Goal: Transaction & Acquisition: Purchase product/service

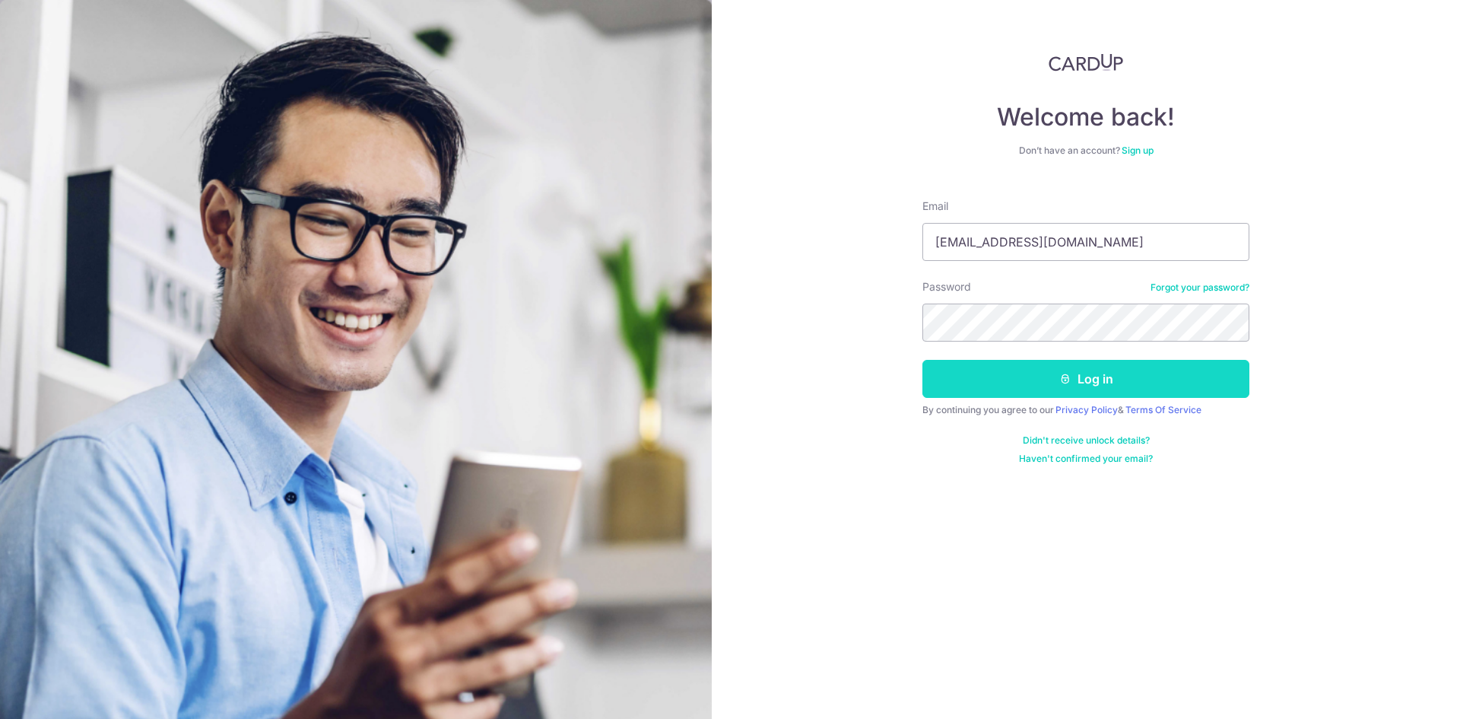
click at [1086, 386] on button "Log in" at bounding box center [1086, 379] width 327 height 38
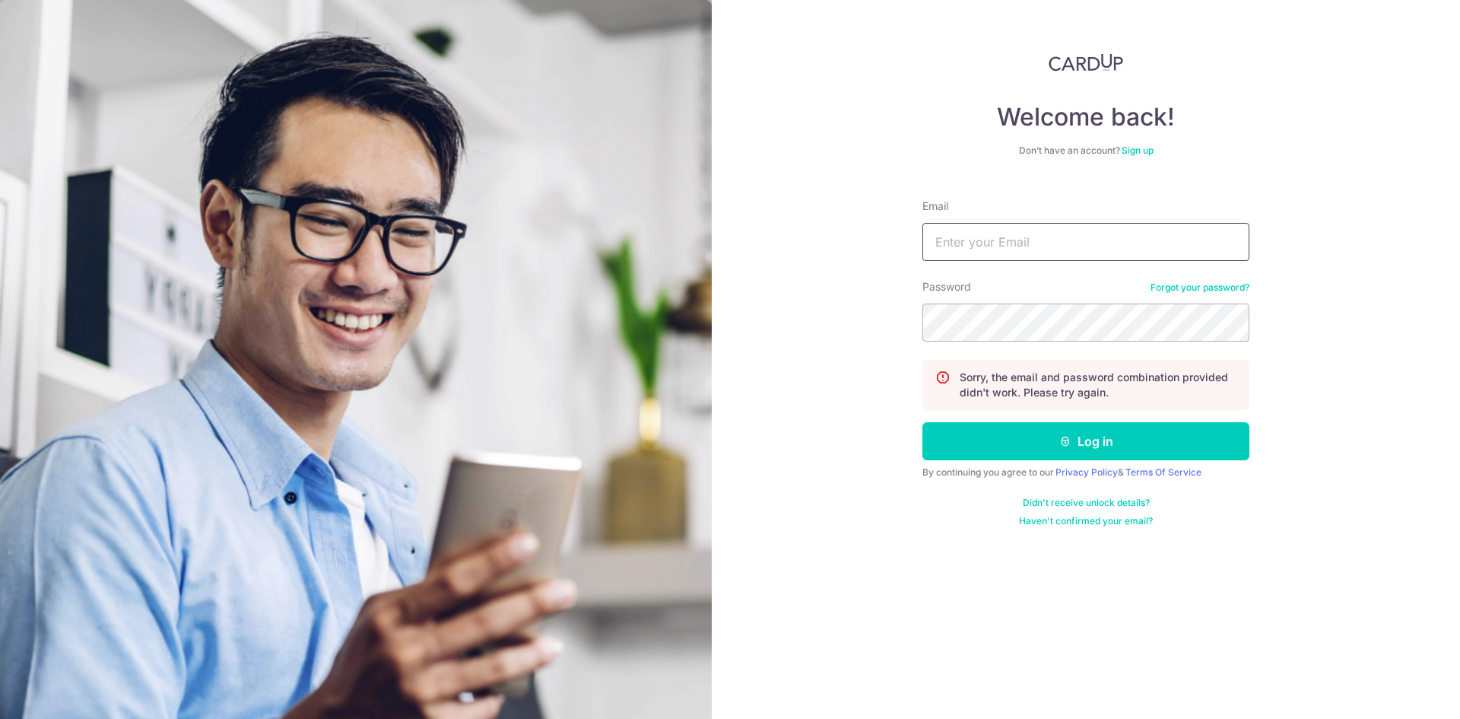
click at [1002, 243] on input "Email" at bounding box center [1086, 242] width 327 height 38
type input "[EMAIL_ADDRESS][DOMAIN_NAME]"
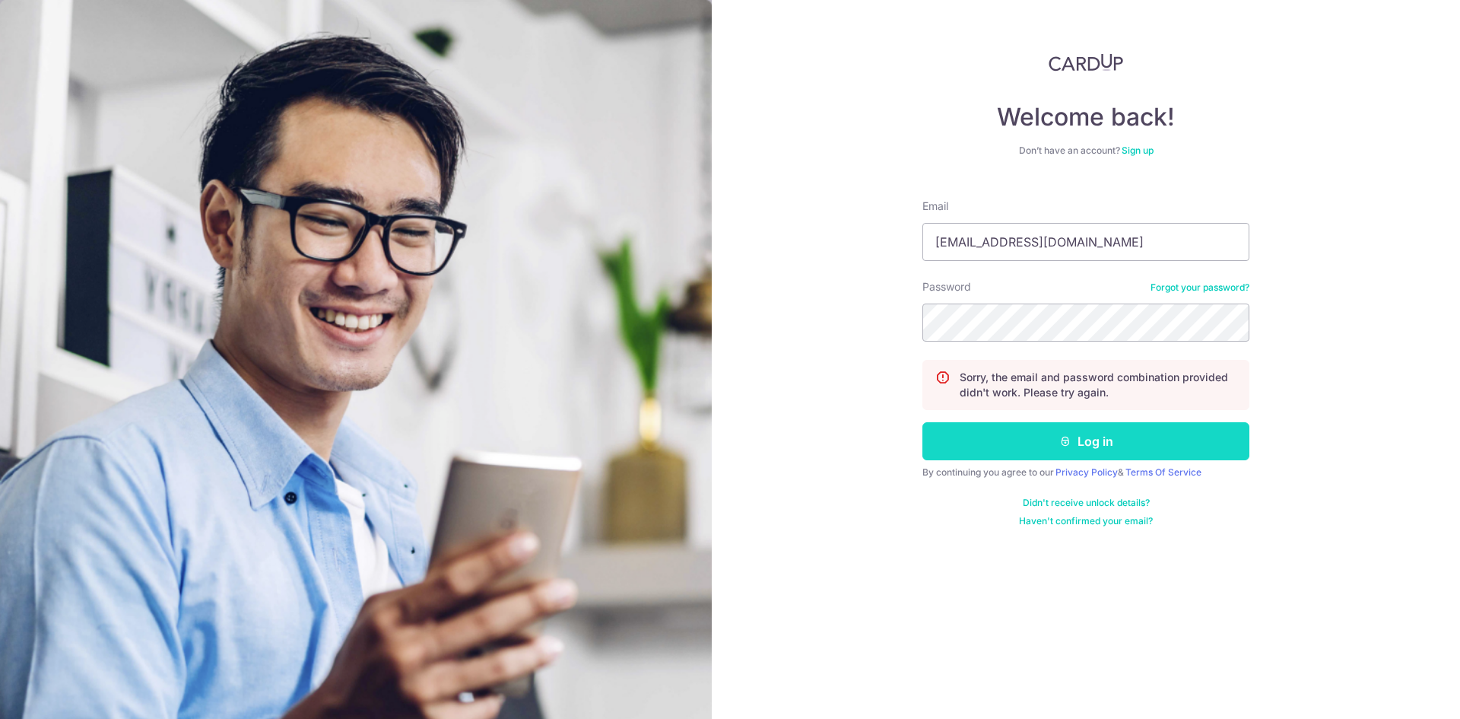
click at [1083, 443] on button "Log in" at bounding box center [1086, 441] width 327 height 38
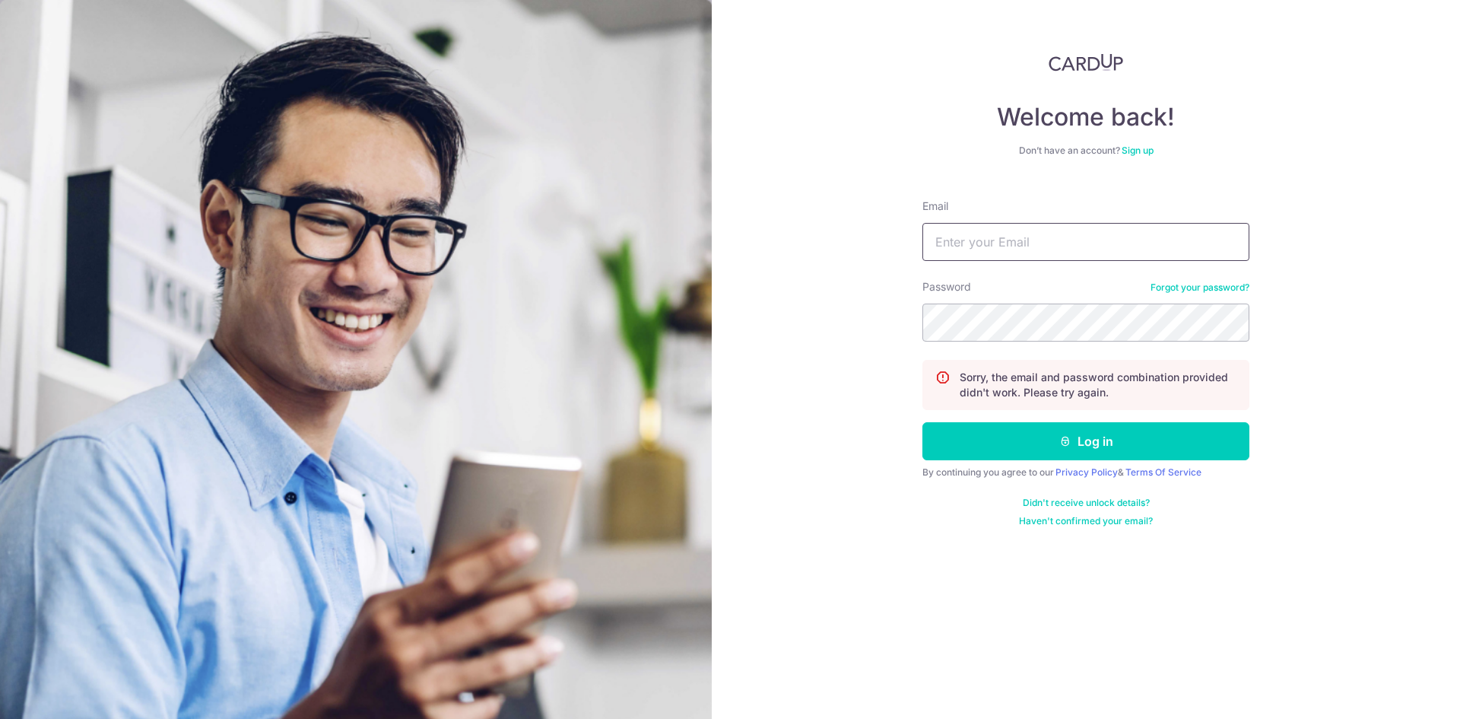
click at [999, 237] on input "Email" at bounding box center [1086, 242] width 327 height 38
type input "[EMAIL_ADDRESS][DOMAIN_NAME]"
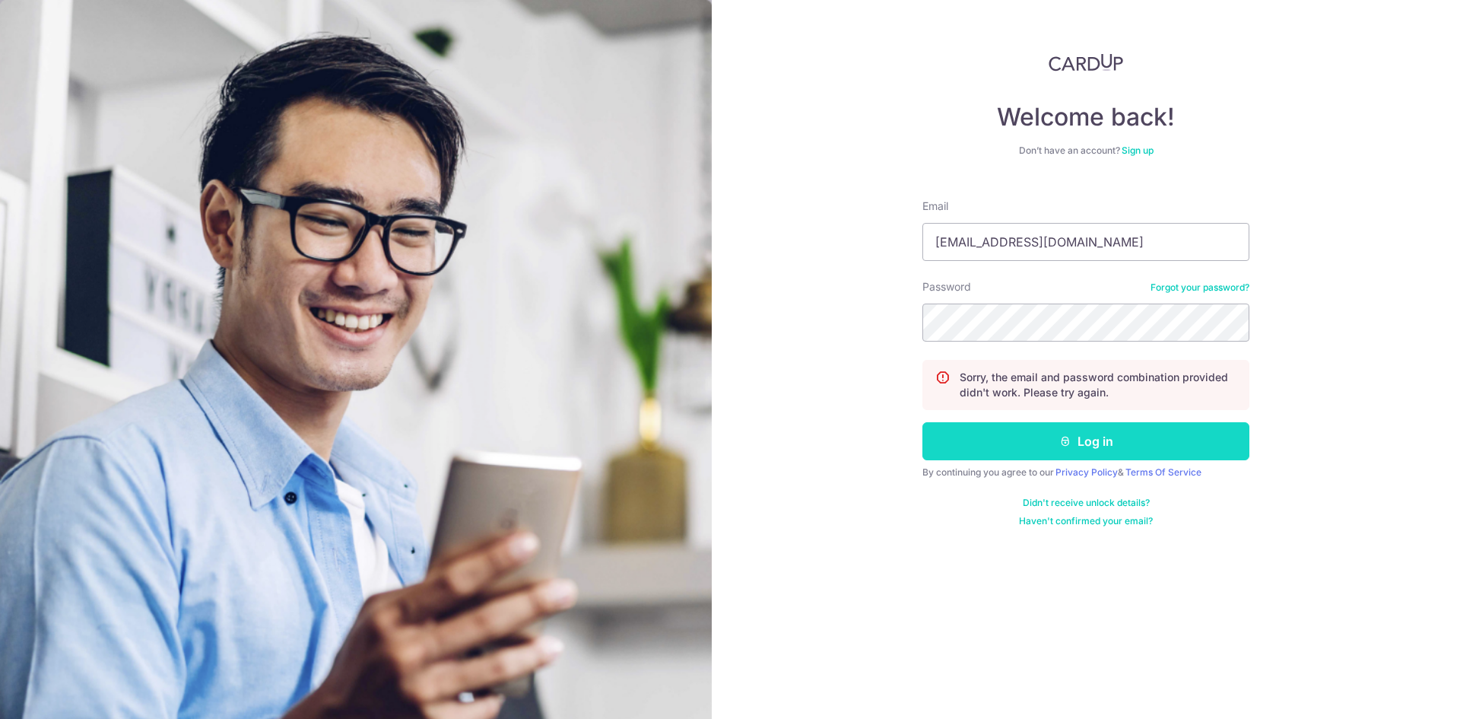
click at [1080, 443] on button "Log in" at bounding box center [1086, 441] width 327 height 38
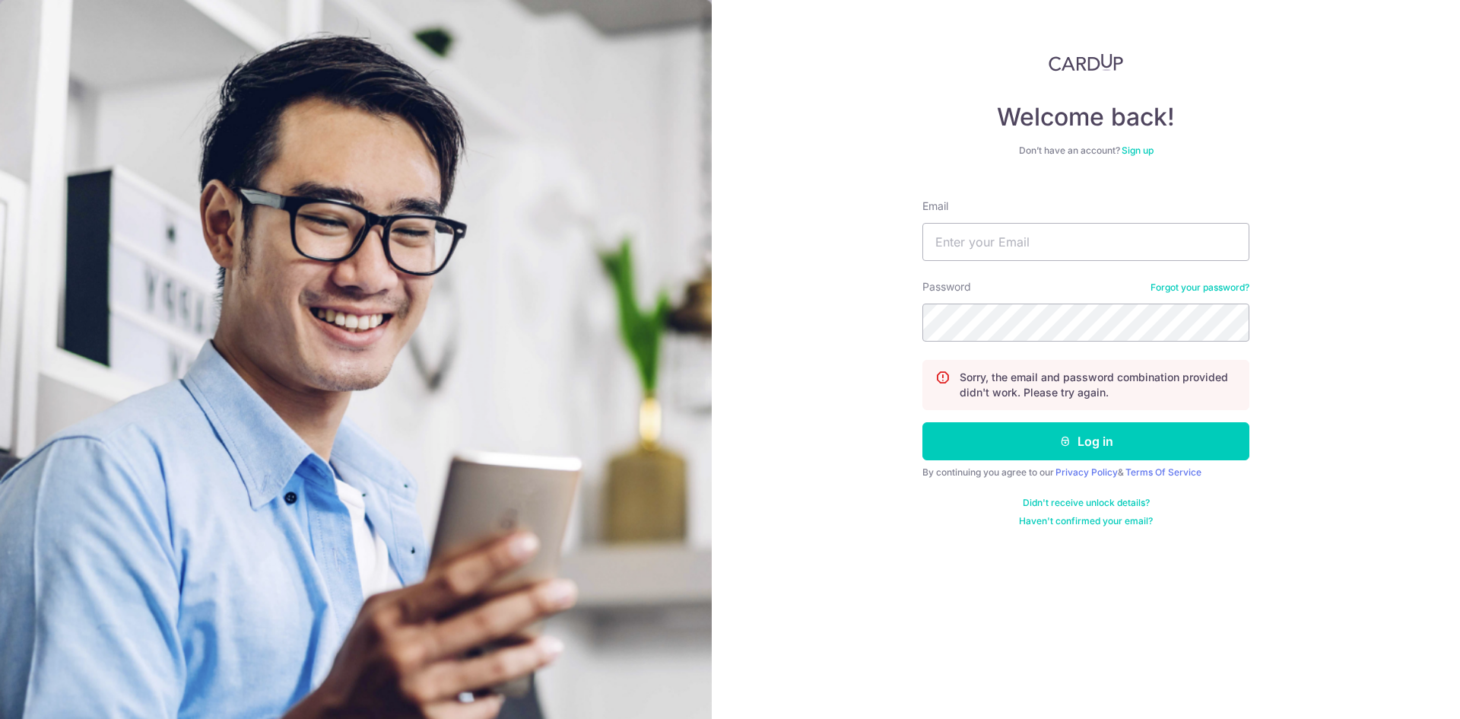
click at [1195, 289] on link "Forgot your password?" at bounding box center [1200, 287] width 99 height 12
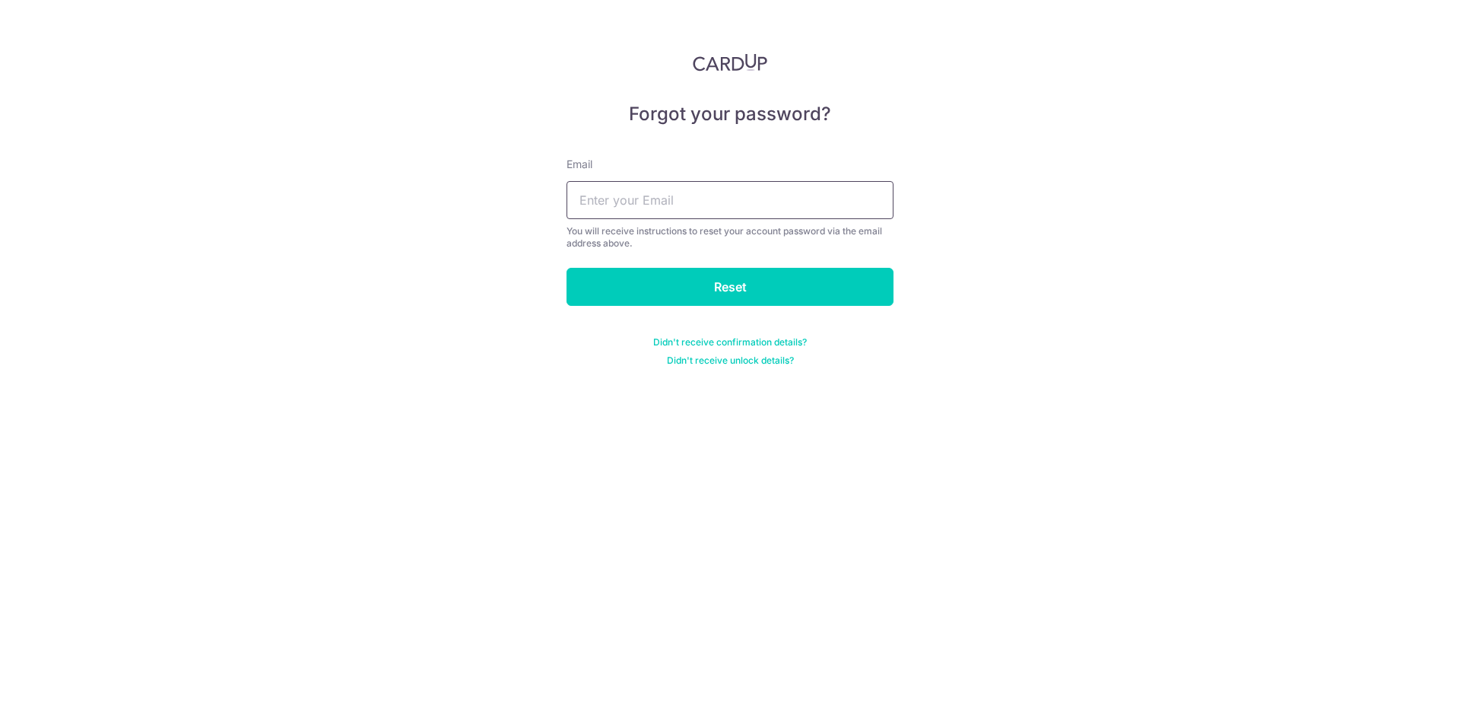
click at [646, 211] on input "text" at bounding box center [730, 200] width 327 height 38
type input "[EMAIL_ADDRESS][DOMAIN_NAME]"
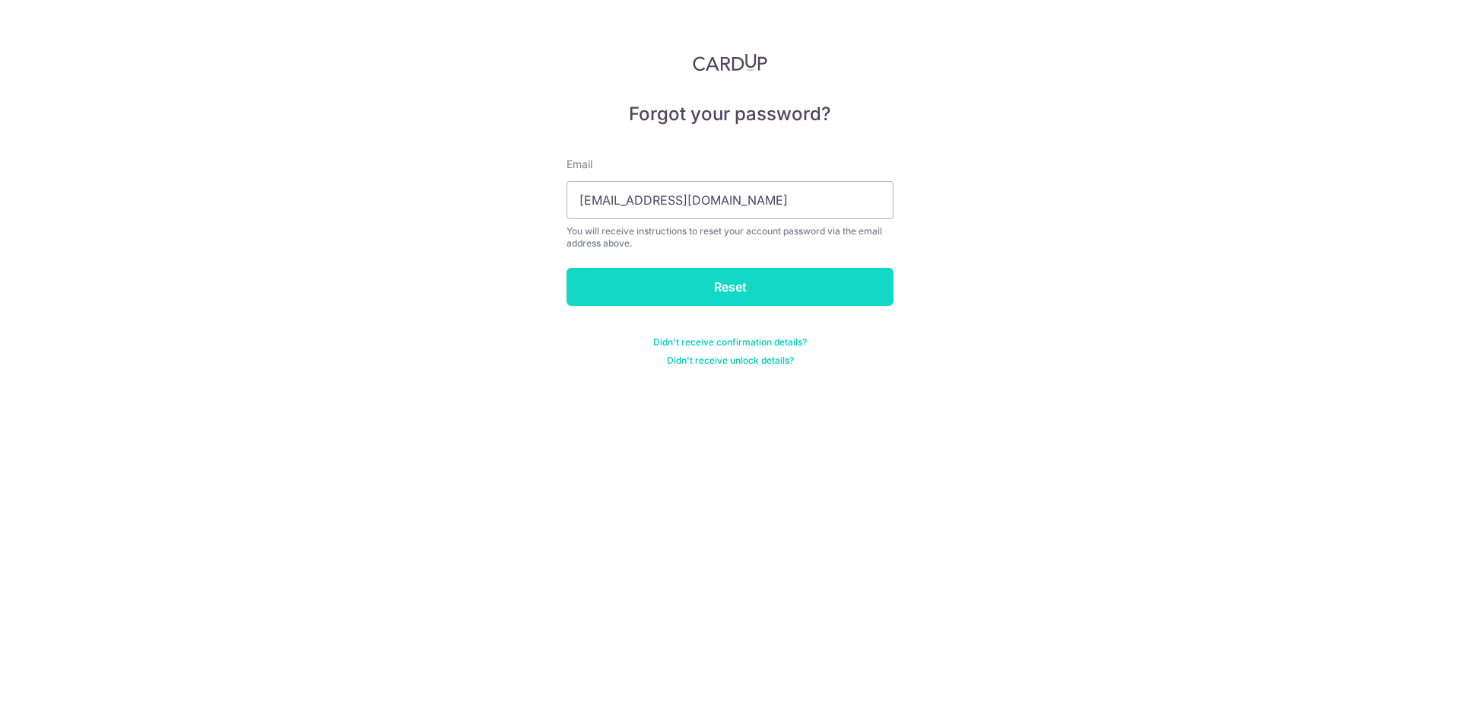
click at [743, 289] on input "Reset" at bounding box center [730, 287] width 327 height 38
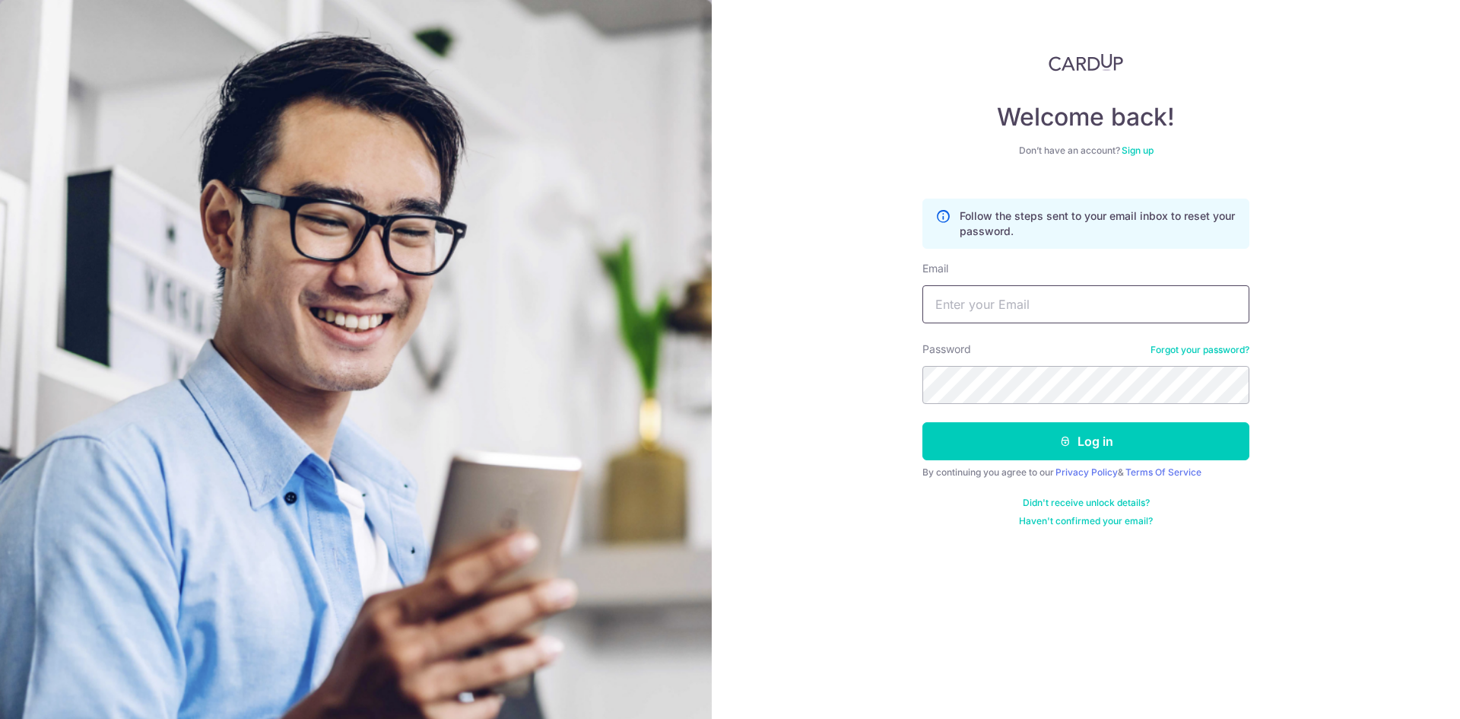
click at [1077, 313] on input "Email" at bounding box center [1086, 304] width 327 height 38
type input "[EMAIL_ADDRESS][DOMAIN_NAME]"
click at [1091, 445] on button "Log in" at bounding box center [1086, 441] width 327 height 38
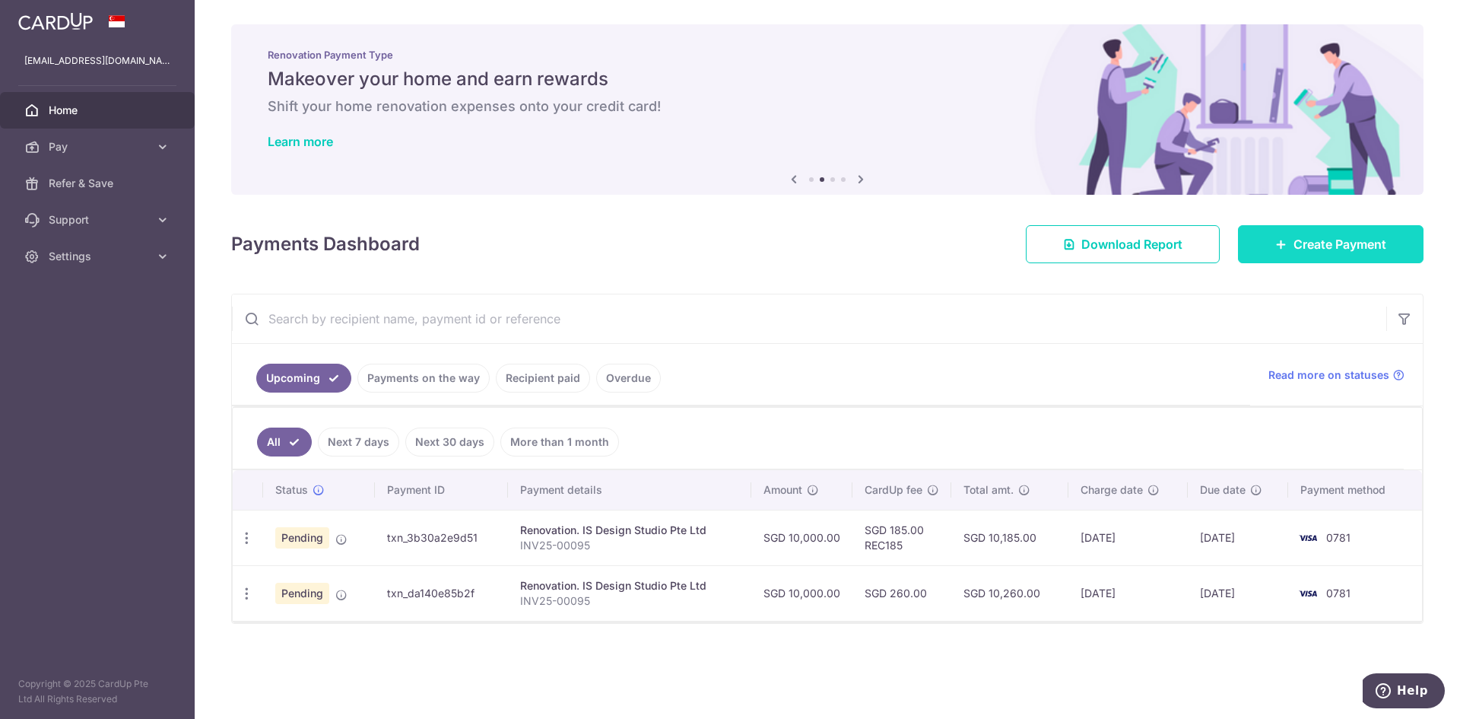
click at [1368, 247] on span "Create Payment" at bounding box center [1340, 244] width 93 height 18
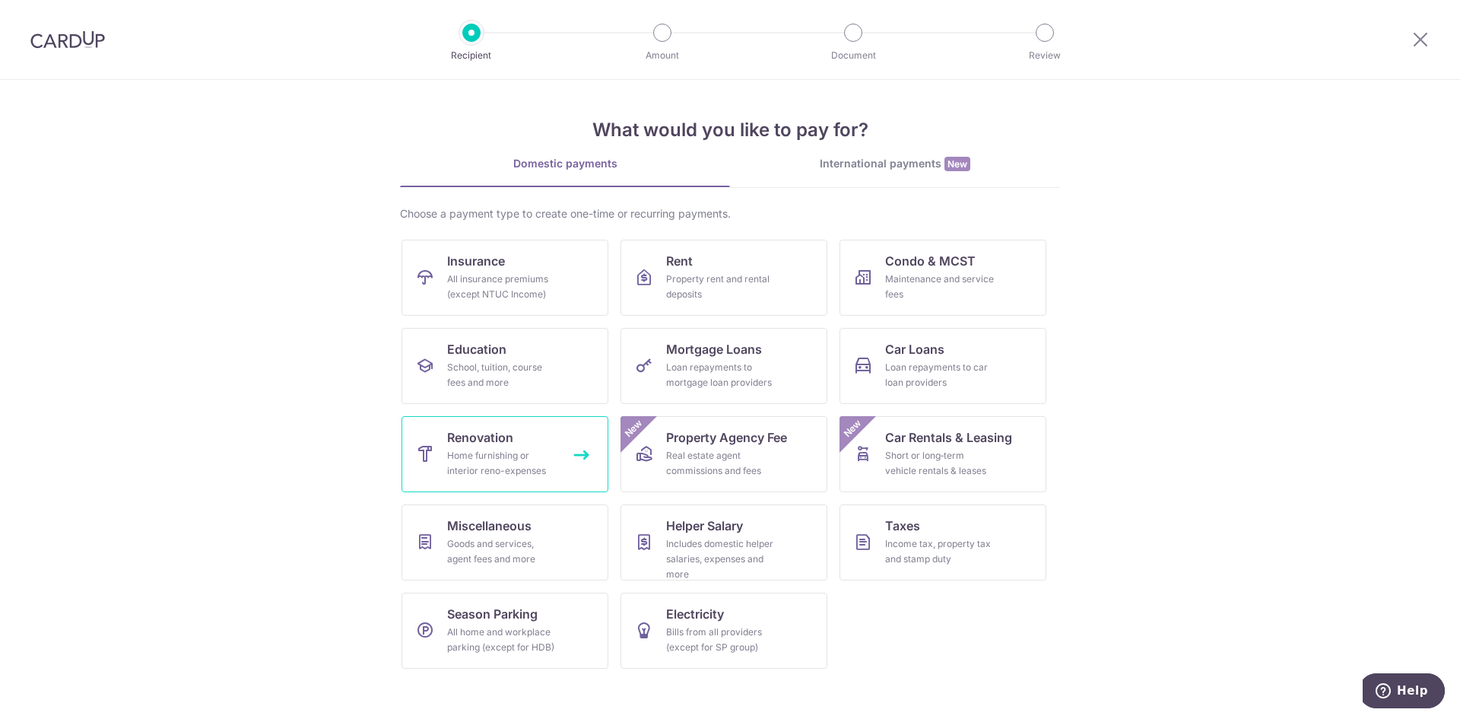
click at [465, 462] on div "Home furnishing or interior reno-expenses" at bounding box center [502, 463] width 110 height 30
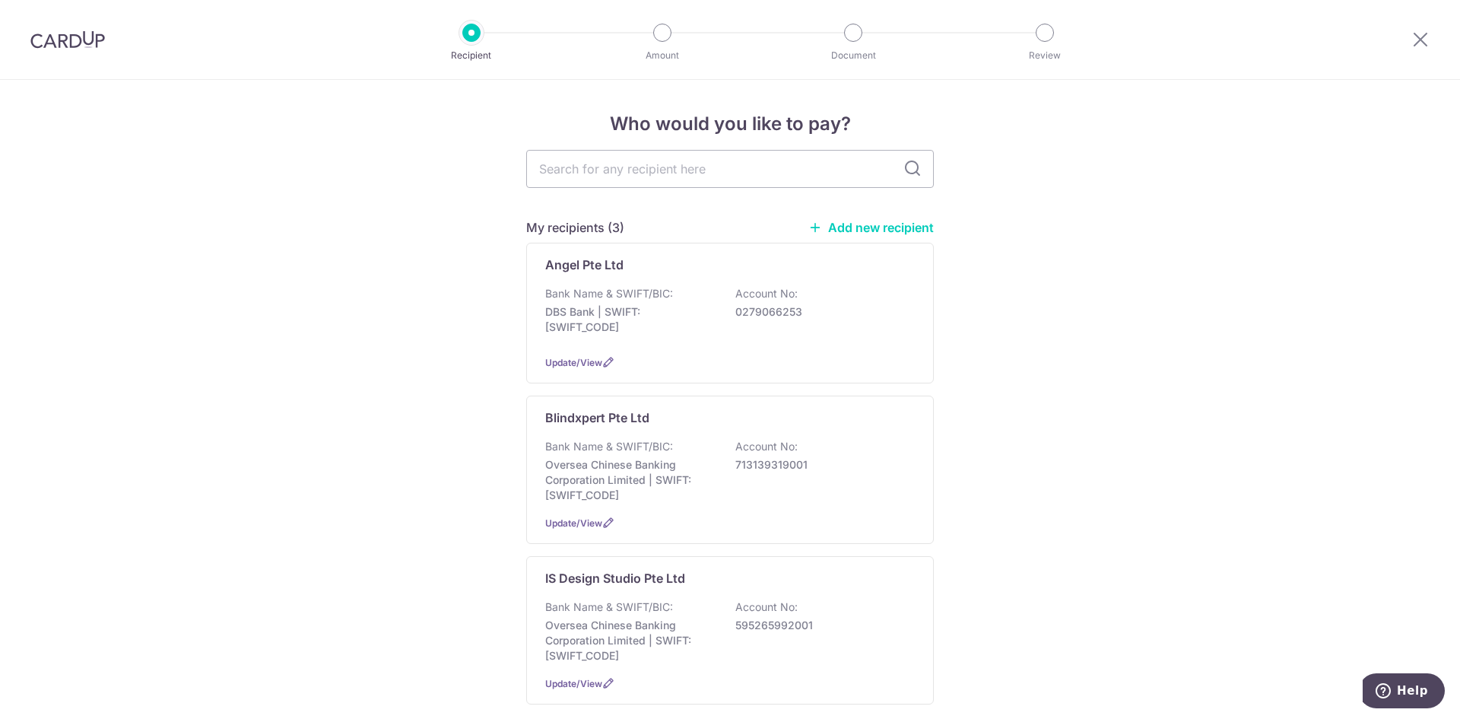
click at [882, 227] on link "Add new recipient" at bounding box center [871, 227] width 125 height 15
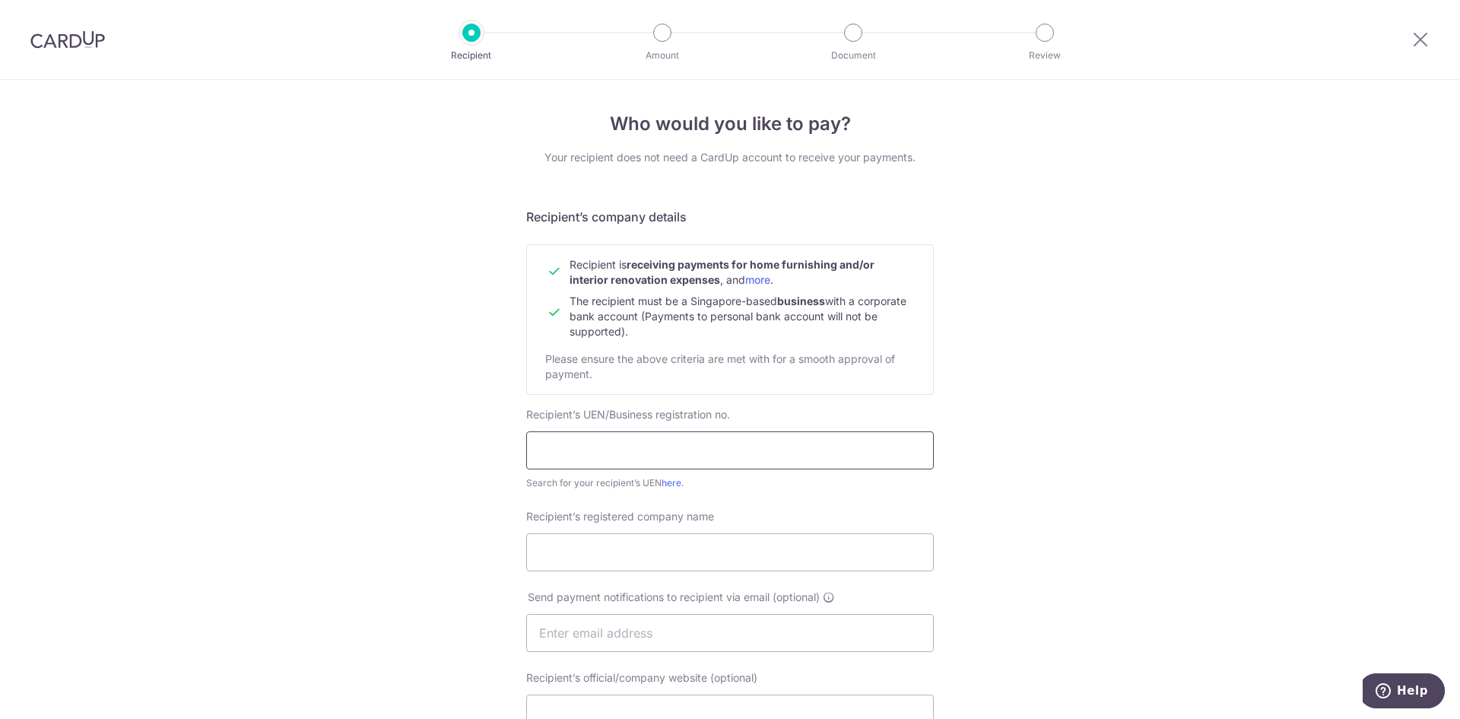
click at [606, 457] on input "text" at bounding box center [730, 450] width 408 height 38
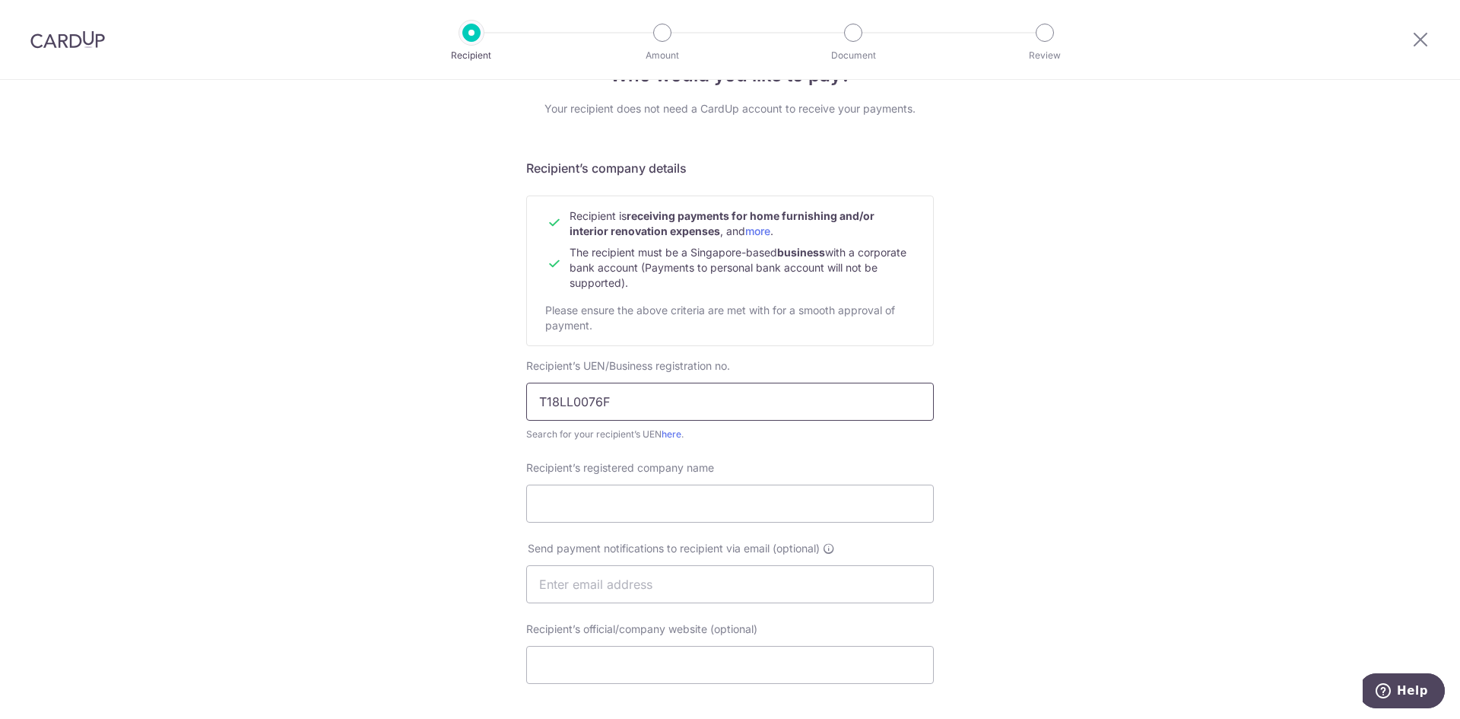
scroll to position [76, 0]
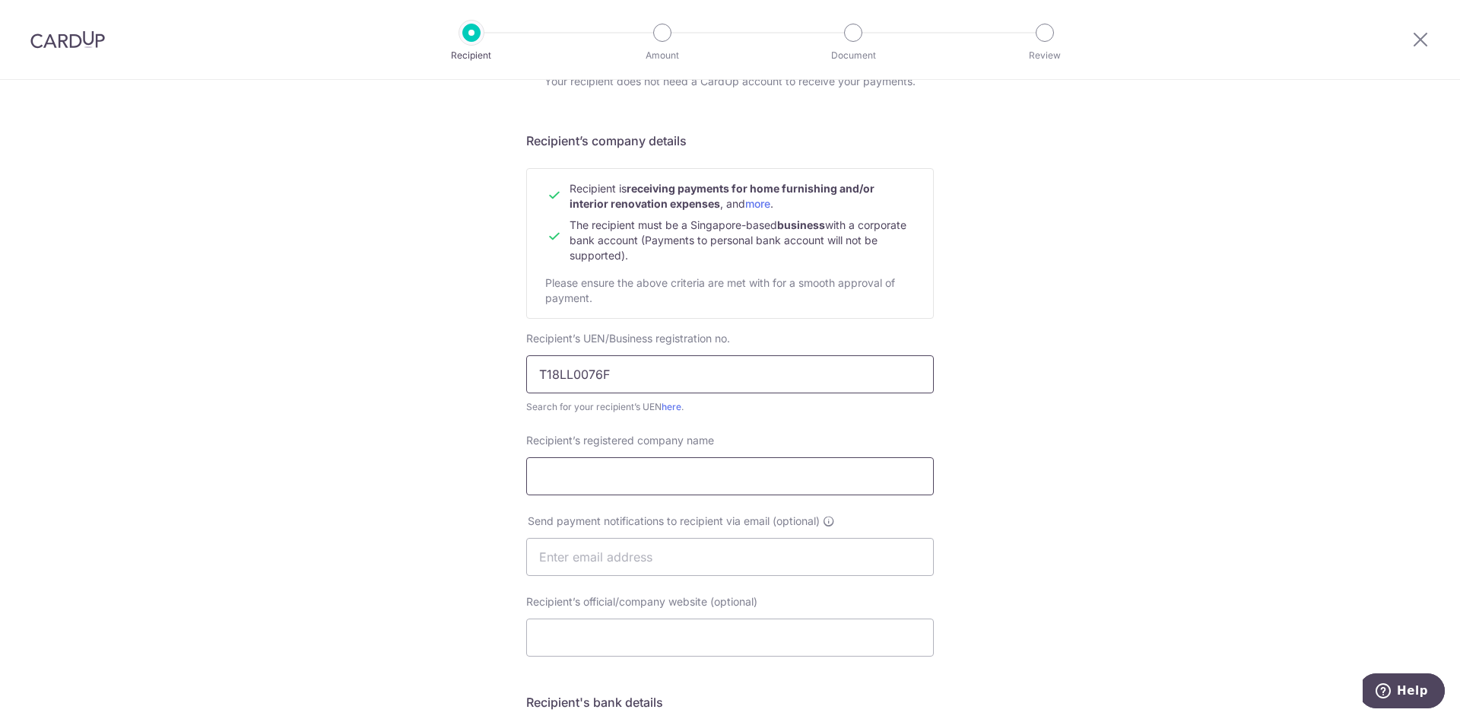
type input "T18LL0076F"
click at [625, 479] on input "Recipient’s registered company name" at bounding box center [730, 476] width 408 height 38
click at [555, 475] on input "GCElectrical Engineering Services LLP" at bounding box center [730, 476] width 408 height 38
type input "GC Electrical Engineering Services LLP"
click at [592, 561] on input "text" at bounding box center [730, 557] width 408 height 38
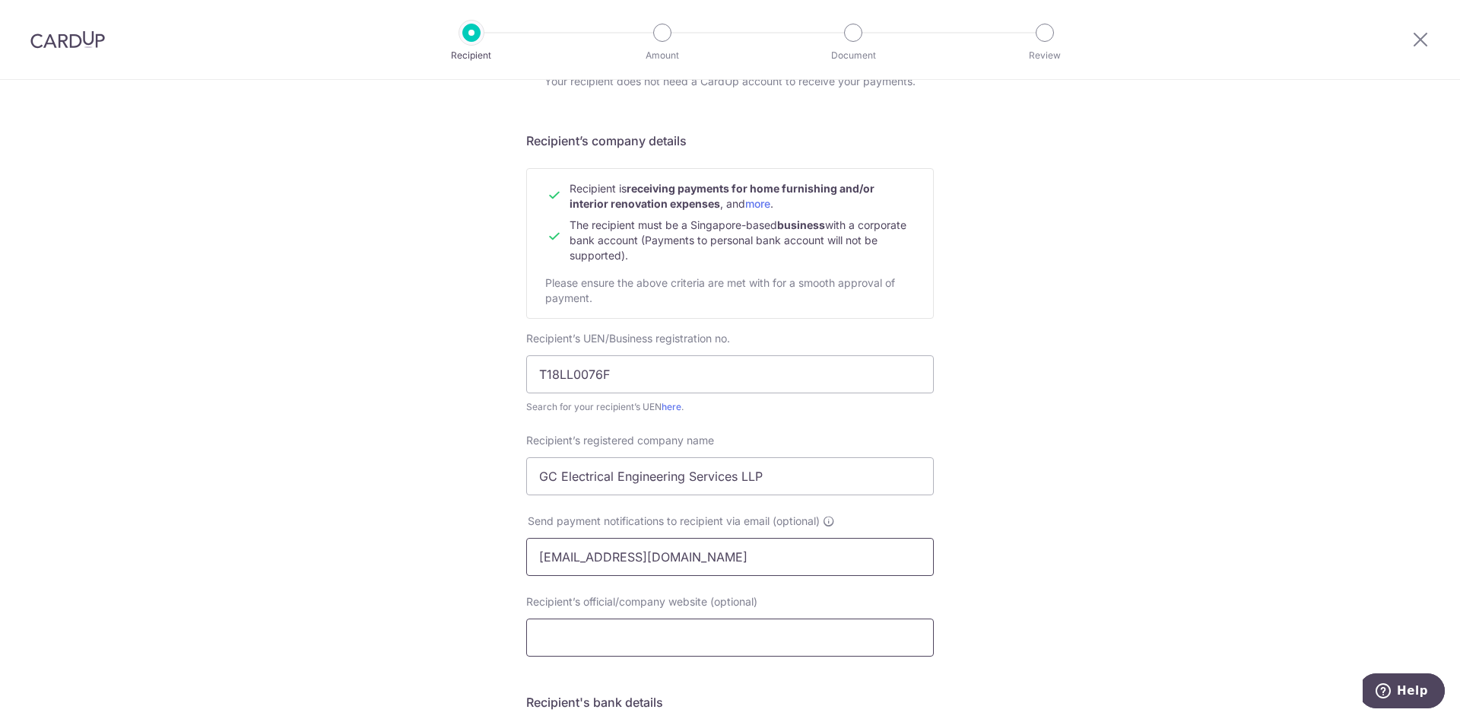
type input "gcelectrical.gc@gmail.com"
click at [629, 634] on input "Recipient’s official/company website (optional)" at bounding box center [730, 637] width 408 height 38
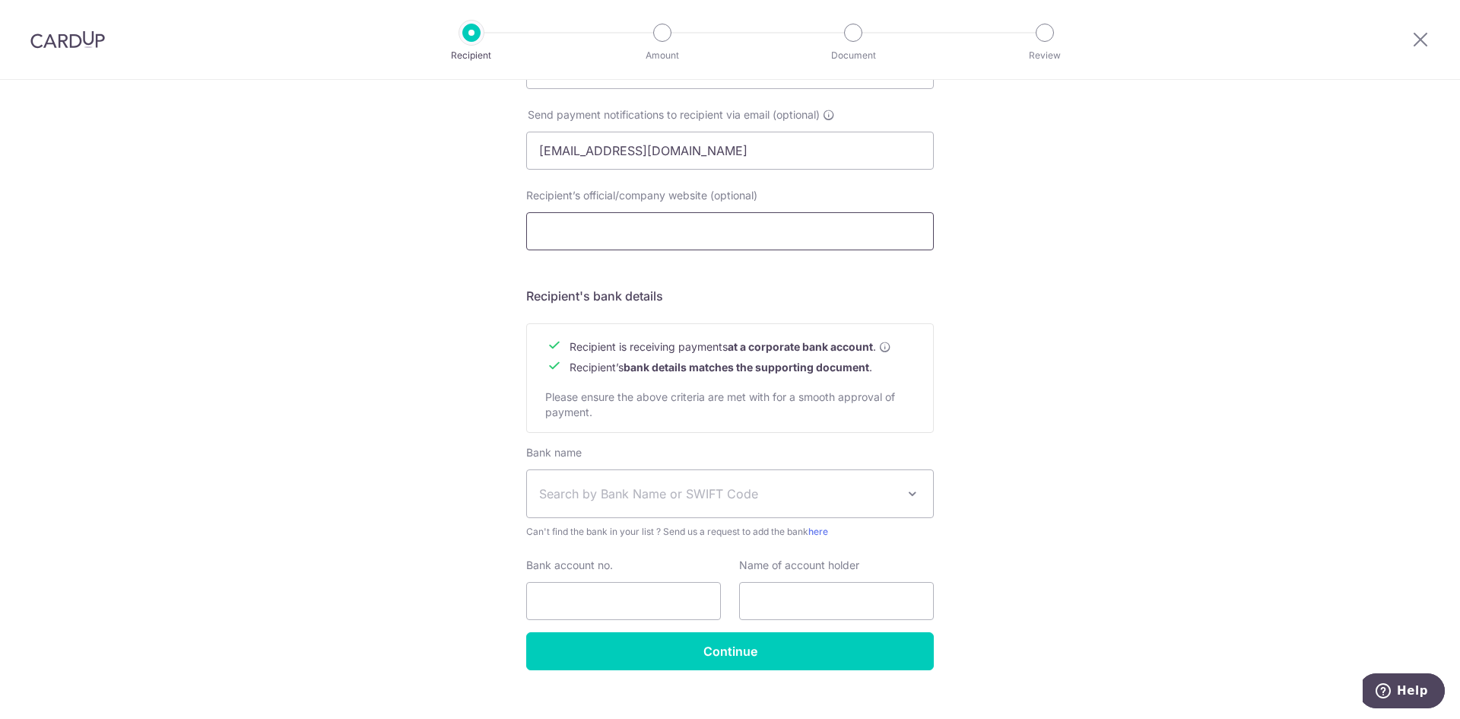
scroll to position [505, 0]
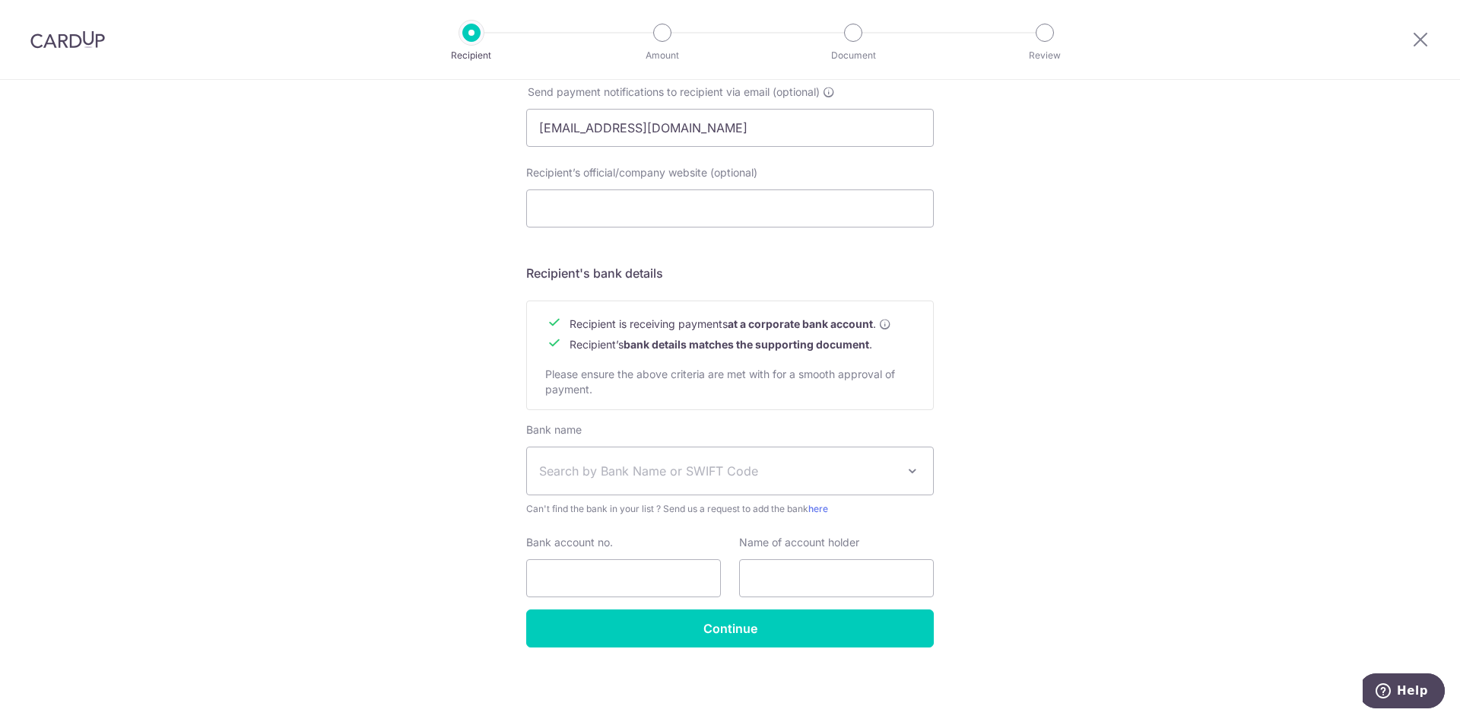
click at [580, 478] on span "Search by Bank Name or SWIFT Code" at bounding box center [717, 471] width 357 height 18
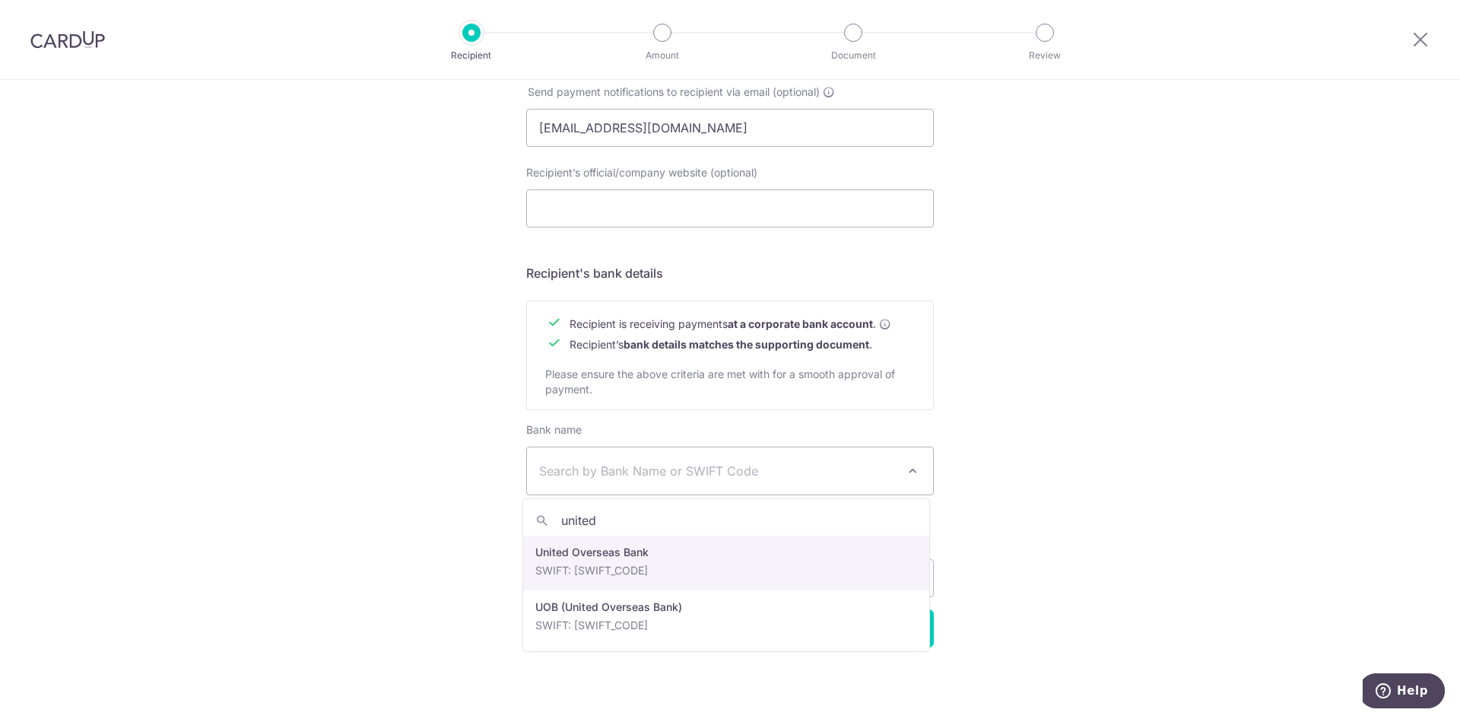
type input "united"
select select "23668"
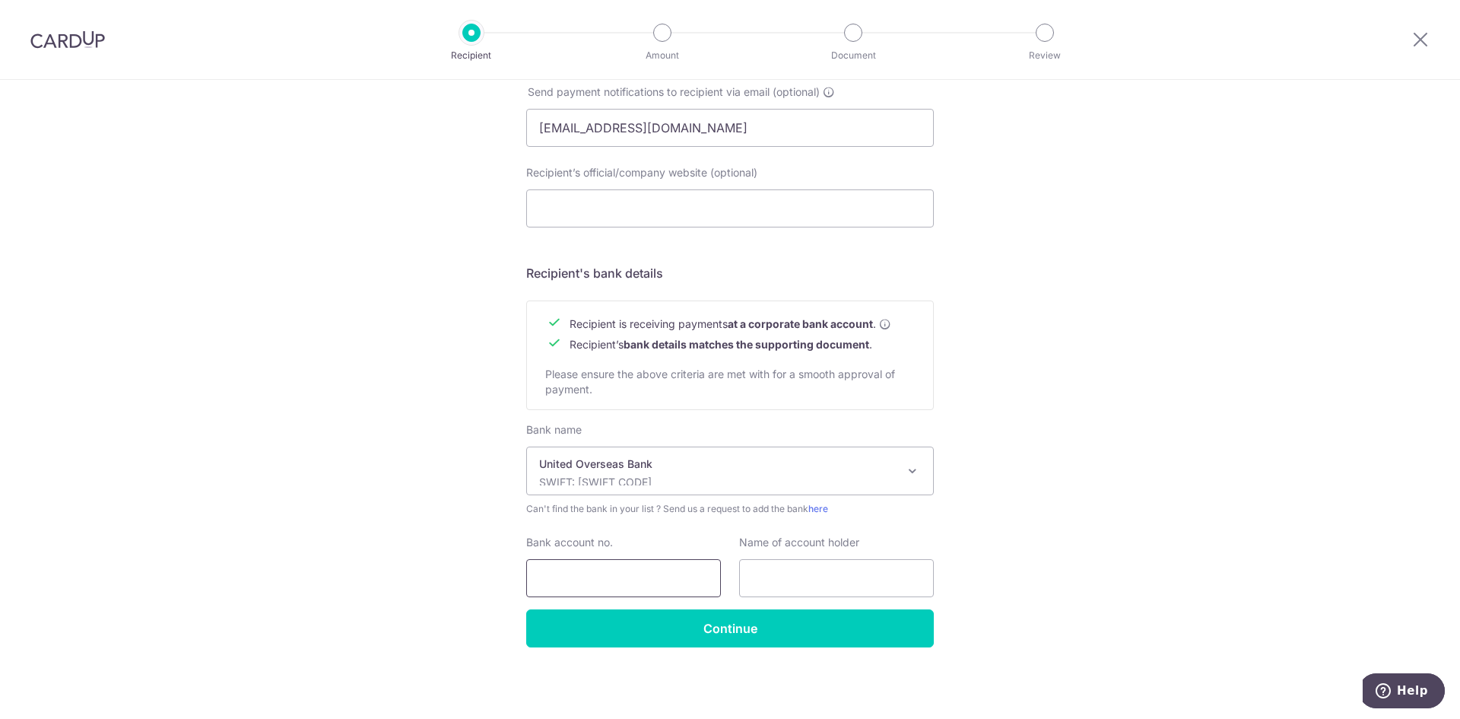
click at [608, 580] on input "Bank account no." at bounding box center [623, 578] width 195 height 38
type input "5"
type input "3583098192"
click at [749, 577] on input "text" at bounding box center [836, 578] width 195 height 38
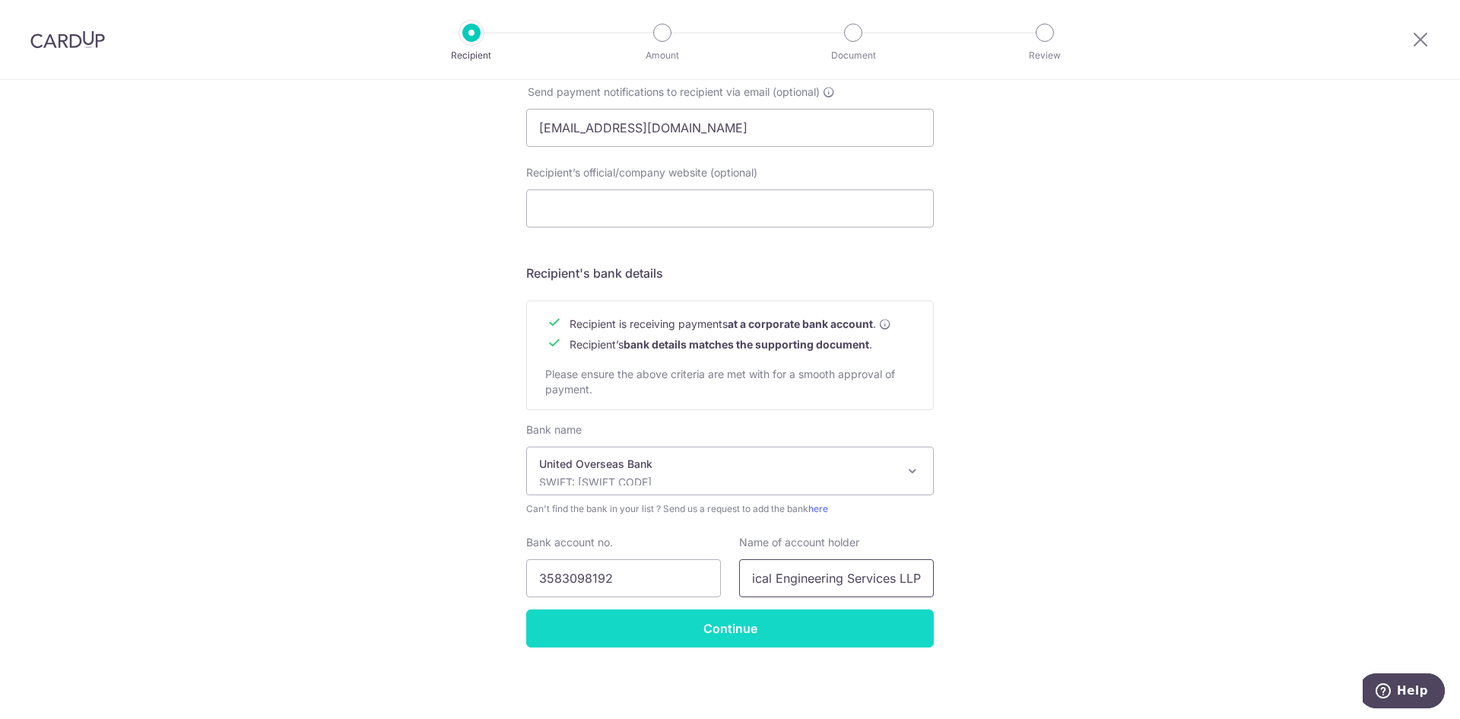
type input "GC Electrical Engineering Services LLP"
click at [726, 627] on input "Continue" at bounding box center [730, 628] width 408 height 38
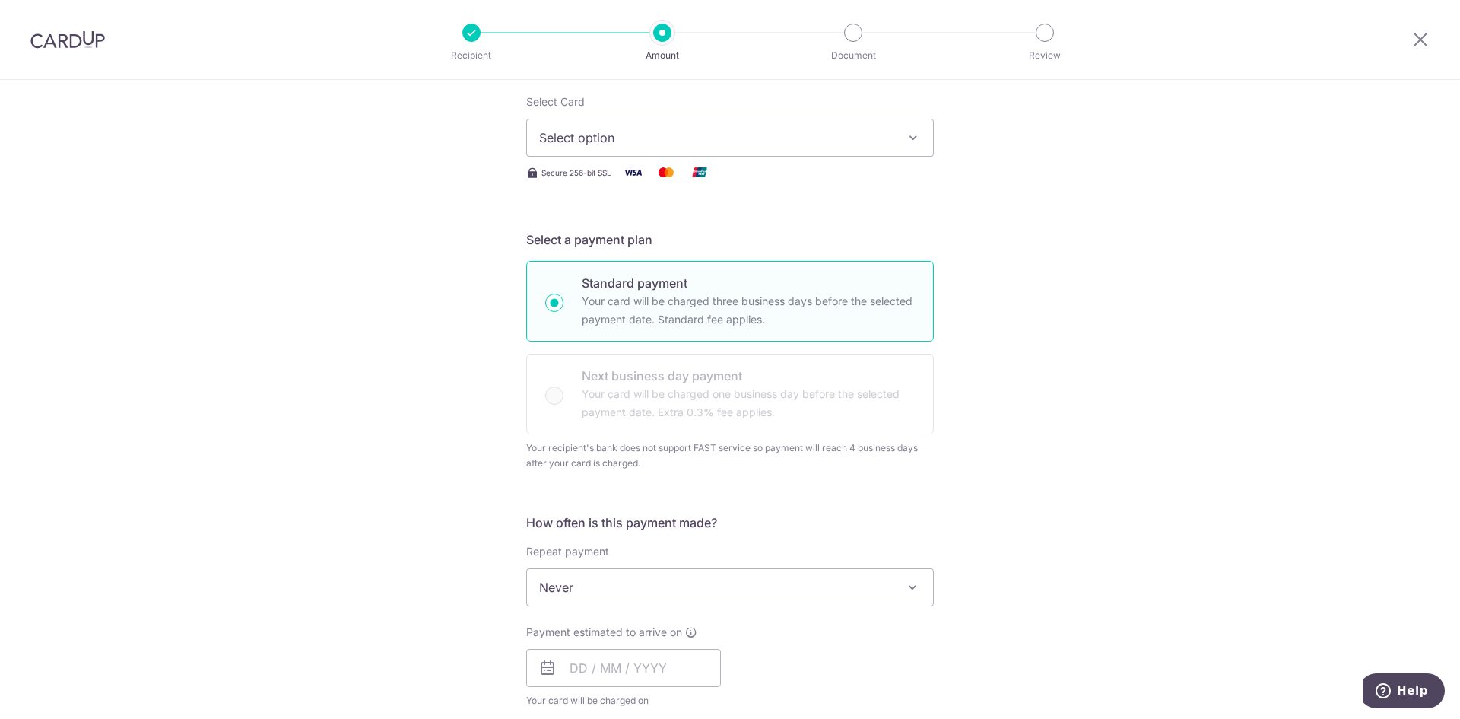
scroll to position [191, 0]
click at [637, 144] on span "Select option" at bounding box center [716, 138] width 354 height 18
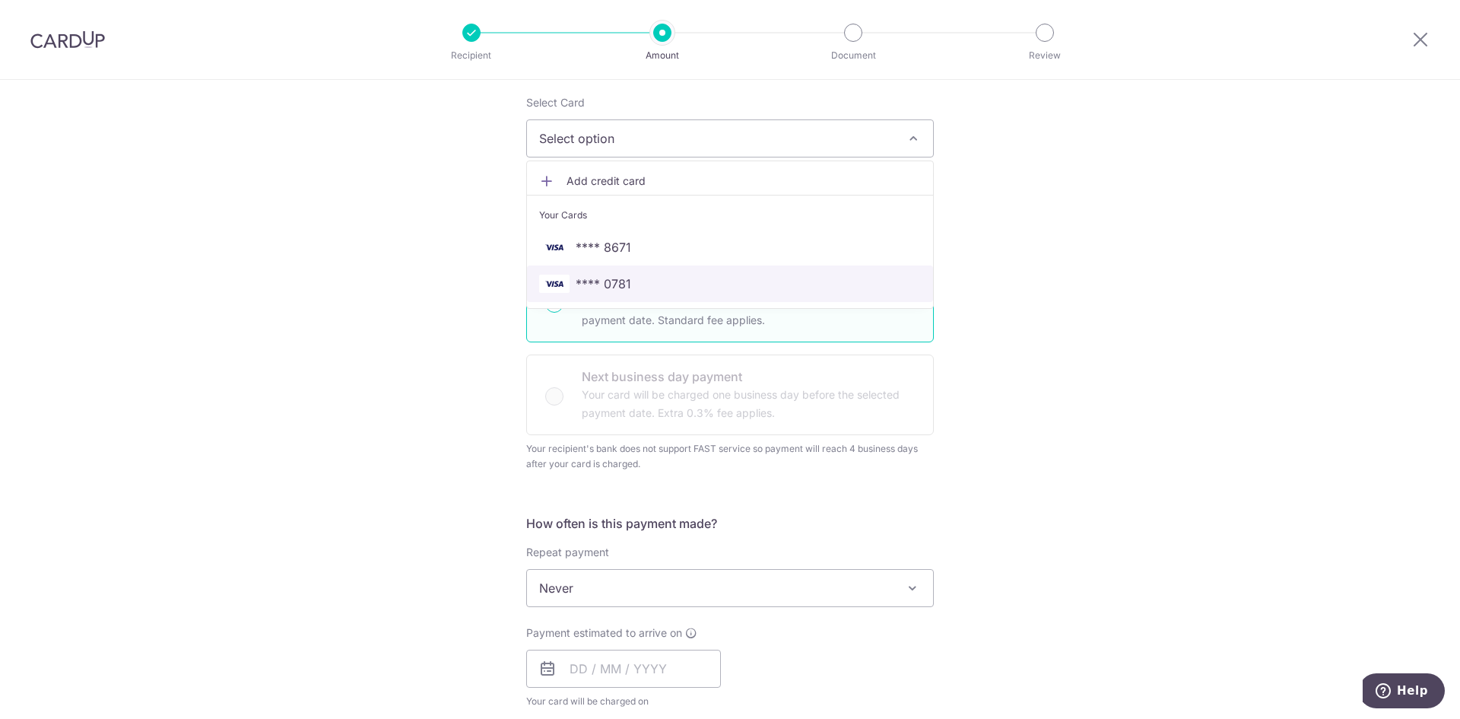
drag, startPoint x: 625, startPoint y: 282, endPoint x: 970, endPoint y: 282, distance: 344.5
click at [625, 282] on span "**** 0781" at bounding box center [604, 284] width 56 height 18
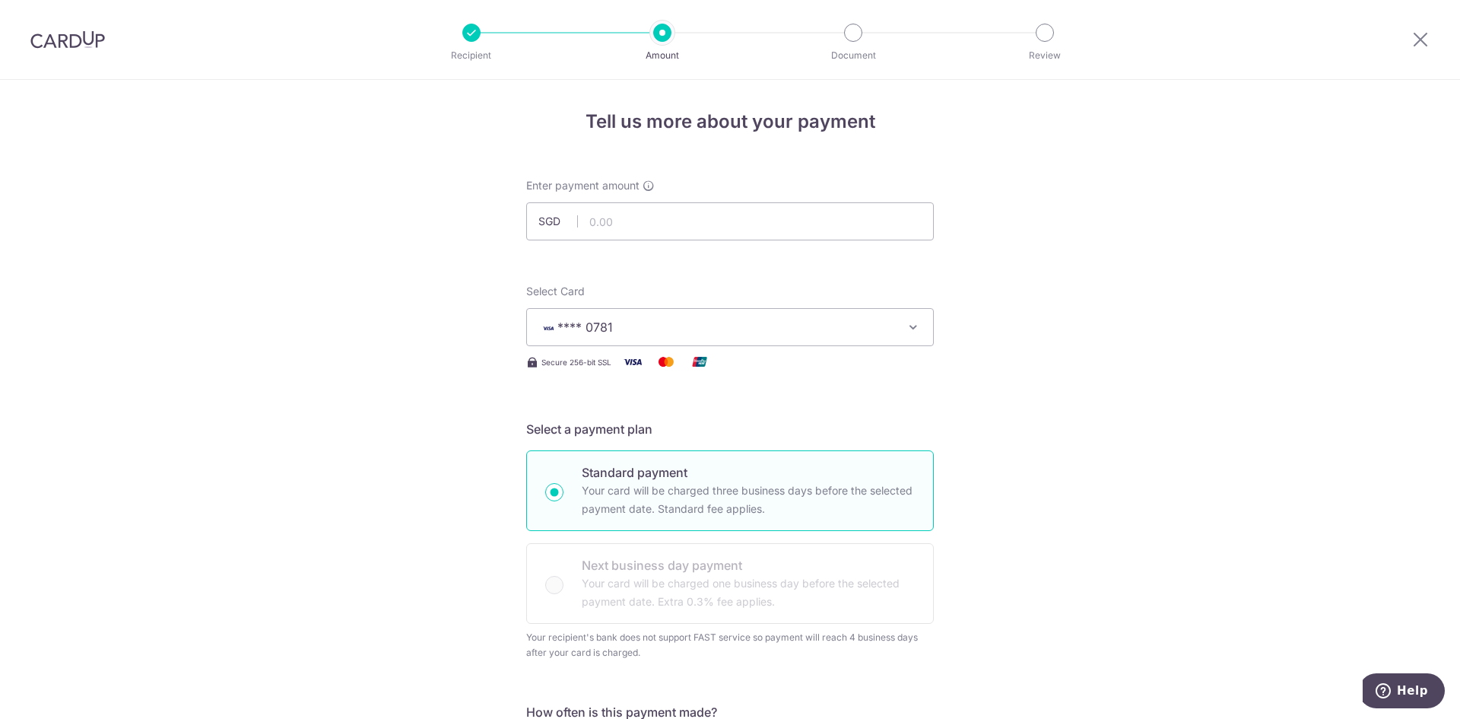
scroll to position [0, 0]
click at [701, 241] on input "text" at bounding box center [730, 224] width 408 height 38
type input "5,114.39"
click at [597, 469] on p "Standard payment" at bounding box center [748, 474] width 333 height 18
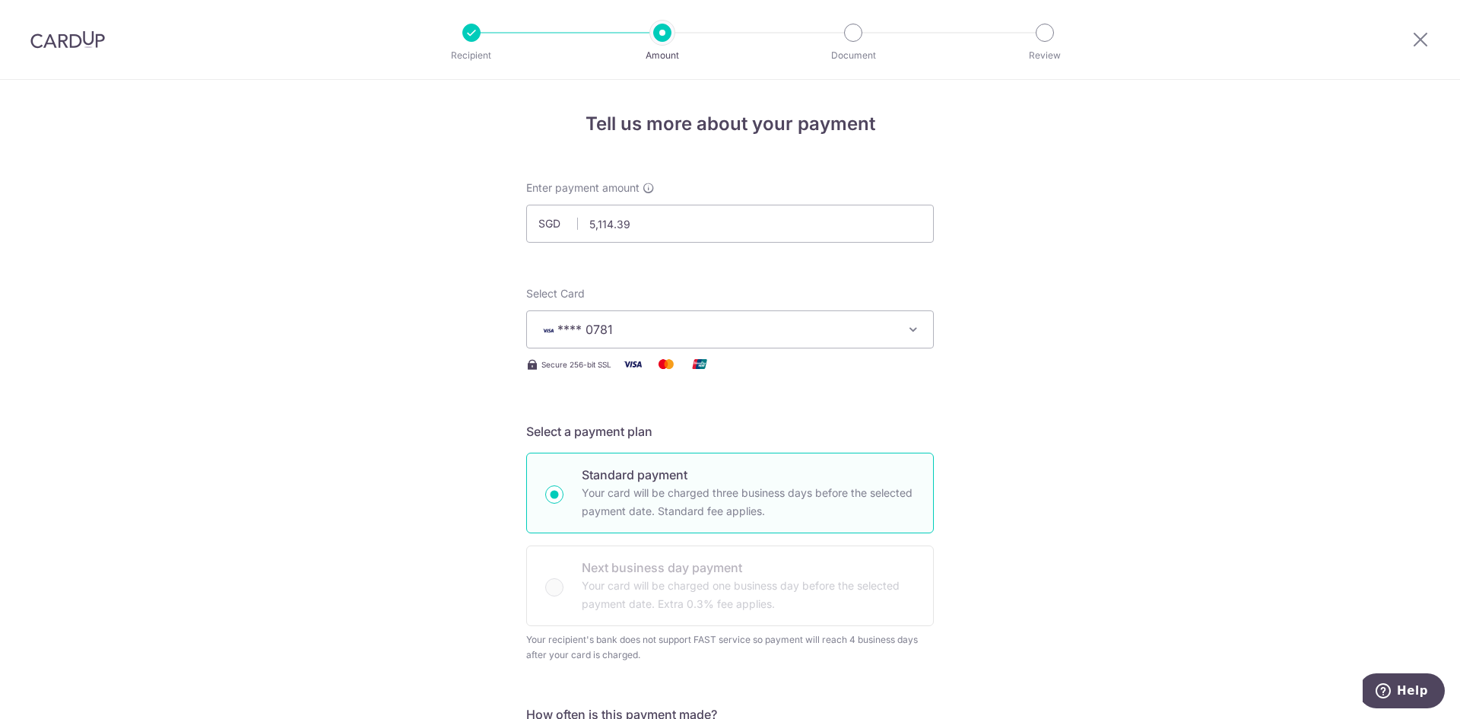
click at [564, 485] on input "Standard payment Your card will be charged three business days before the selec…" at bounding box center [554, 494] width 18 height 18
radio input "true"
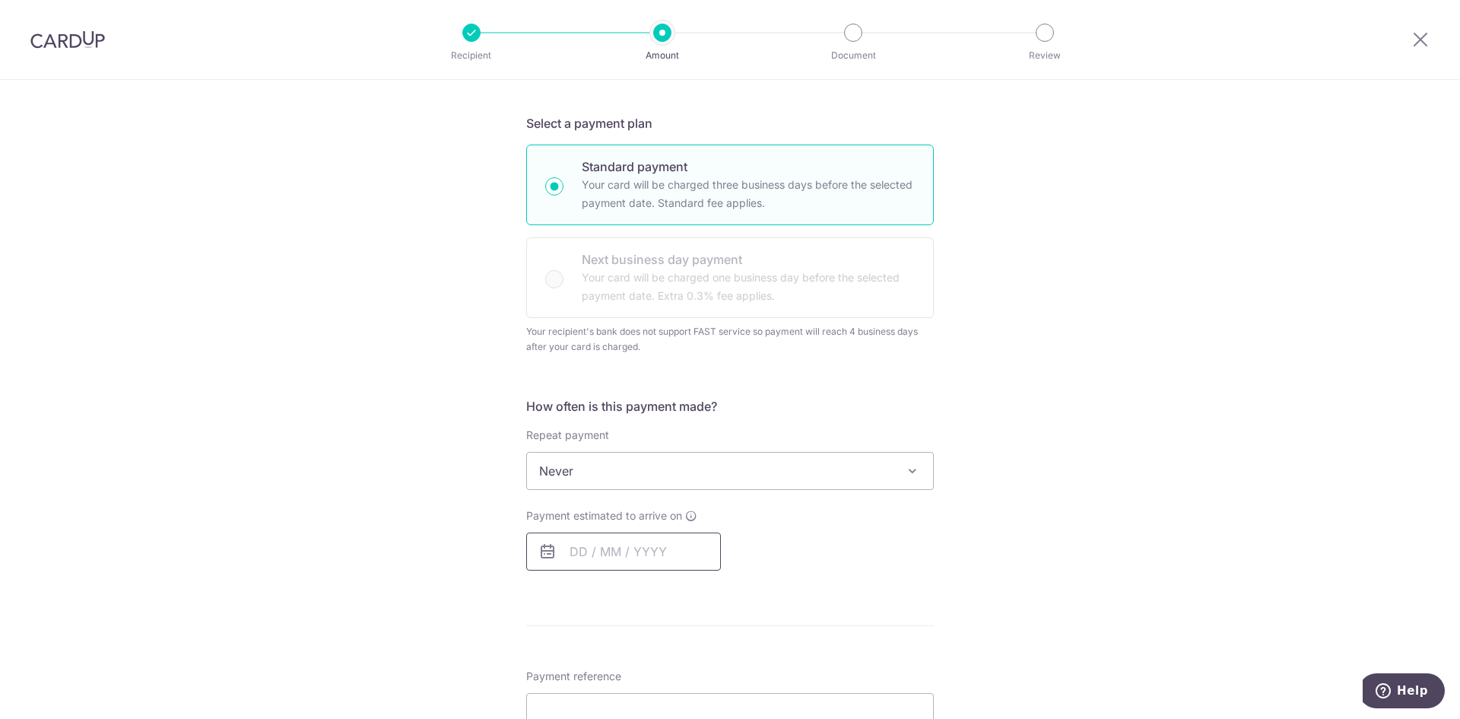
scroll to position [304, 0]
click at [624, 485] on span "Never" at bounding box center [730, 474] width 406 height 37
click at [587, 561] on input "text" at bounding box center [623, 555] width 195 height 38
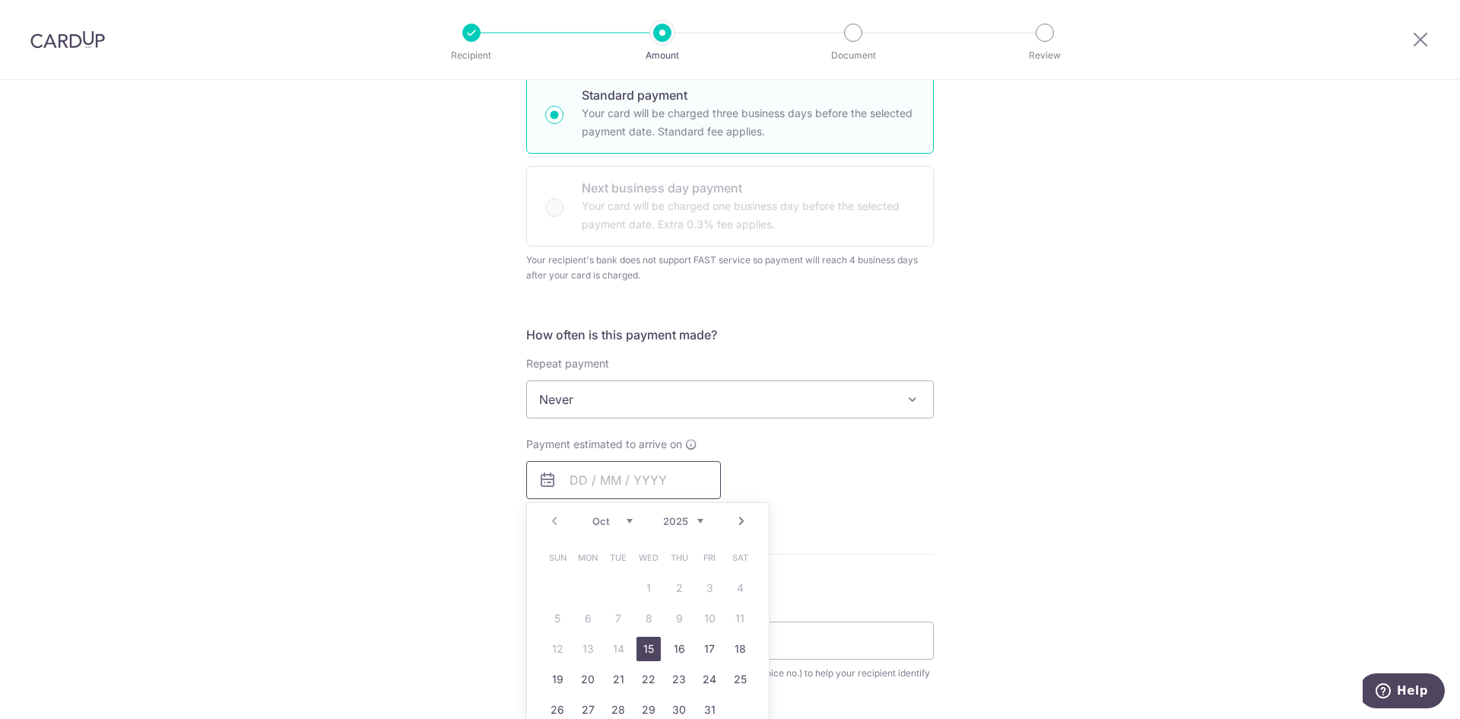
scroll to position [456, 0]
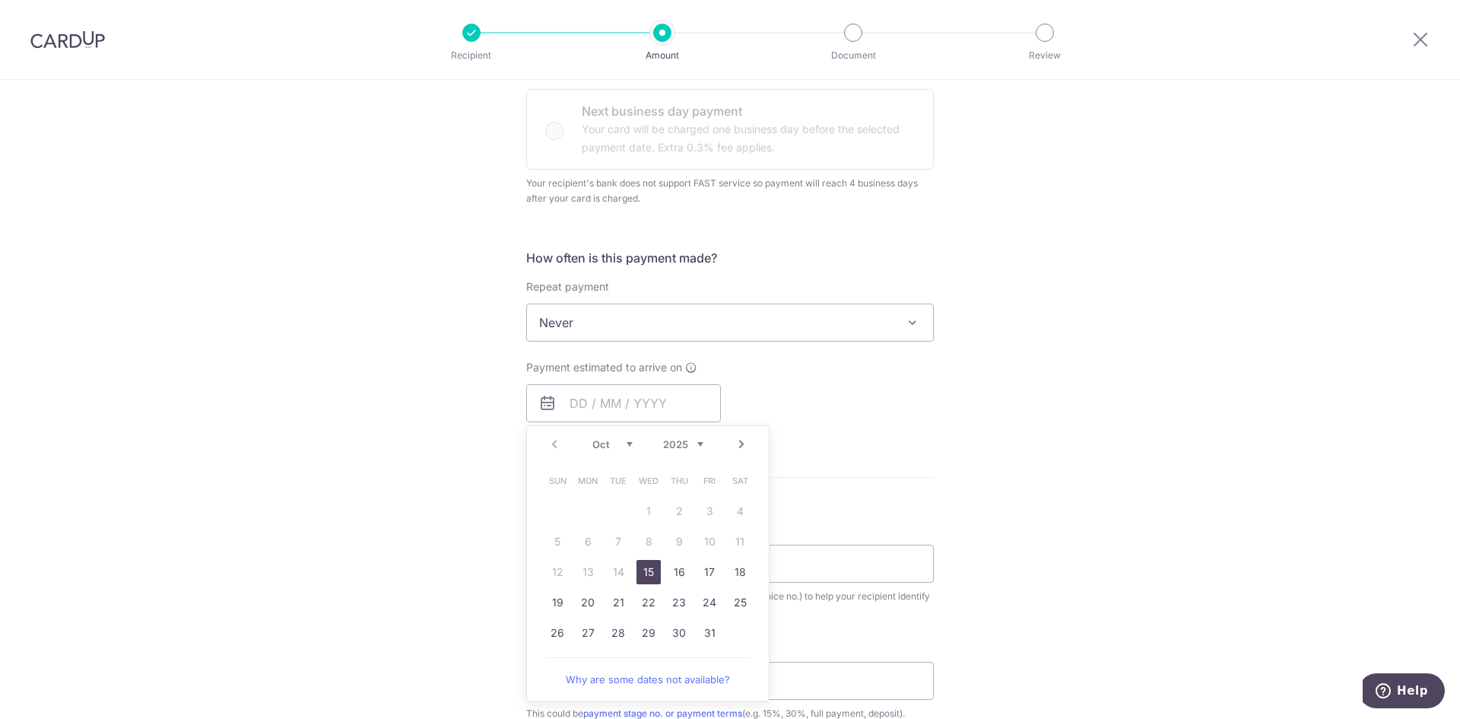
drag, startPoint x: 645, startPoint y: 571, endPoint x: 918, endPoint y: 473, distance: 290.1
click at [645, 571] on link "15" at bounding box center [649, 572] width 24 height 24
type input "15/10/2025"
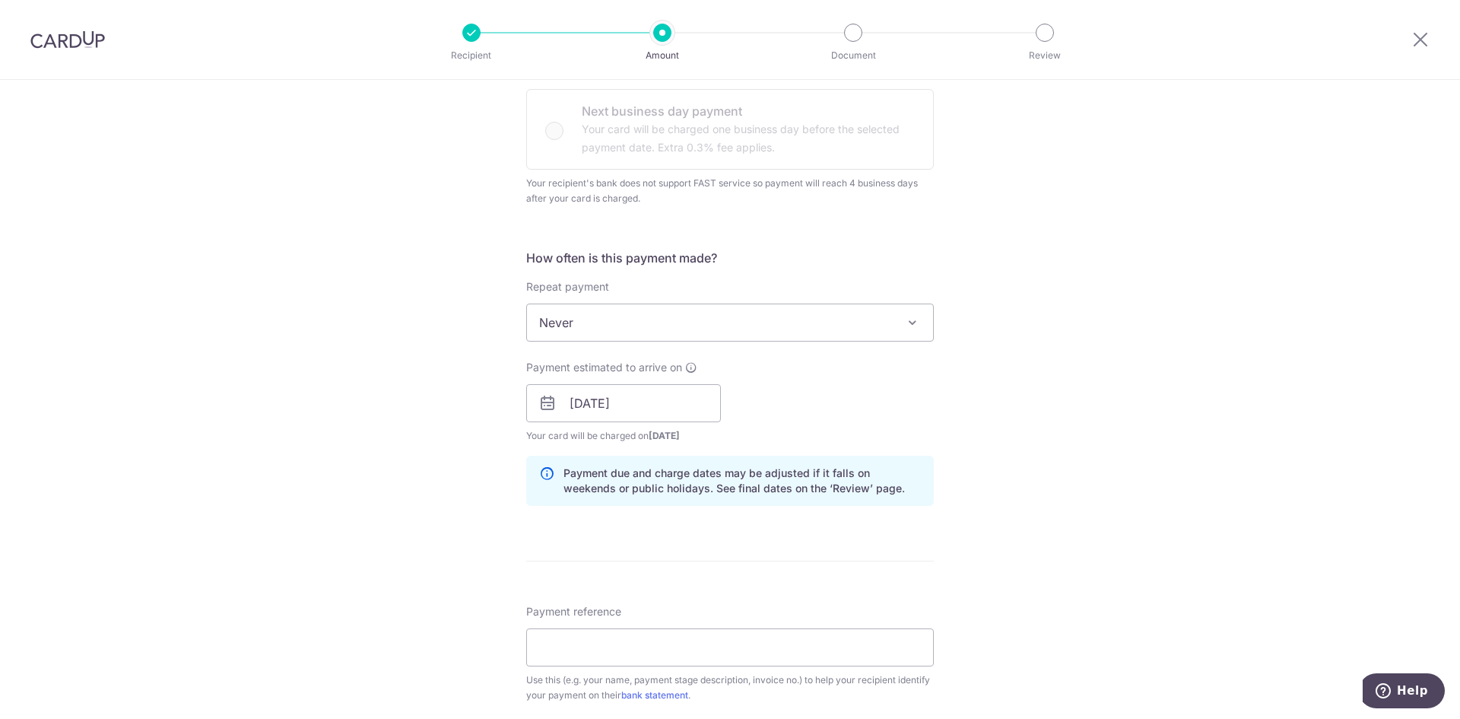
click at [1021, 526] on div "Tell us more about your payment Enter payment amount SGD 5,114.39 5114.39 Recip…" at bounding box center [730, 412] width 1460 height 1577
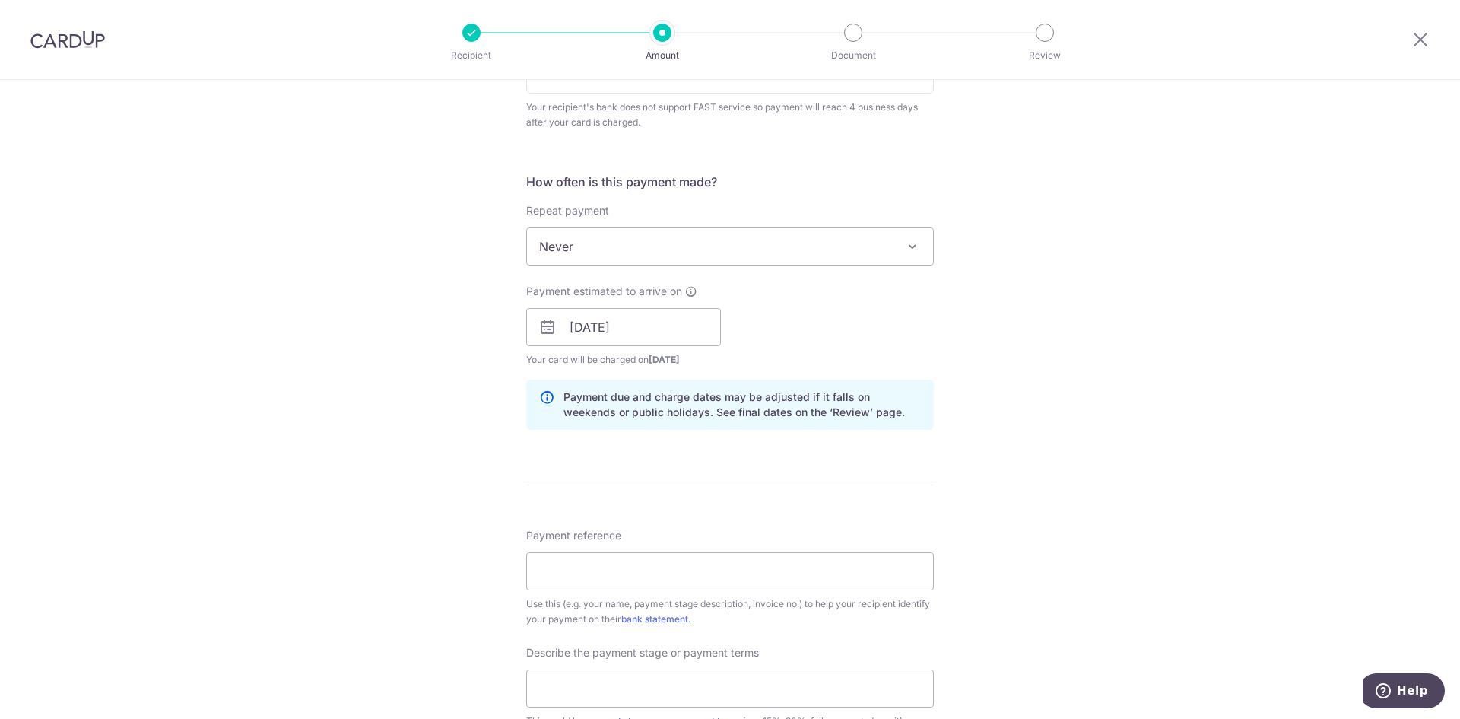
scroll to position [608, 0]
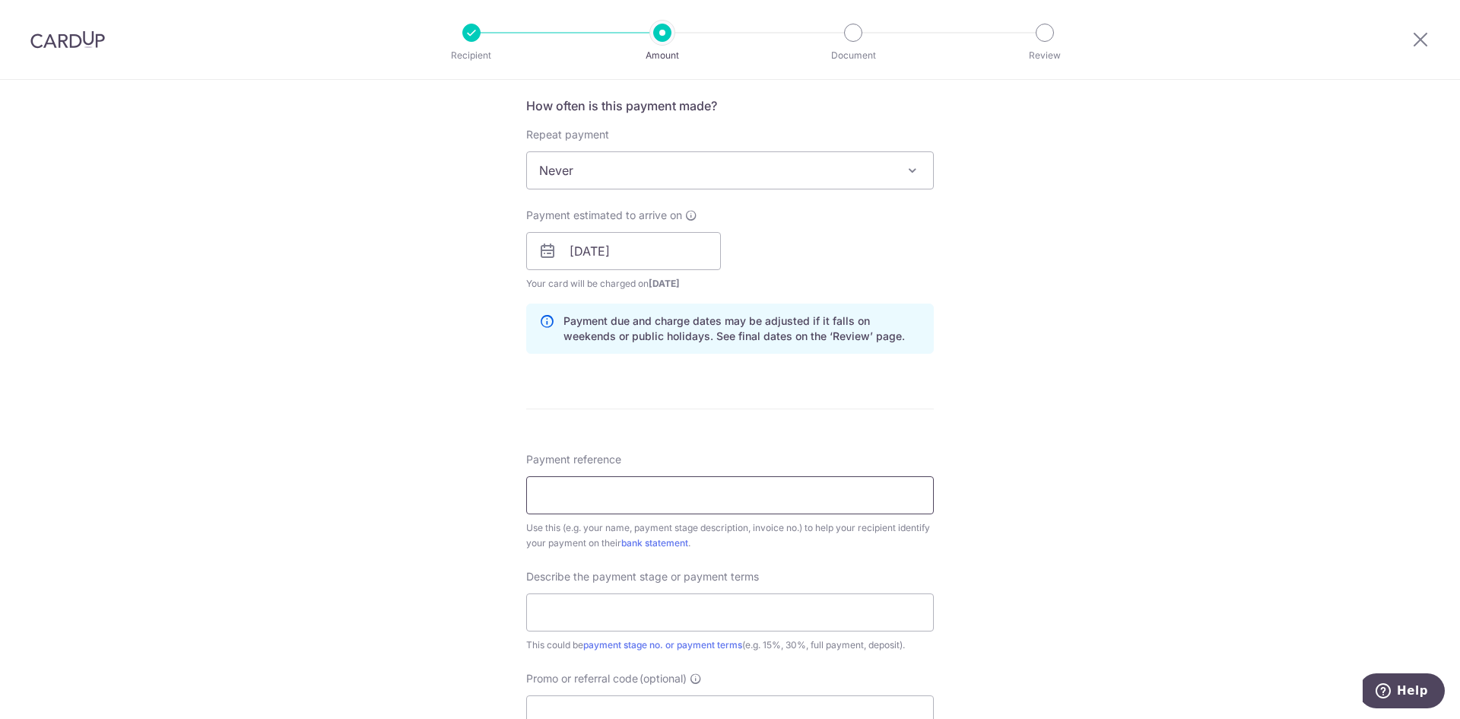
click at [572, 501] on input "Payment reference" at bounding box center [730, 495] width 408 height 38
type input "I2025/10/2383"
click at [621, 608] on input "text" at bounding box center [730, 612] width 408 height 38
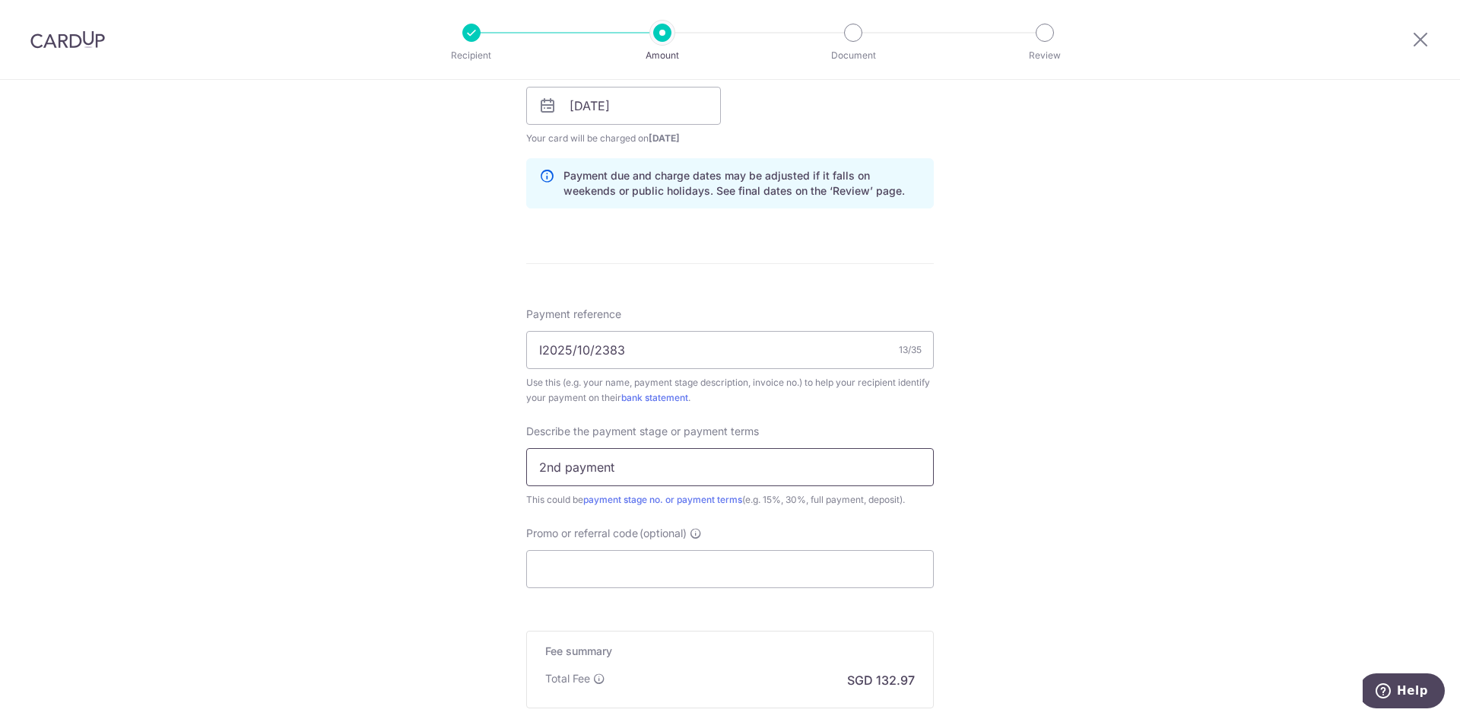
scroll to position [761, 0]
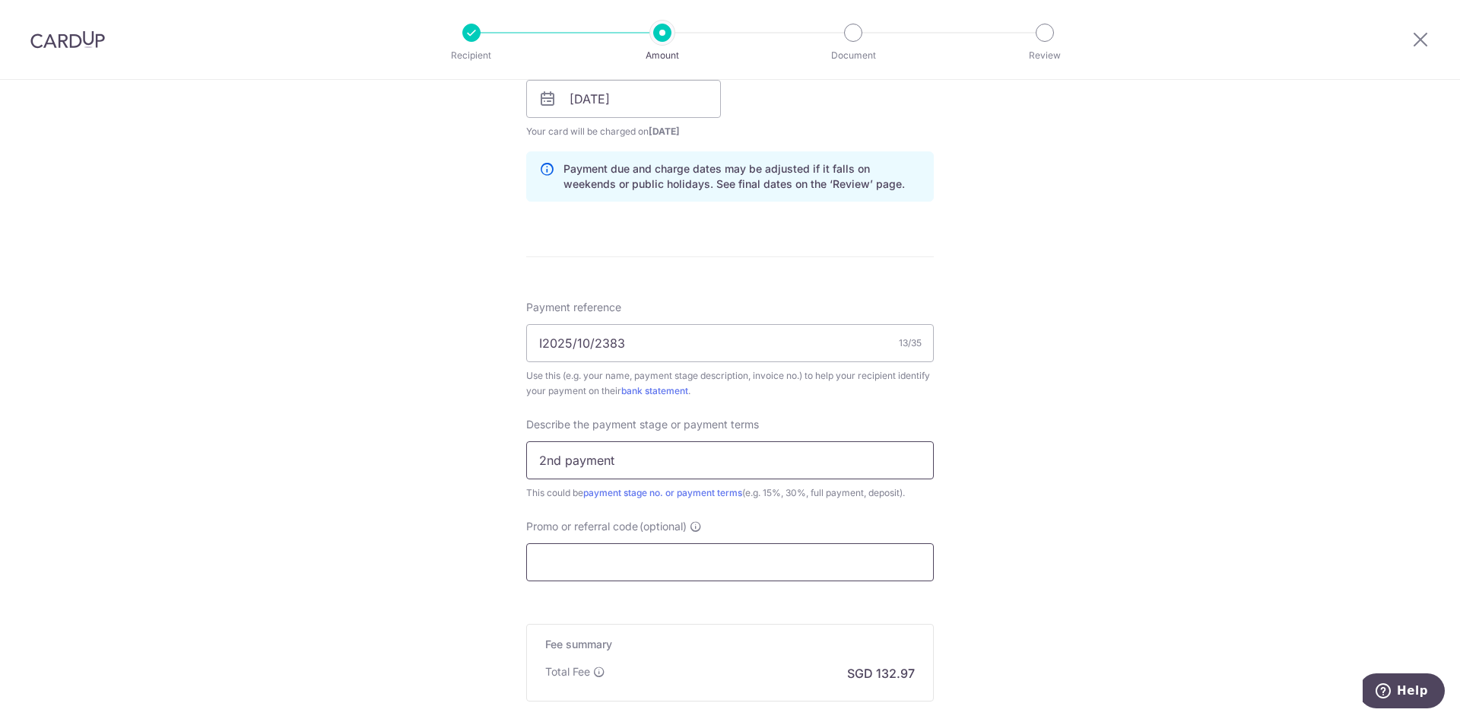
type input "2nd payment"
click at [635, 559] on input "Promo or referral code (optional)" at bounding box center [730, 562] width 408 height 38
click at [654, 555] on input "Promo or referral code (optional)" at bounding box center [730, 562] width 408 height 38
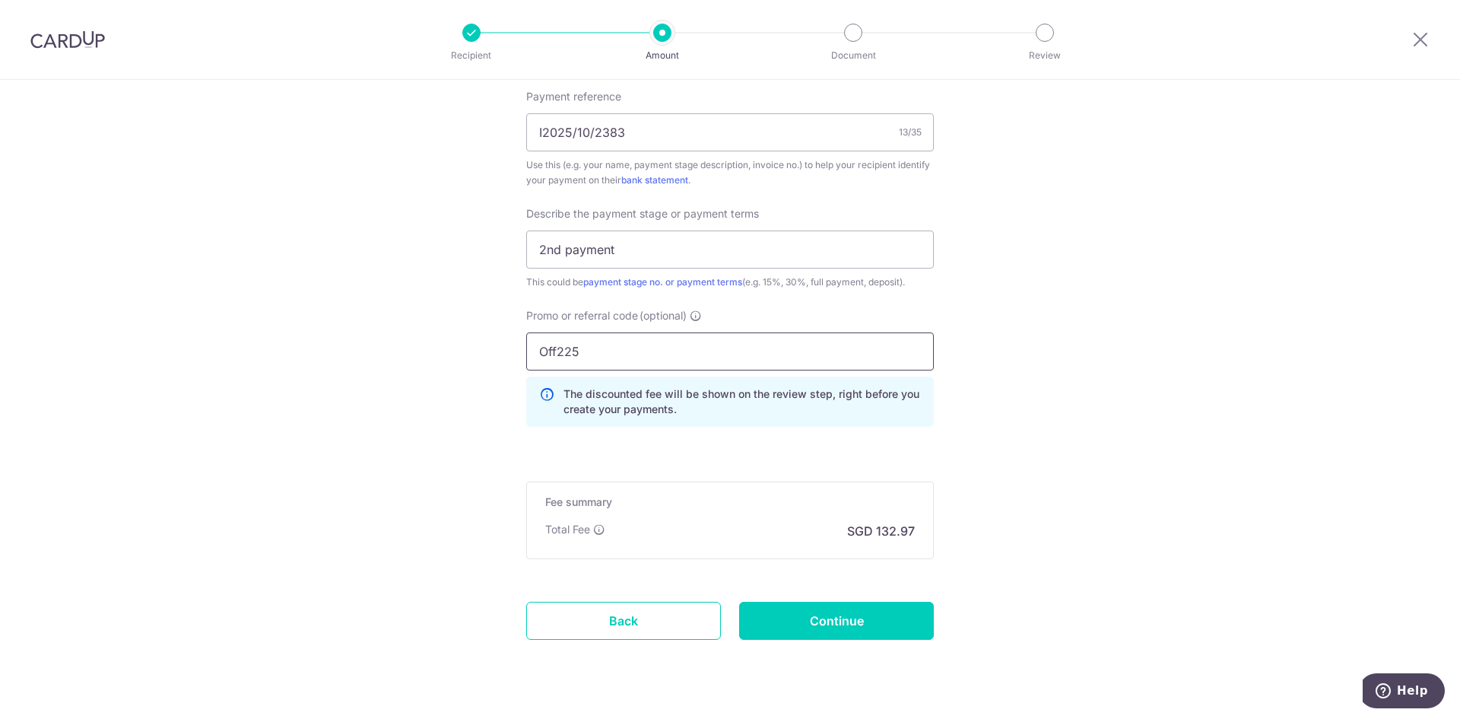
scroll to position [989, 0]
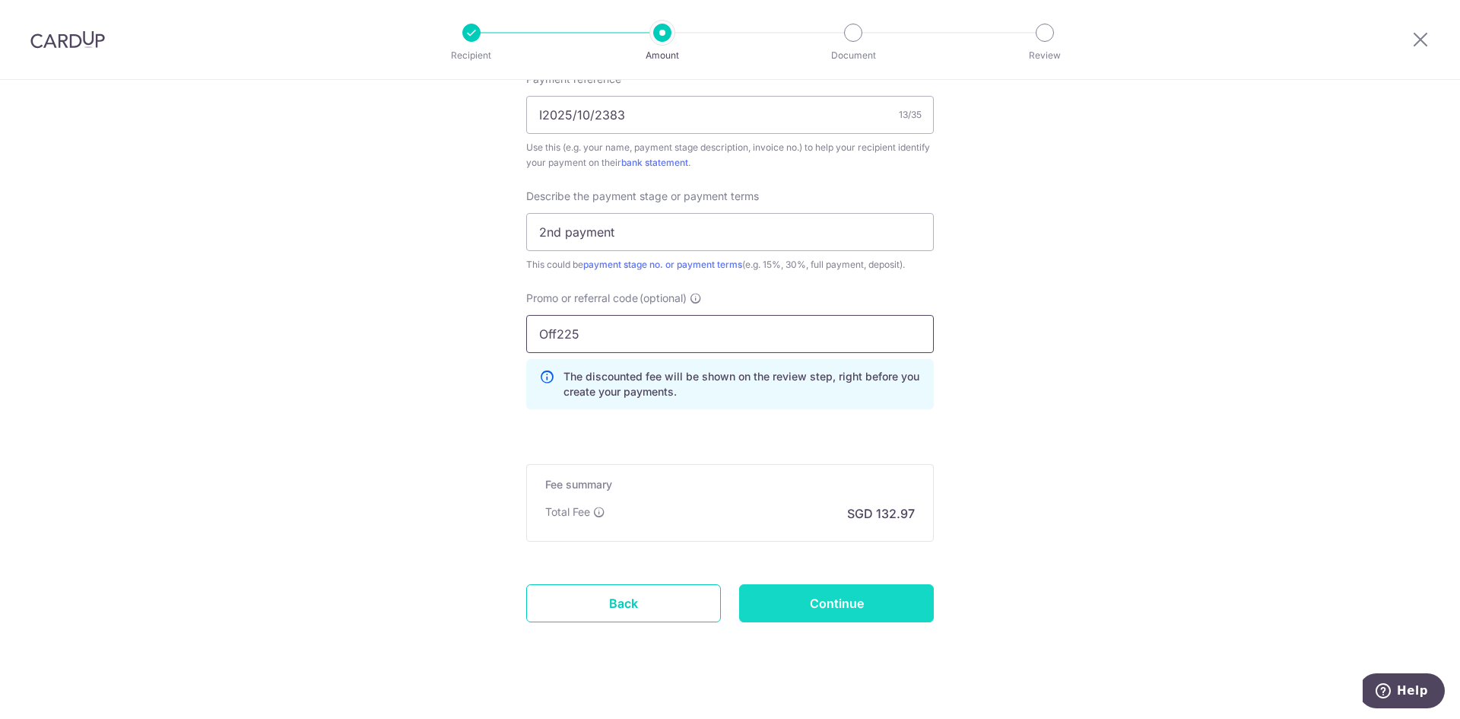
type input "Off225"
click at [850, 603] on input "Continue" at bounding box center [836, 603] width 195 height 38
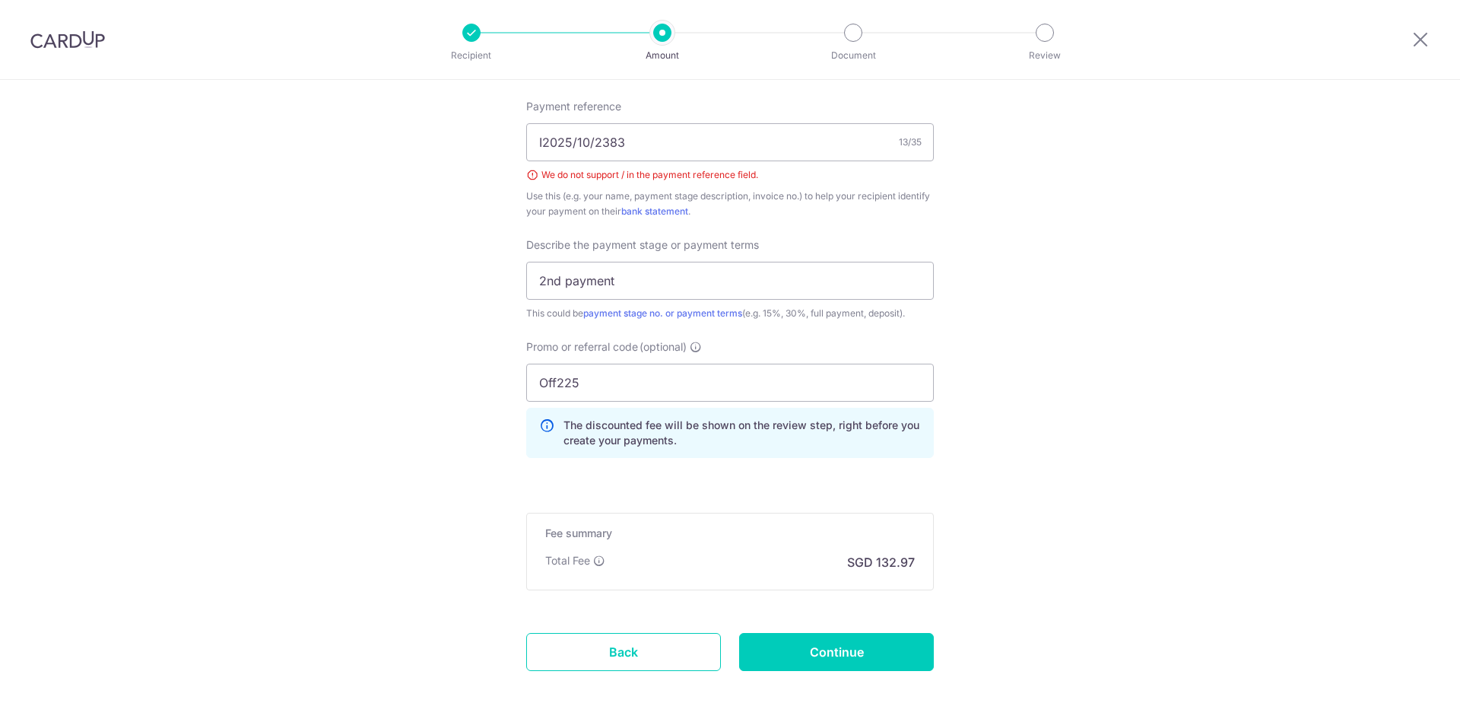
scroll to position [875, 0]
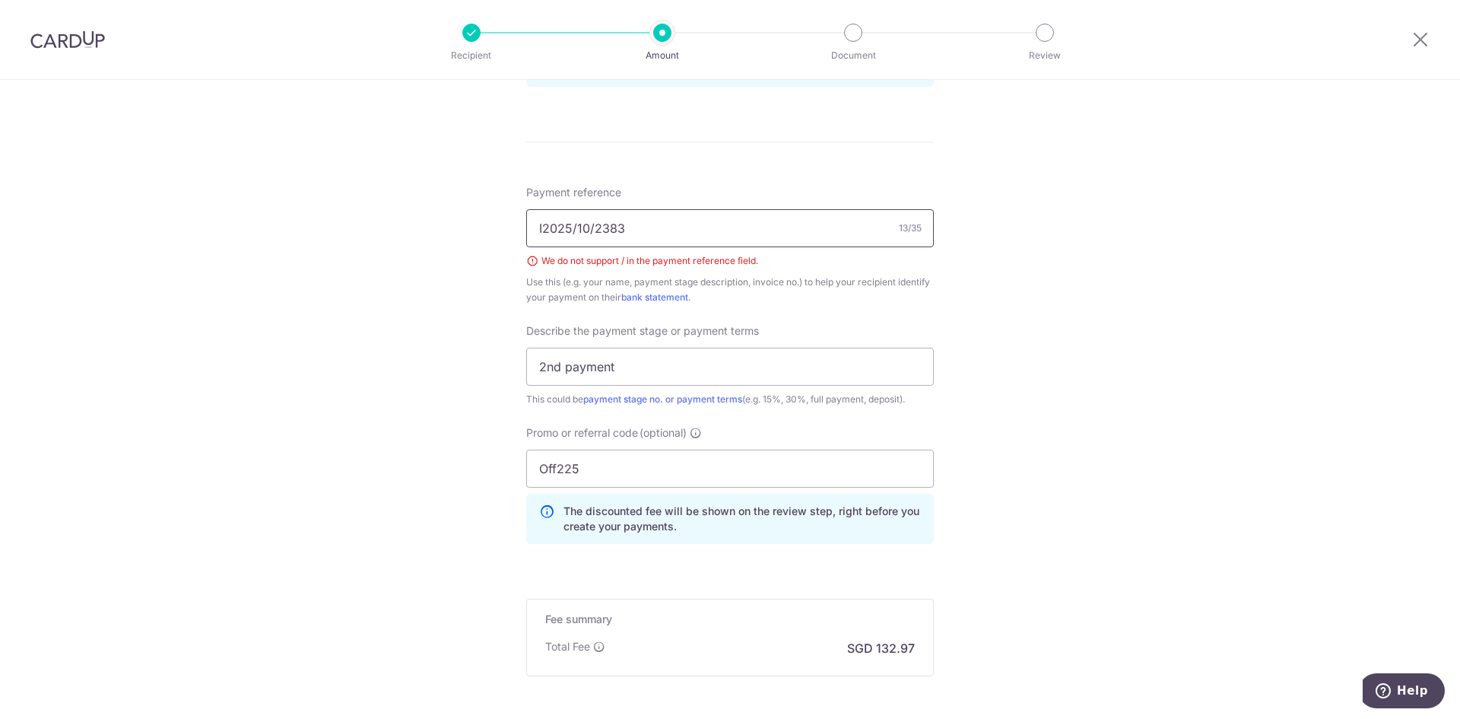
click at [570, 230] on input "I2025/10/2383" at bounding box center [730, 228] width 408 height 38
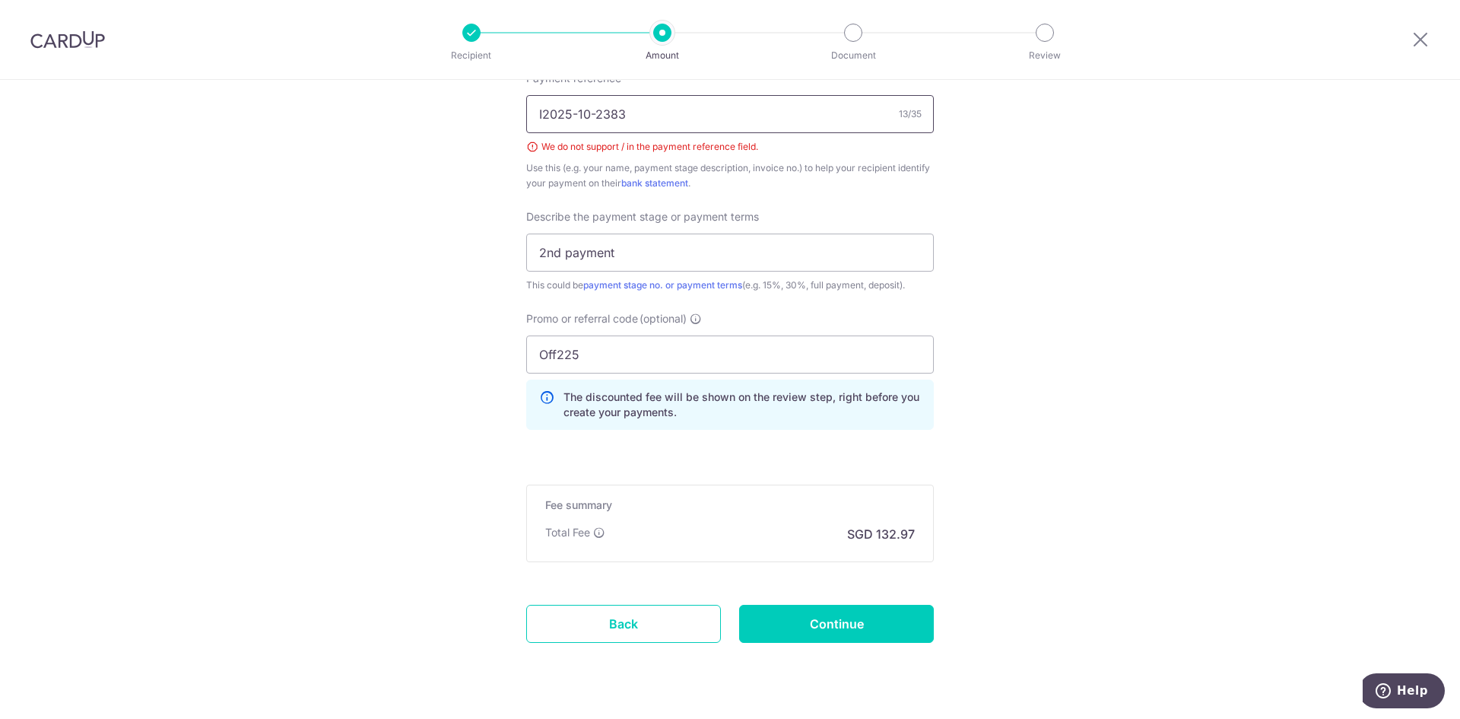
scroll to position [1028, 0]
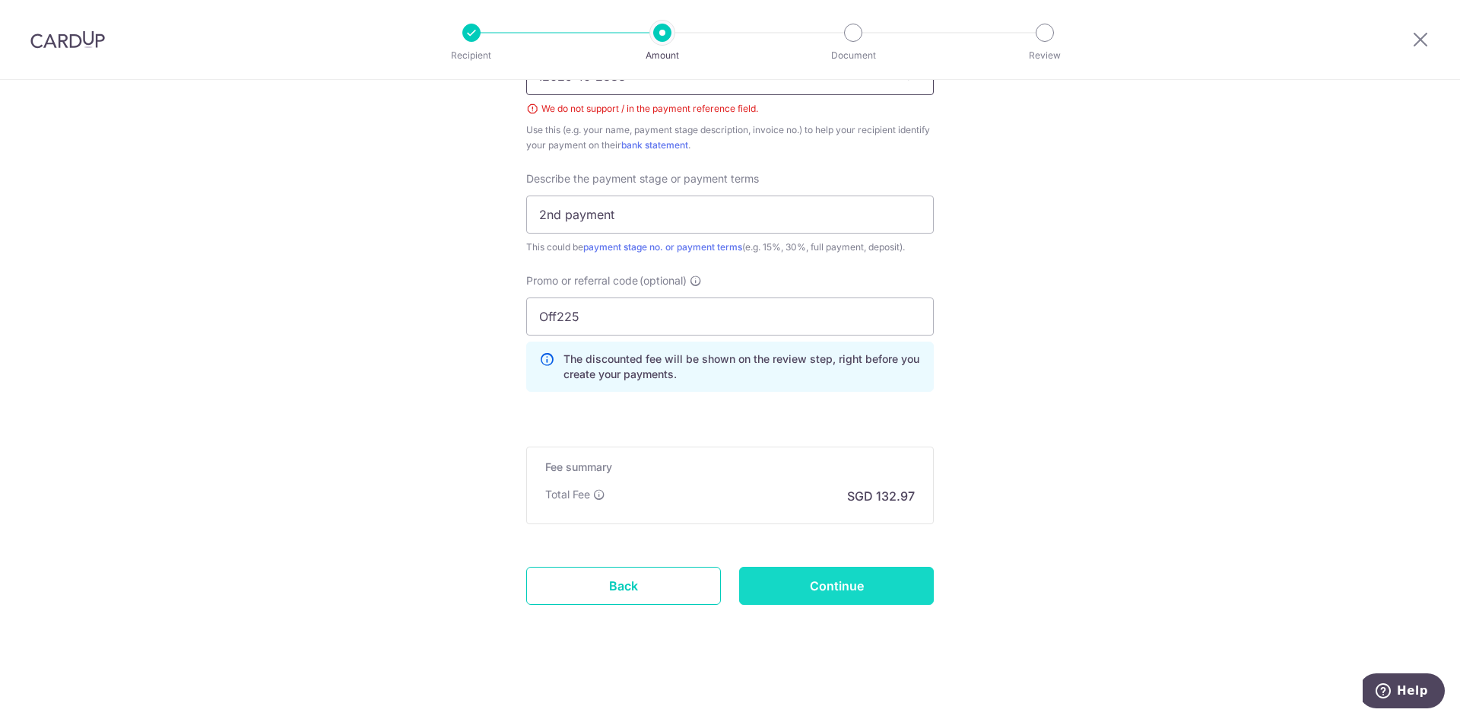
type input "I2025-10-2383"
click at [843, 592] on input "Continue" at bounding box center [836, 586] width 195 height 38
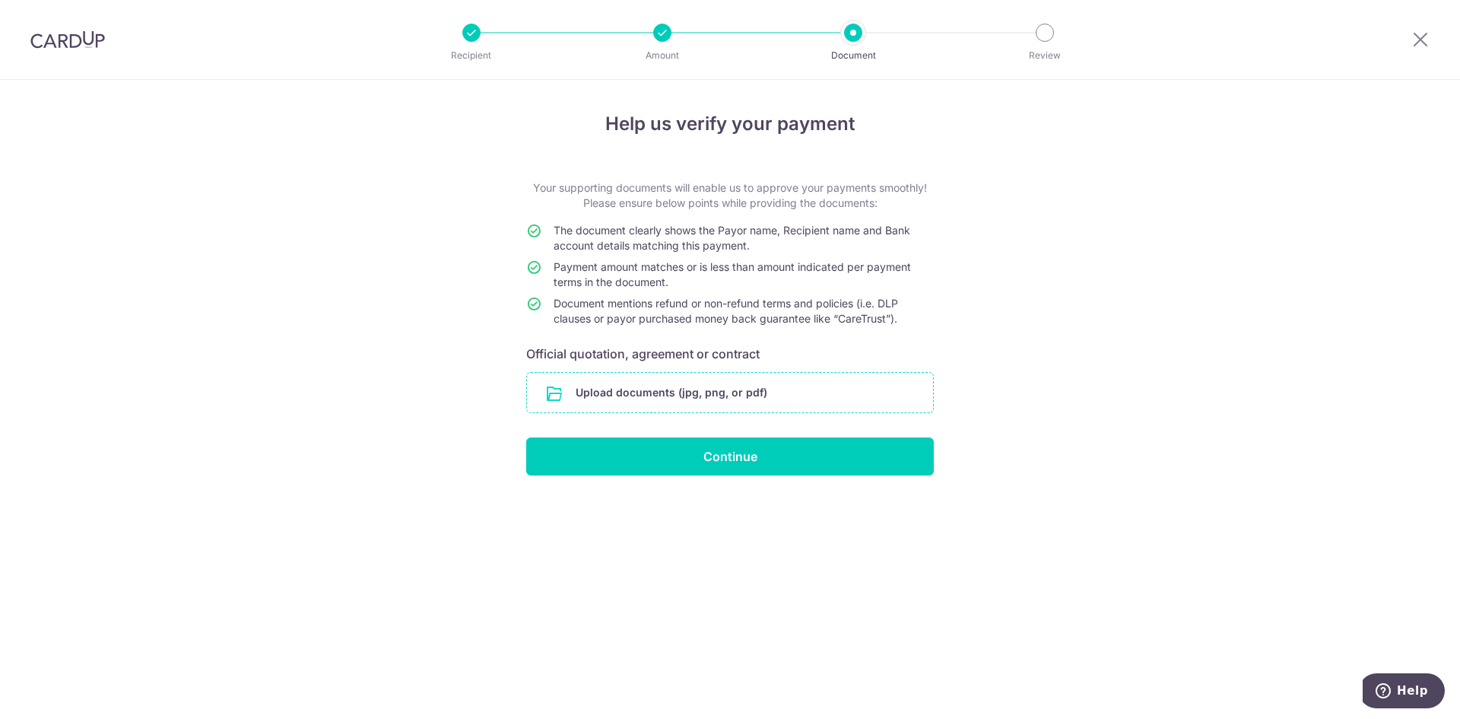
click at [650, 389] on input "file" at bounding box center [730, 393] width 406 height 40
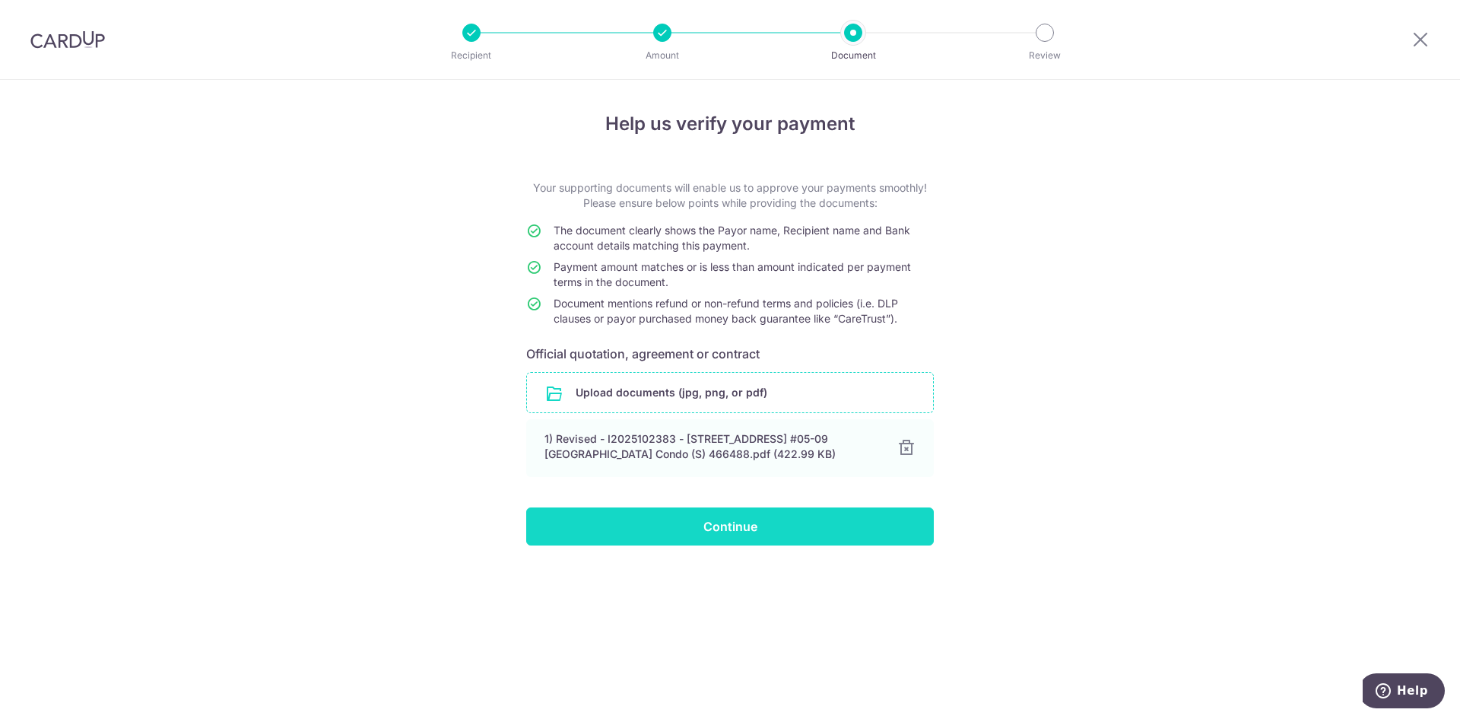
click at [739, 529] on input "Continue" at bounding box center [730, 526] width 408 height 38
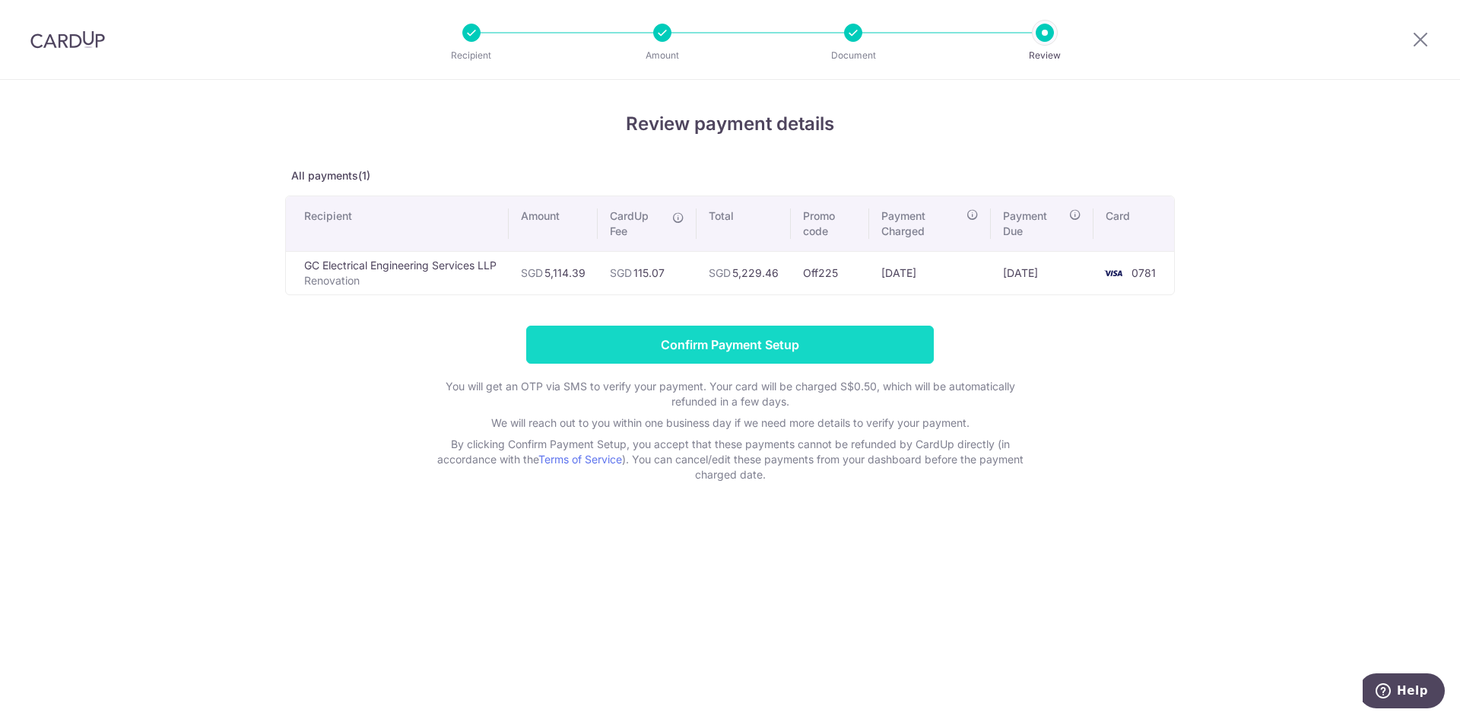
click at [746, 349] on input "Confirm Payment Setup" at bounding box center [730, 345] width 408 height 38
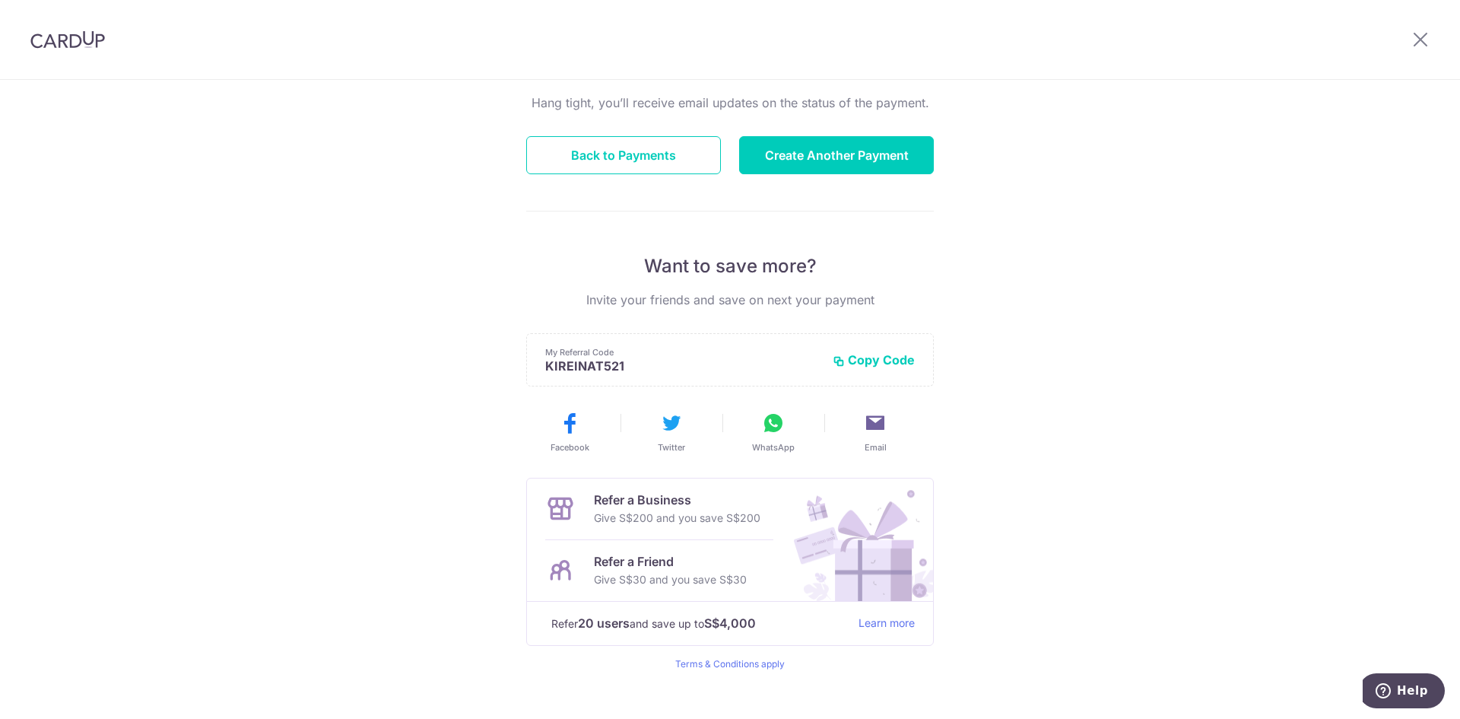
scroll to position [152, 0]
click at [620, 148] on button "Back to Payments" at bounding box center [623, 154] width 195 height 38
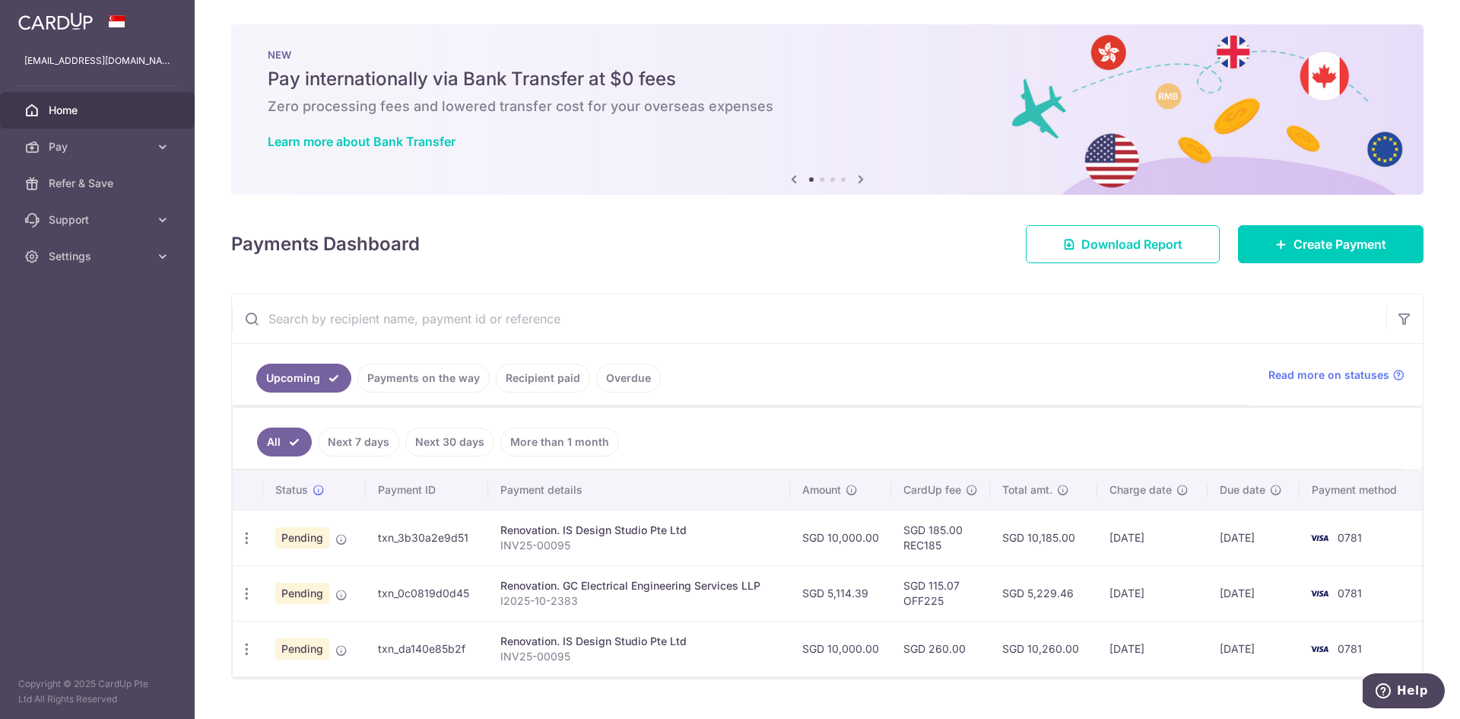
drag, startPoint x: 716, startPoint y: 588, endPoint x: 634, endPoint y: 588, distance: 81.4
click at [716, 588] on div "Renovation. GC Electrical Engineering Services LLP" at bounding box center [639, 585] width 278 height 15
click at [408, 601] on td "txn_0c0819d0d45" at bounding box center [427, 593] width 122 height 56
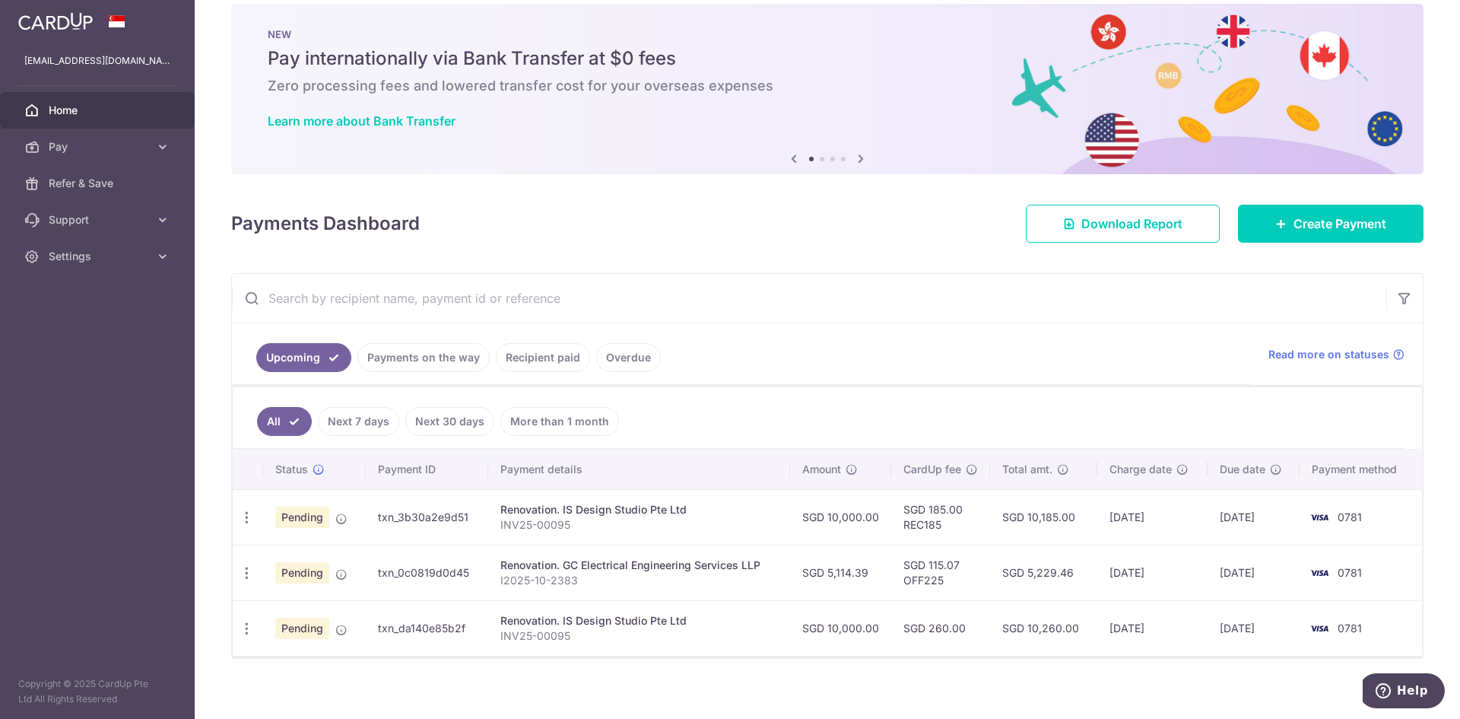
scroll to position [32, 0]
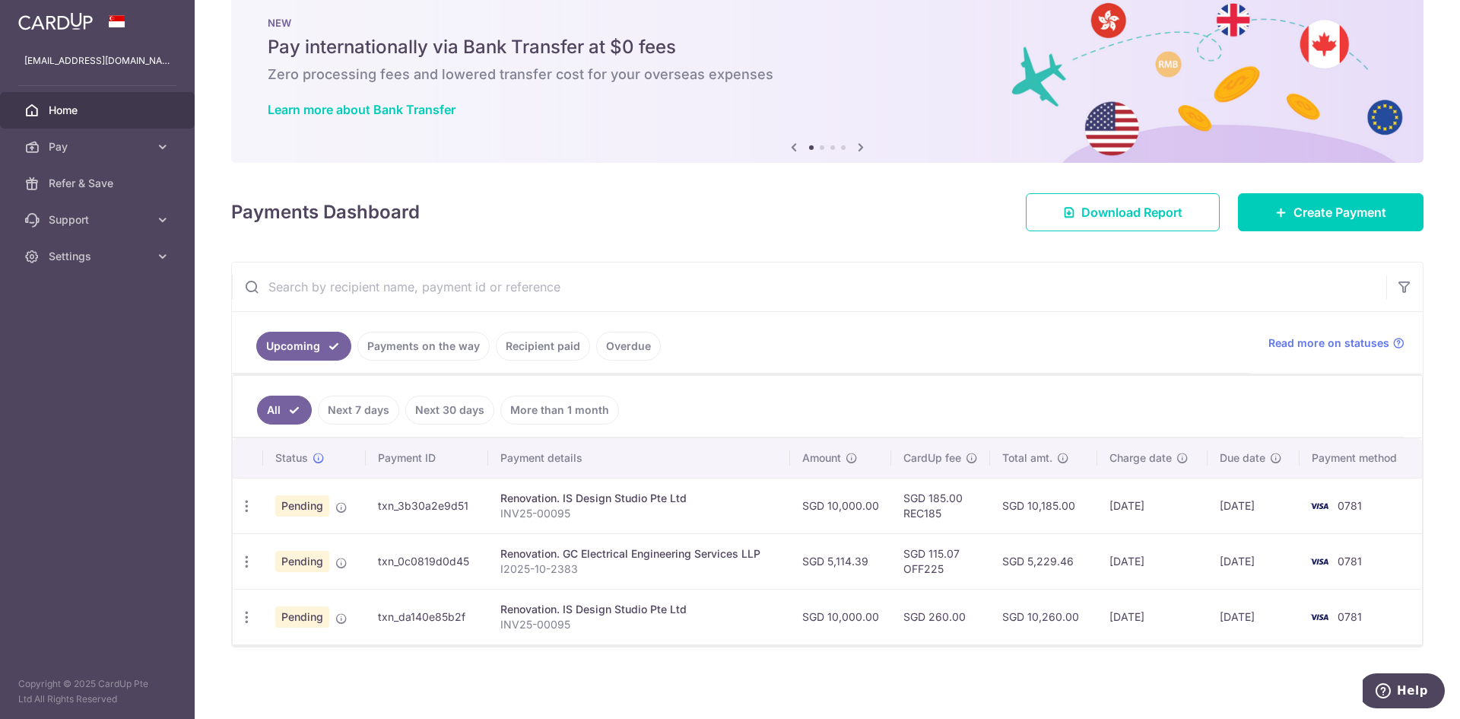
click at [354, 412] on link "Next 7 days" at bounding box center [358, 410] width 81 height 29
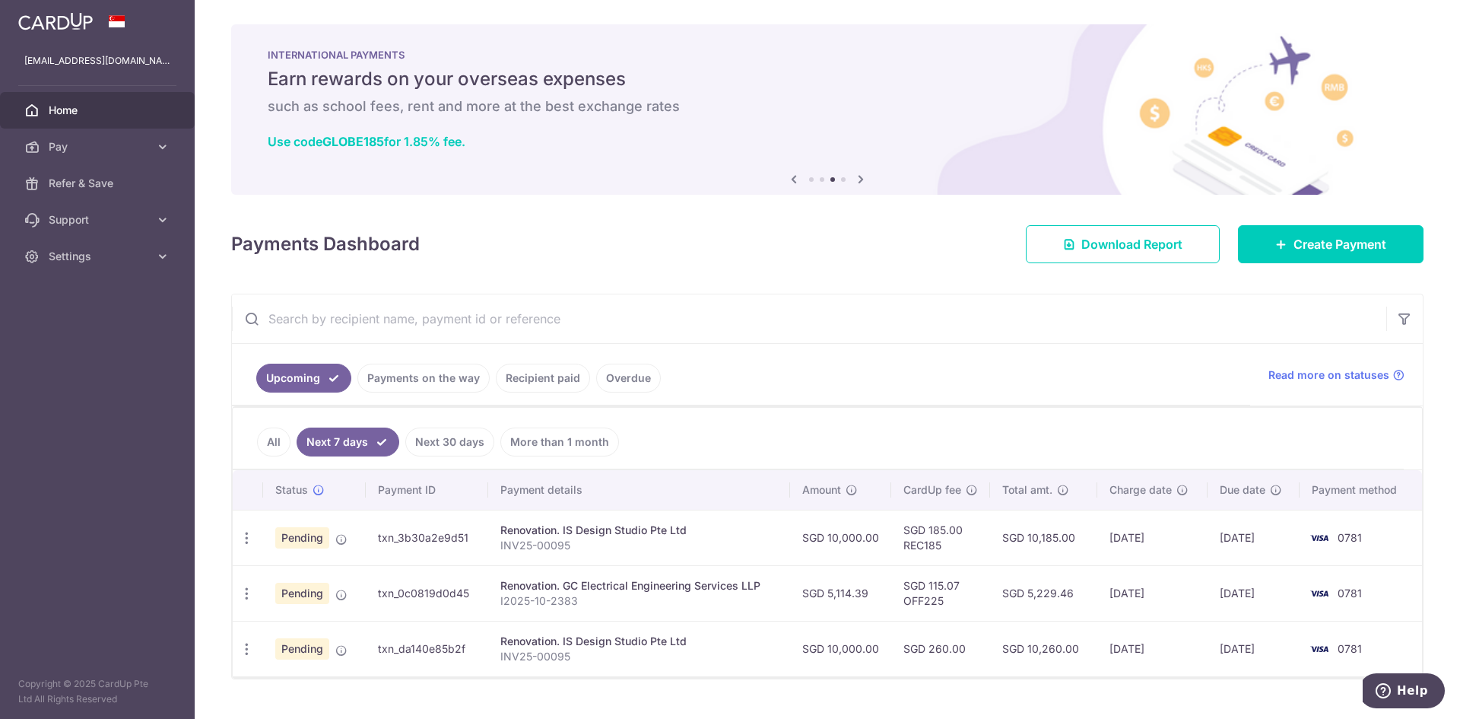
click at [1237, 585] on td "[DATE]" at bounding box center [1254, 593] width 92 height 56
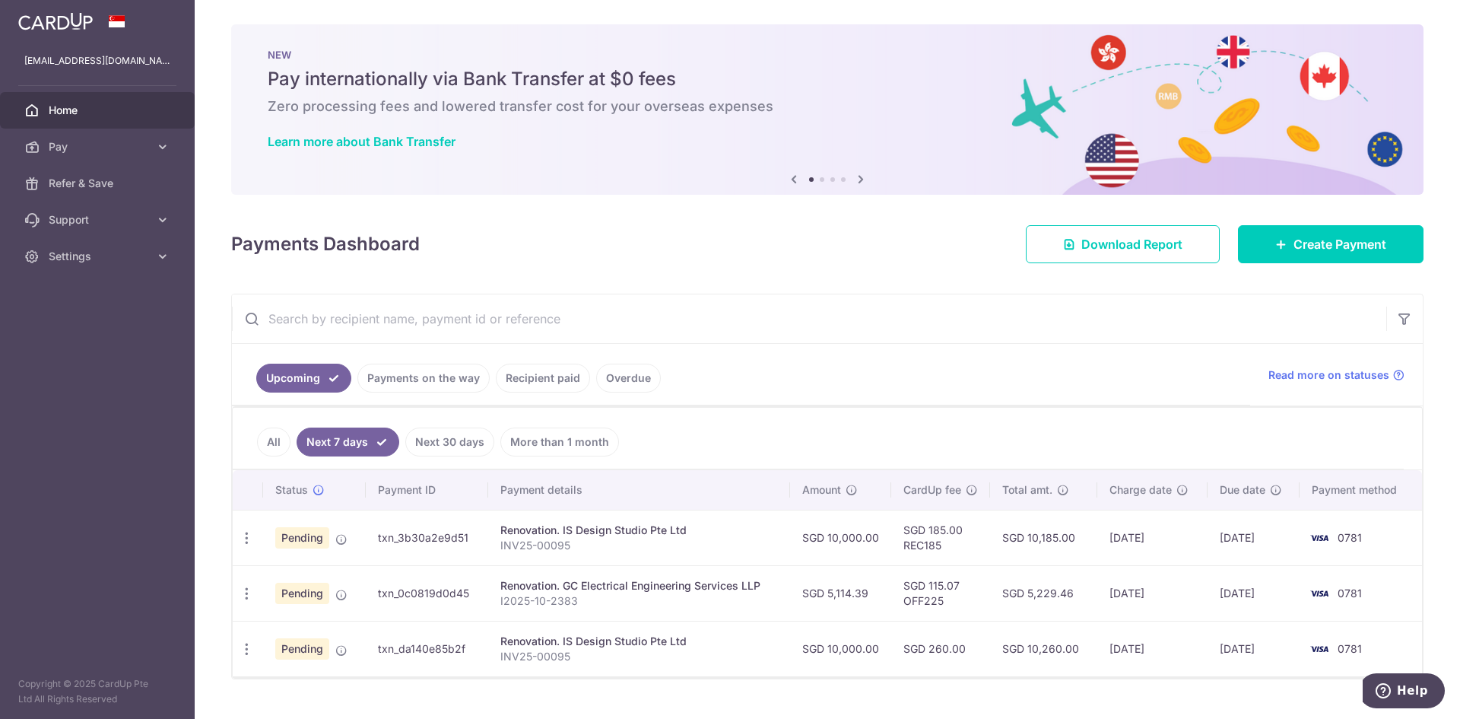
click at [331, 444] on link "Next 7 days" at bounding box center [348, 441] width 103 height 29
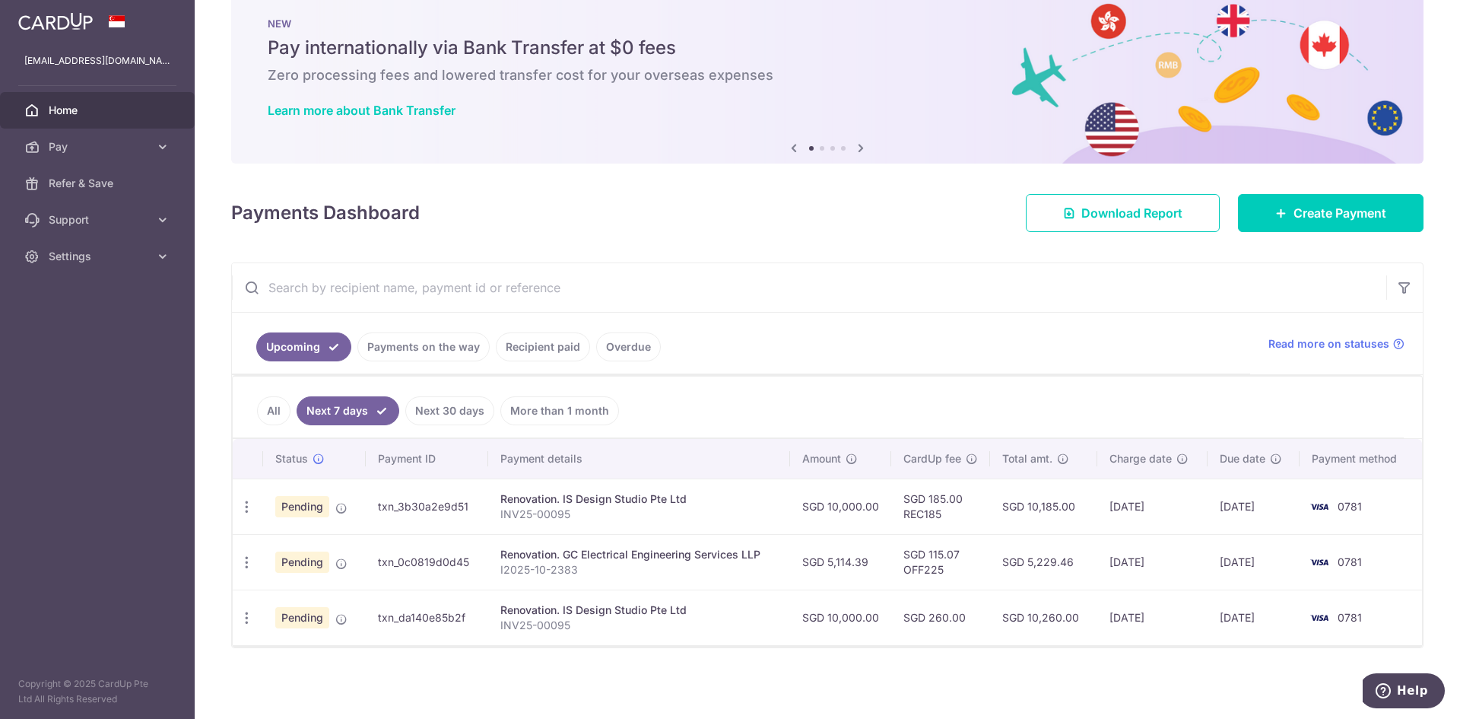
scroll to position [32, 0]
click at [252, 556] on icon "button" at bounding box center [247, 562] width 16 height 16
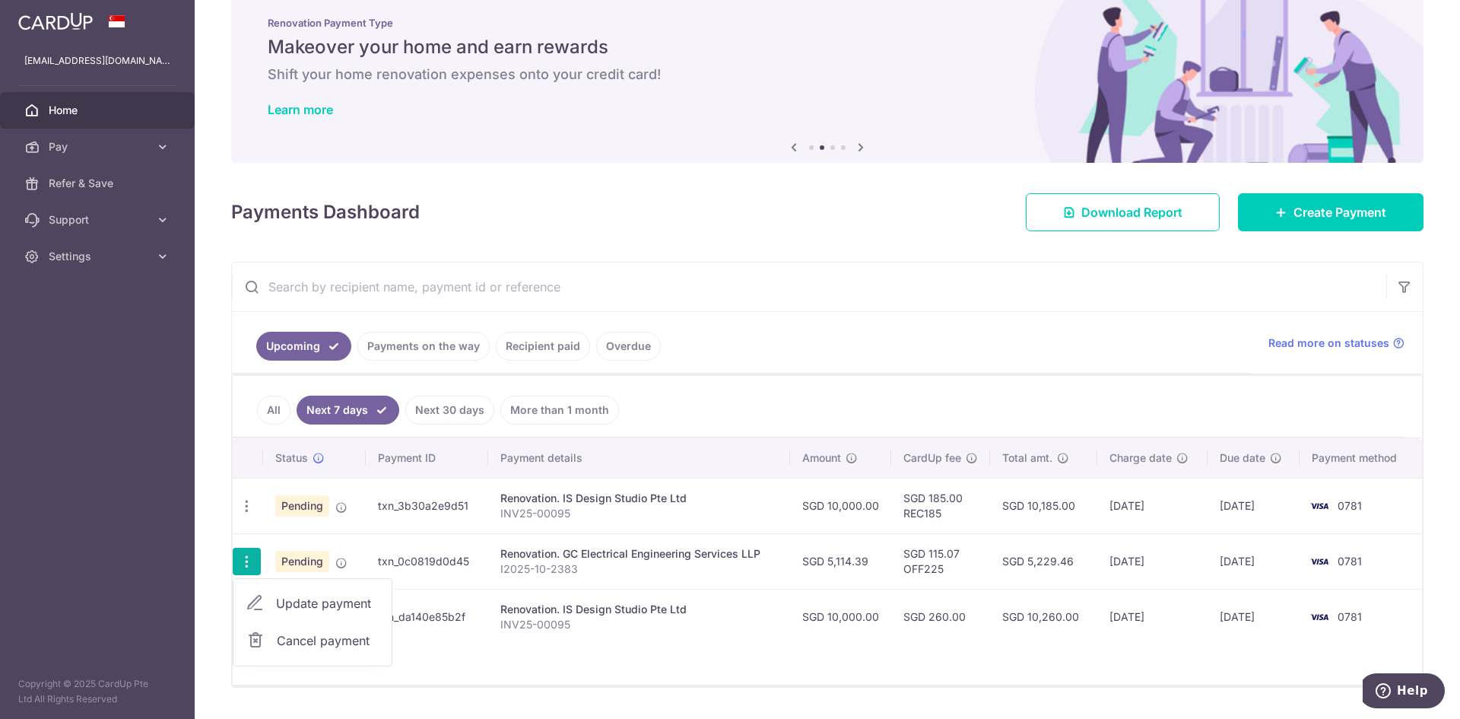
click at [577, 558] on div "Renovation. GC Electrical Engineering Services LLP" at bounding box center [639, 553] width 278 height 15
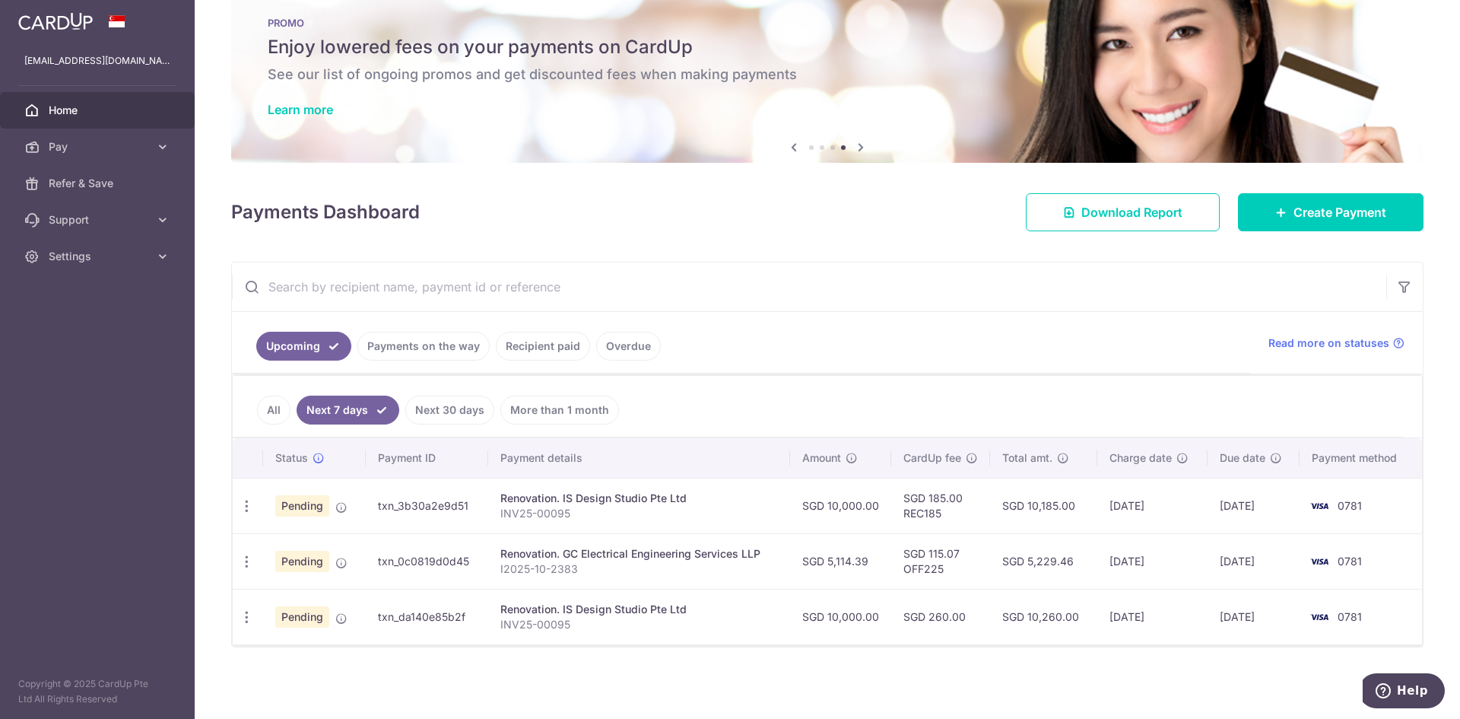
click at [341, 293] on input "text" at bounding box center [809, 286] width 1155 height 49
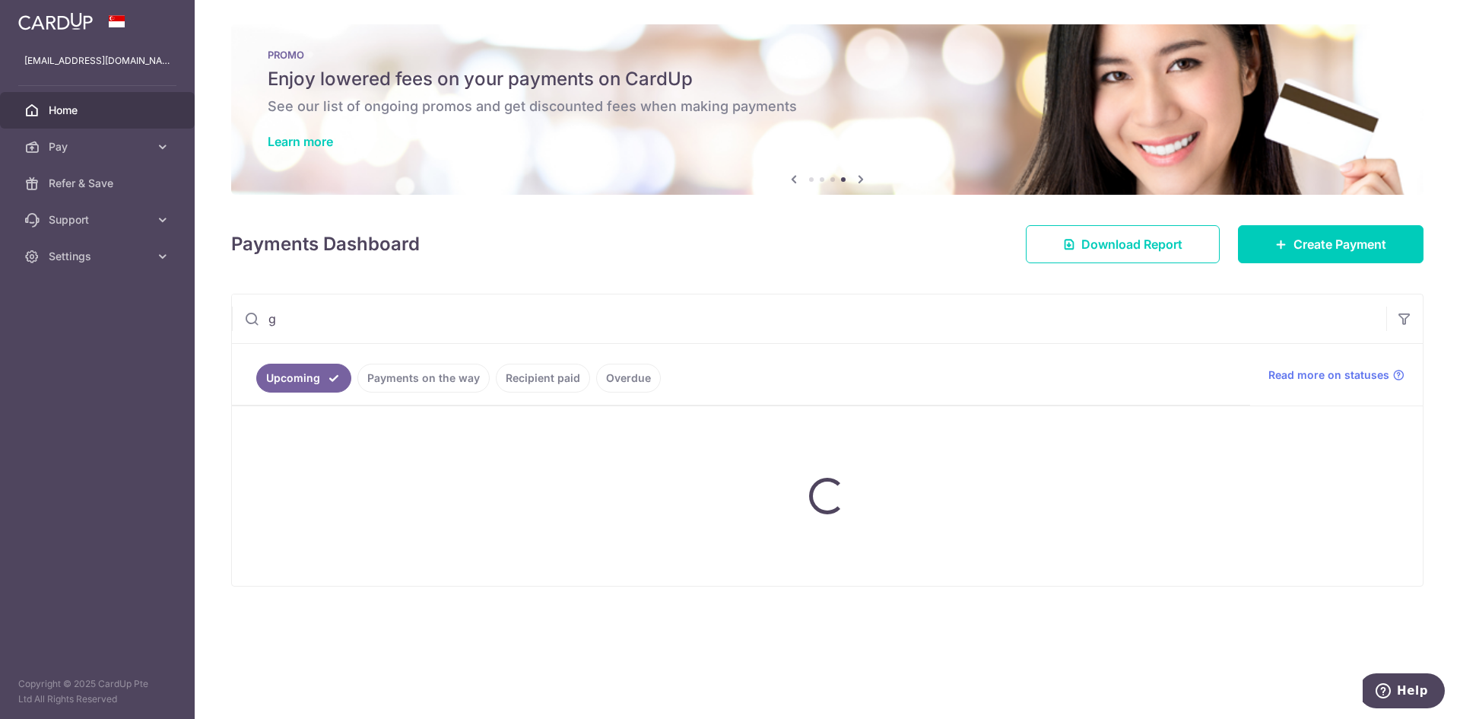
type input "gc"
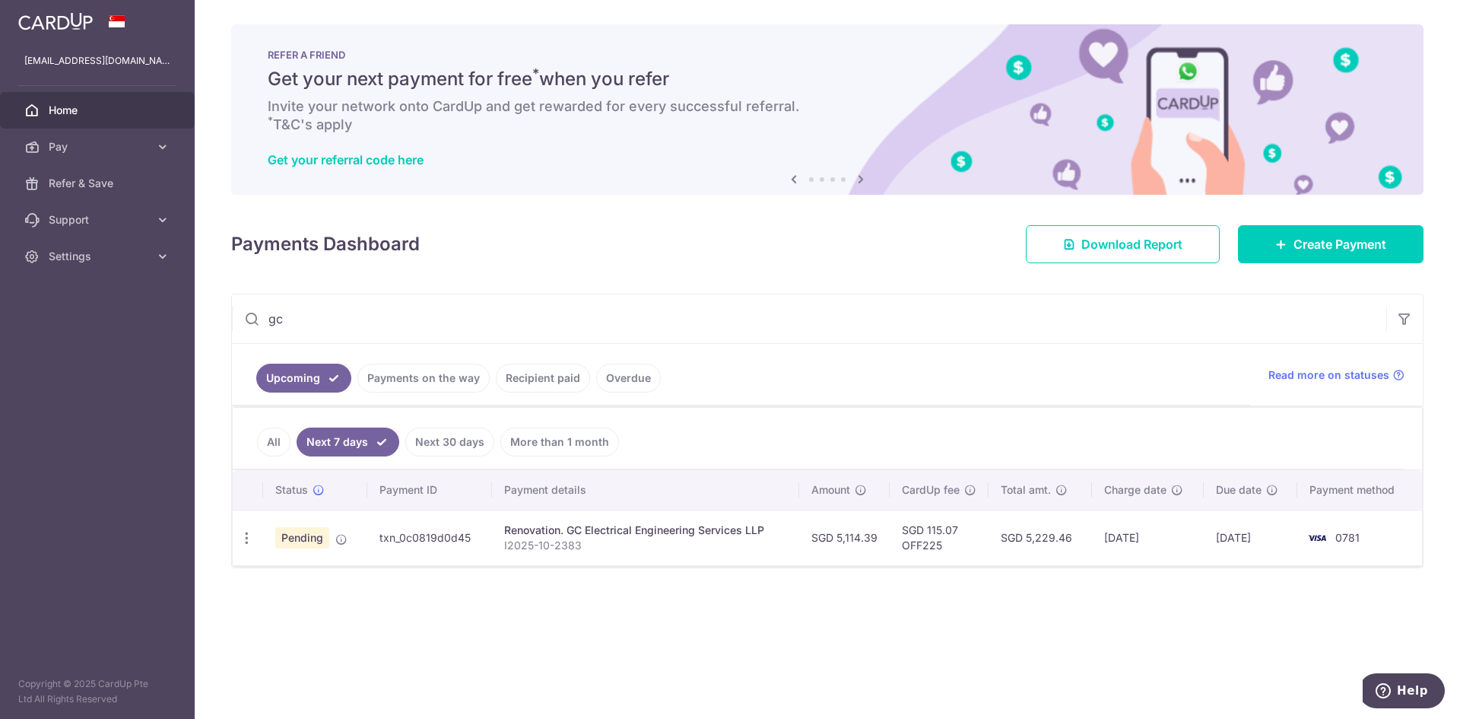
drag, startPoint x: 316, startPoint y: 326, endPoint x: 246, endPoint y: 314, distance: 71.6
click at [246, 314] on div "gc" at bounding box center [809, 318] width 1155 height 49
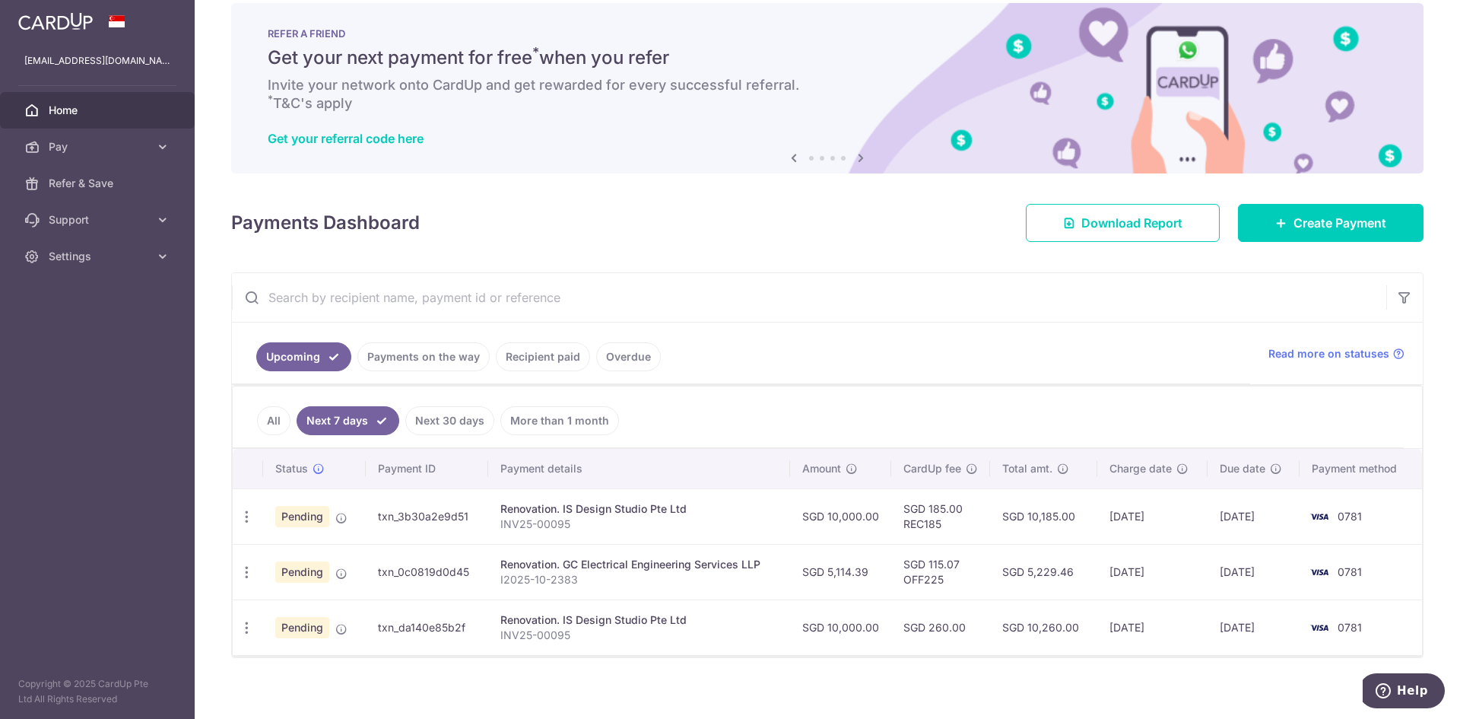
scroll to position [32, 0]
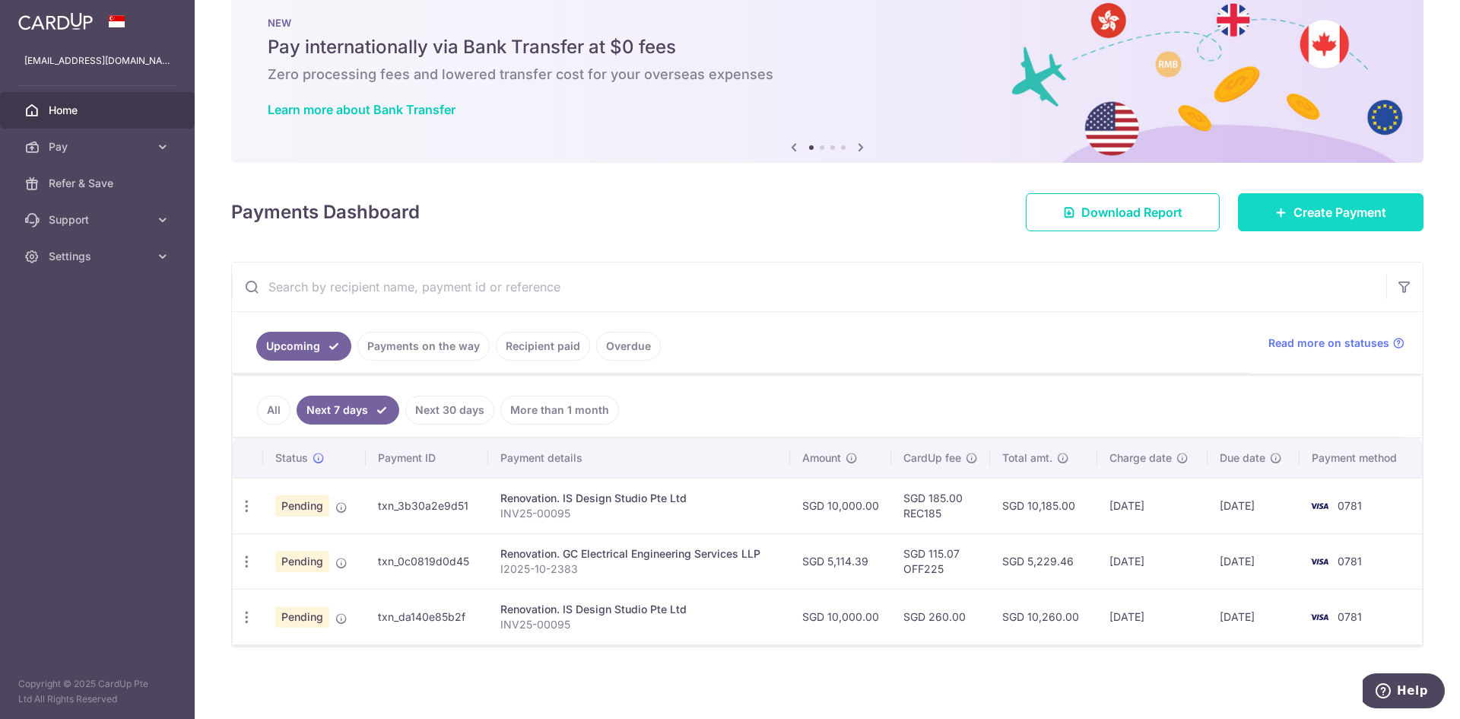
click at [1302, 214] on span "Create Payment" at bounding box center [1340, 212] width 93 height 18
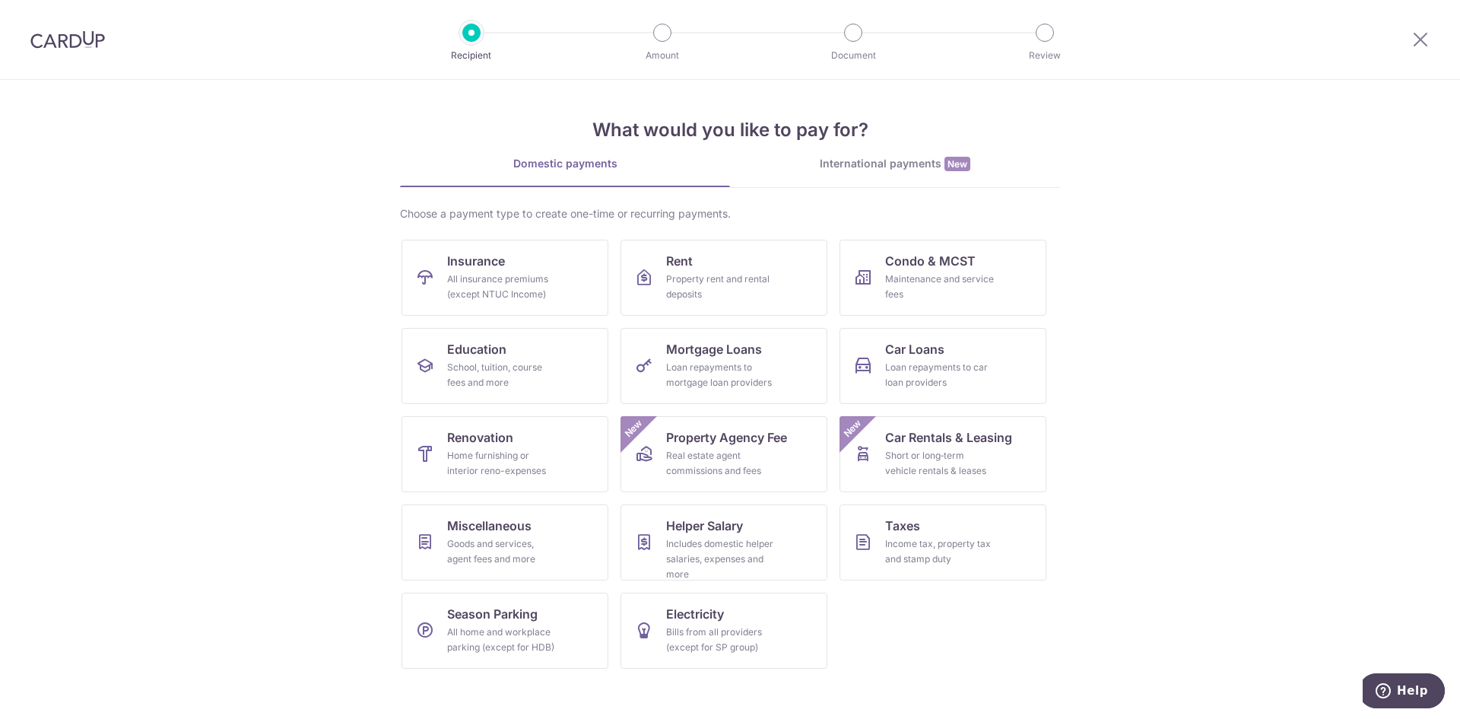
click at [565, 170] on div "Domestic payments" at bounding box center [565, 163] width 330 height 15
click at [520, 454] on div "Home furnishing or interior reno-expenses" at bounding box center [502, 463] width 110 height 30
click at [710, 467] on div "Real estate agent commissions and fees" at bounding box center [721, 463] width 110 height 30
click at [970, 456] on div "Short or long‑term vehicle rentals & leases" at bounding box center [940, 463] width 110 height 30
click at [1028, 631] on ul "Insurance All insurance premiums (except NTUC Income) Rent Property rent and re…" at bounding box center [730, 460] width 657 height 441
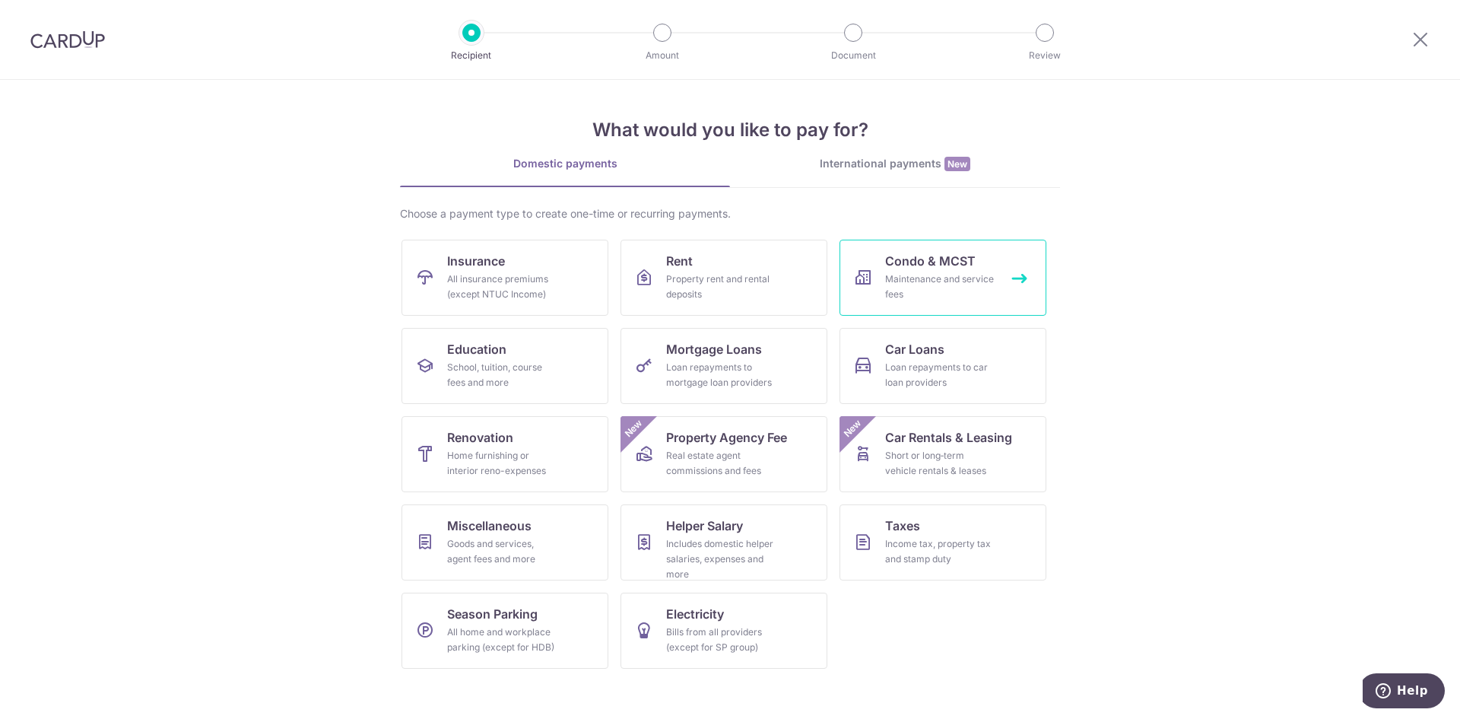
click at [1016, 275] on link "Condo & MCST Maintenance and service fees" at bounding box center [943, 278] width 207 height 76
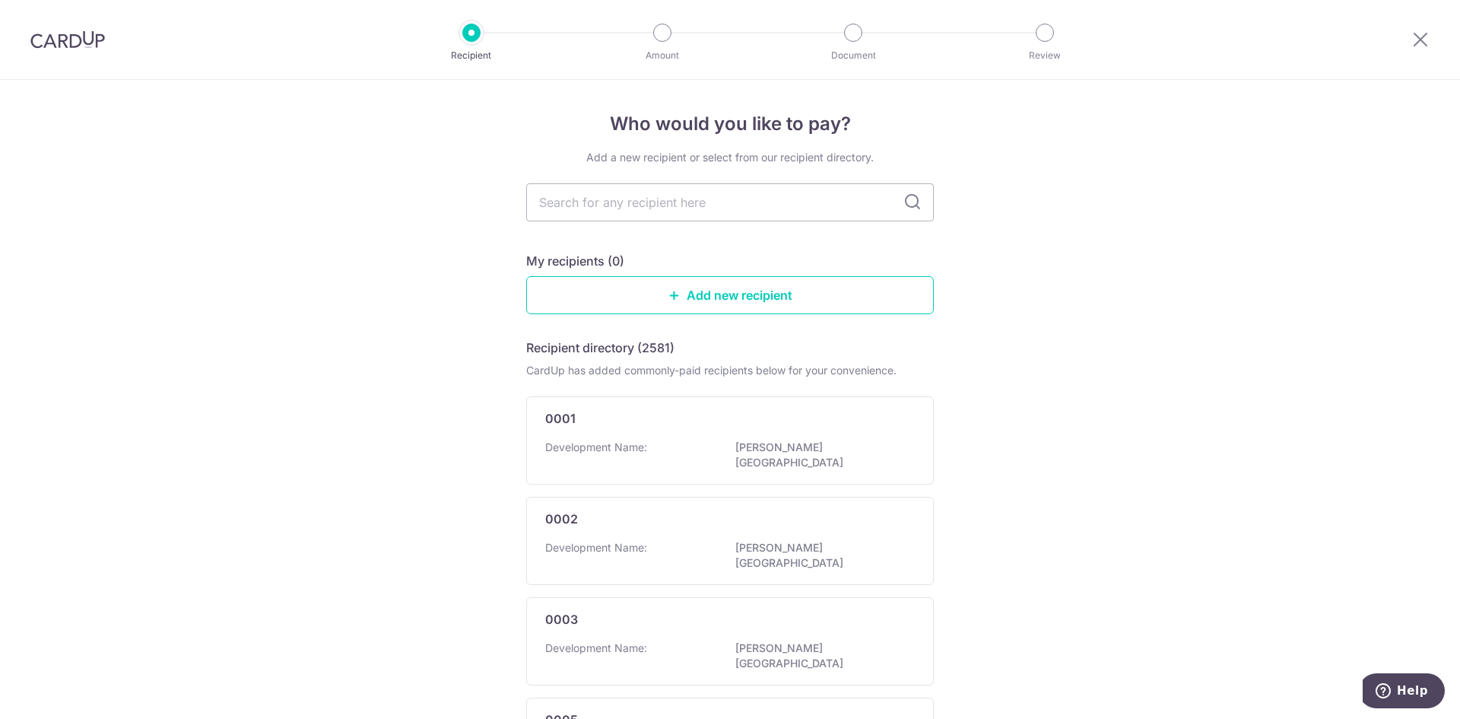
click at [71, 44] on img at bounding box center [67, 39] width 75 height 18
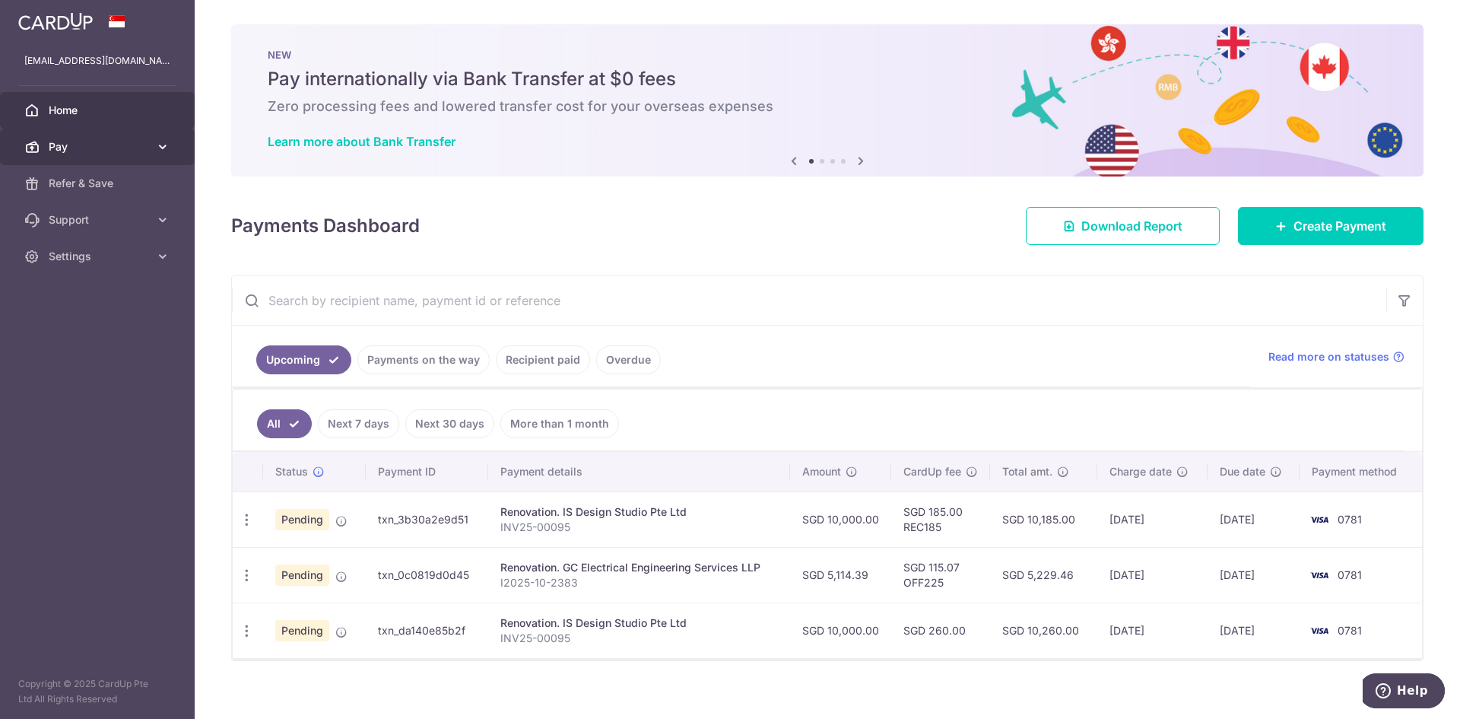
click at [162, 145] on icon at bounding box center [162, 146] width 15 height 15
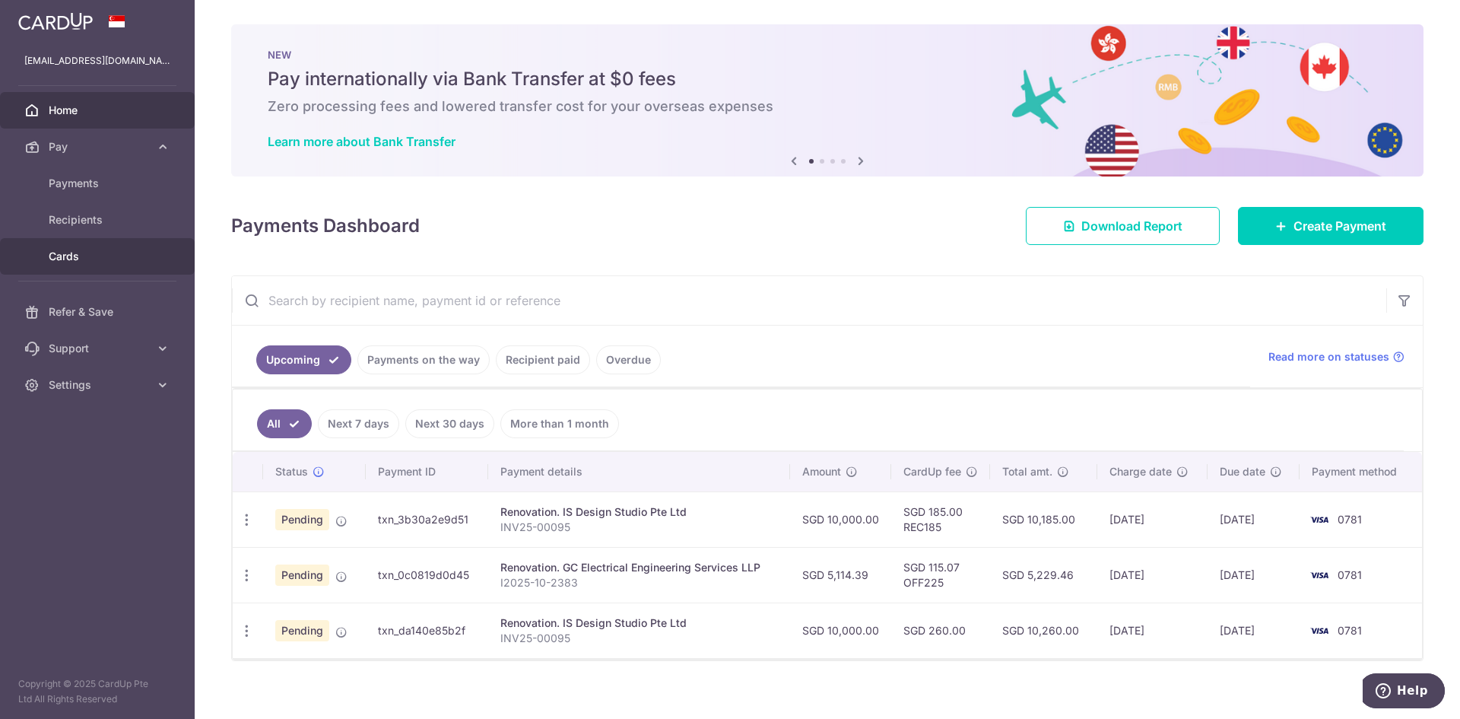
click at [97, 259] on span "Cards" at bounding box center [99, 256] width 100 height 15
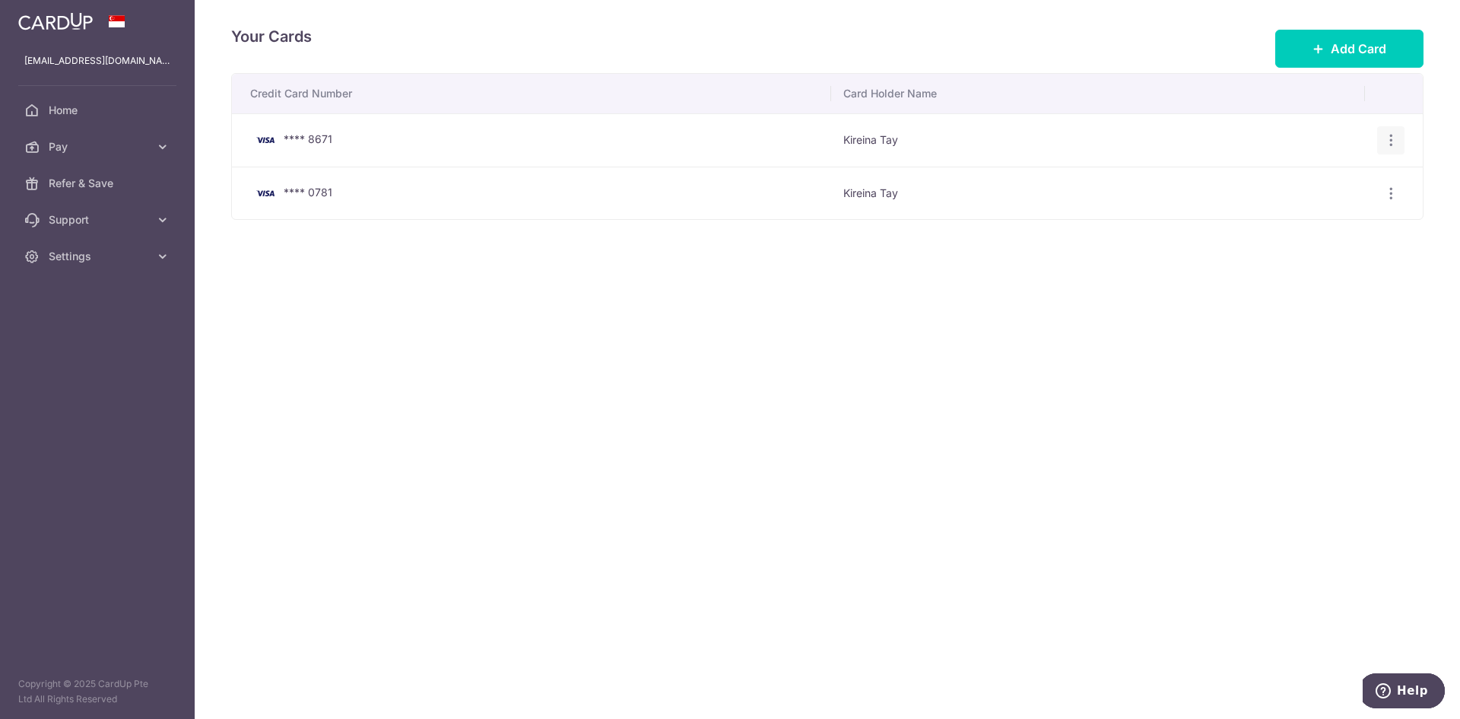
click at [1393, 140] on icon "button" at bounding box center [1392, 140] width 16 height 16
click at [1298, 223] on span "Delete" at bounding box center [1339, 219] width 103 height 18
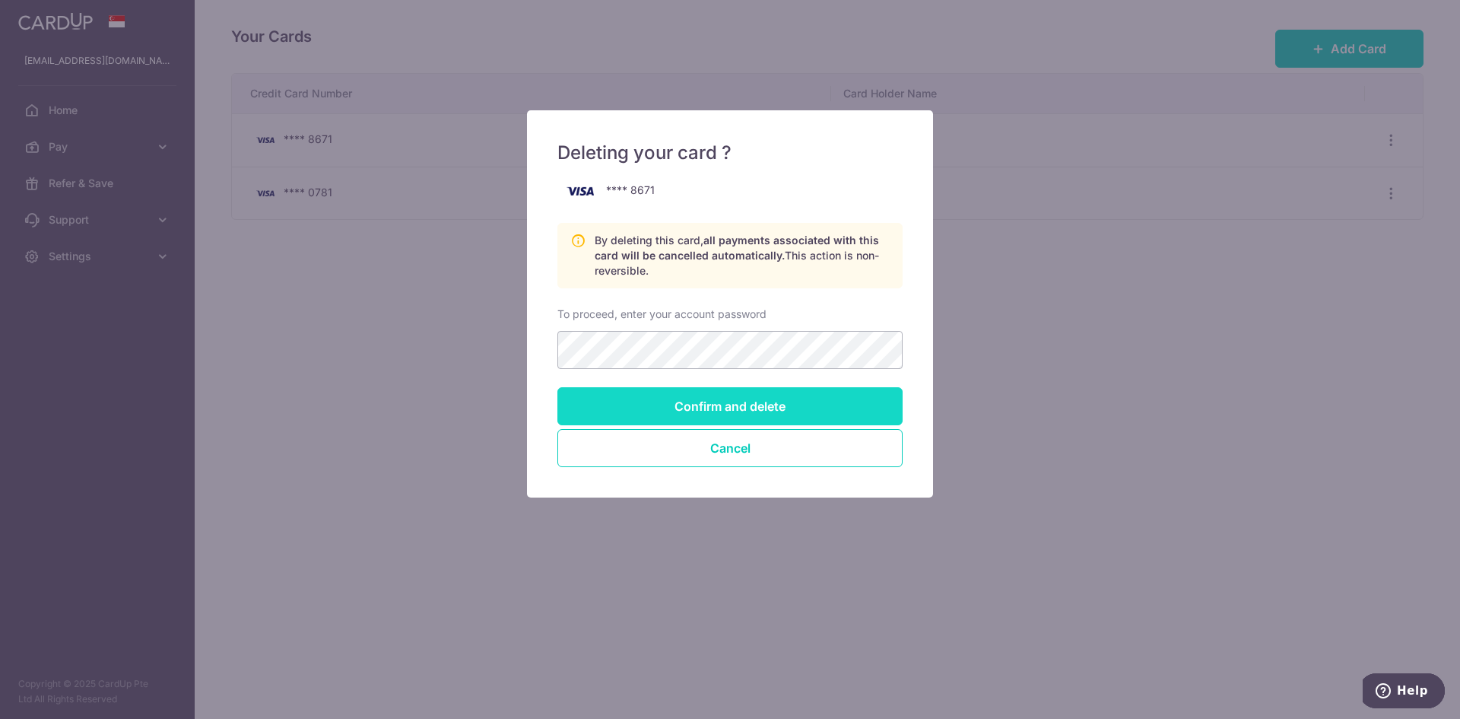
click at [730, 411] on input "Confirm and delete" at bounding box center [730, 406] width 345 height 38
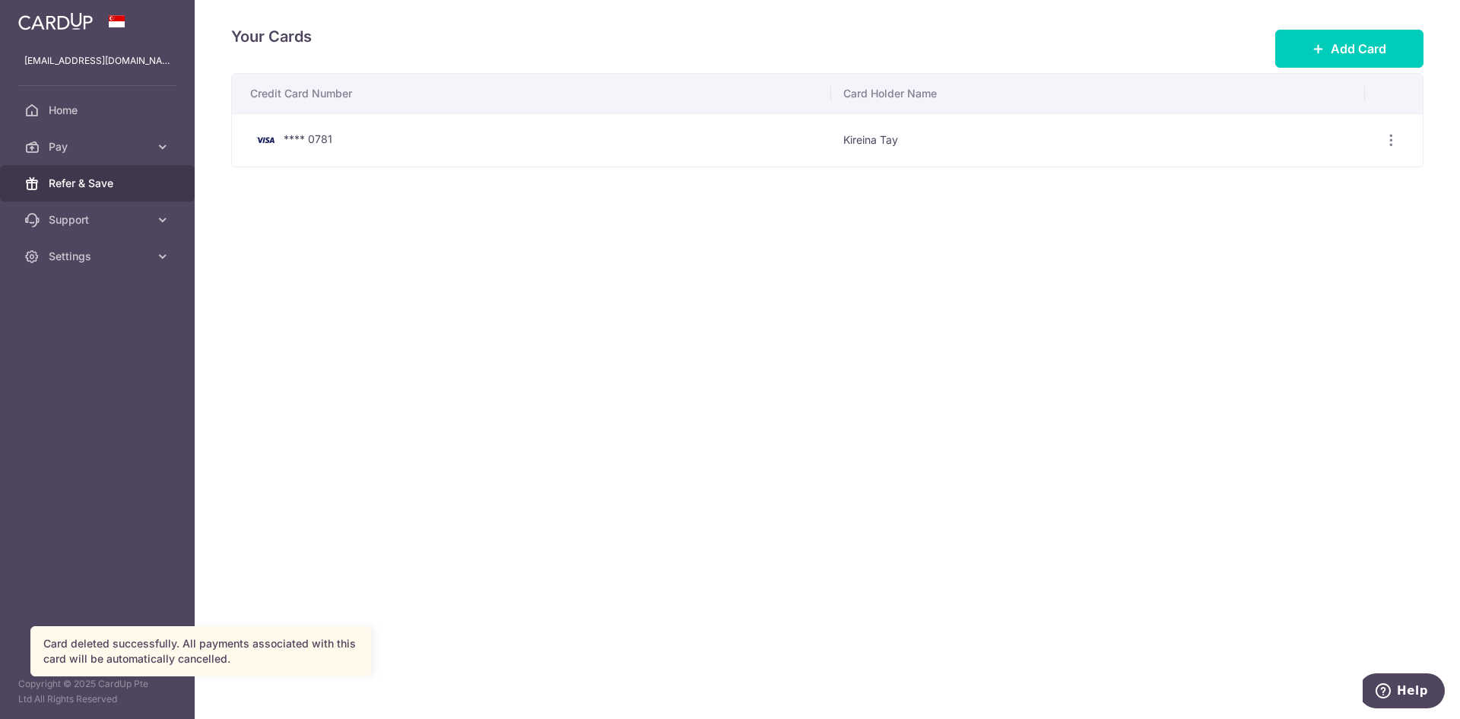
click at [106, 182] on span "Refer & Save" at bounding box center [99, 183] width 100 height 15
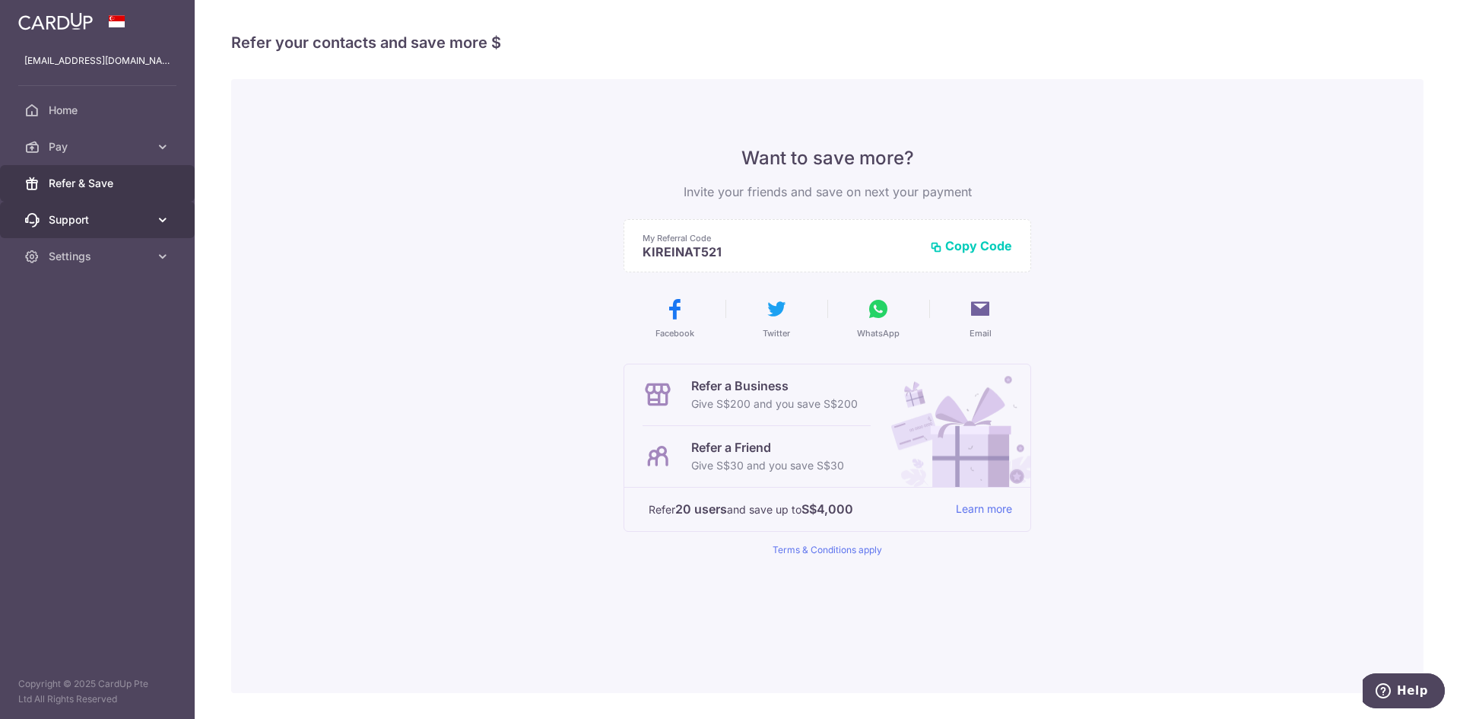
click at [157, 224] on icon at bounding box center [162, 219] width 15 height 15
click at [118, 250] on span "FAQ" at bounding box center [99, 256] width 100 height 15
click at [154, 351] on link "Settings" at bounding box center [97, 348] width 195 height 37
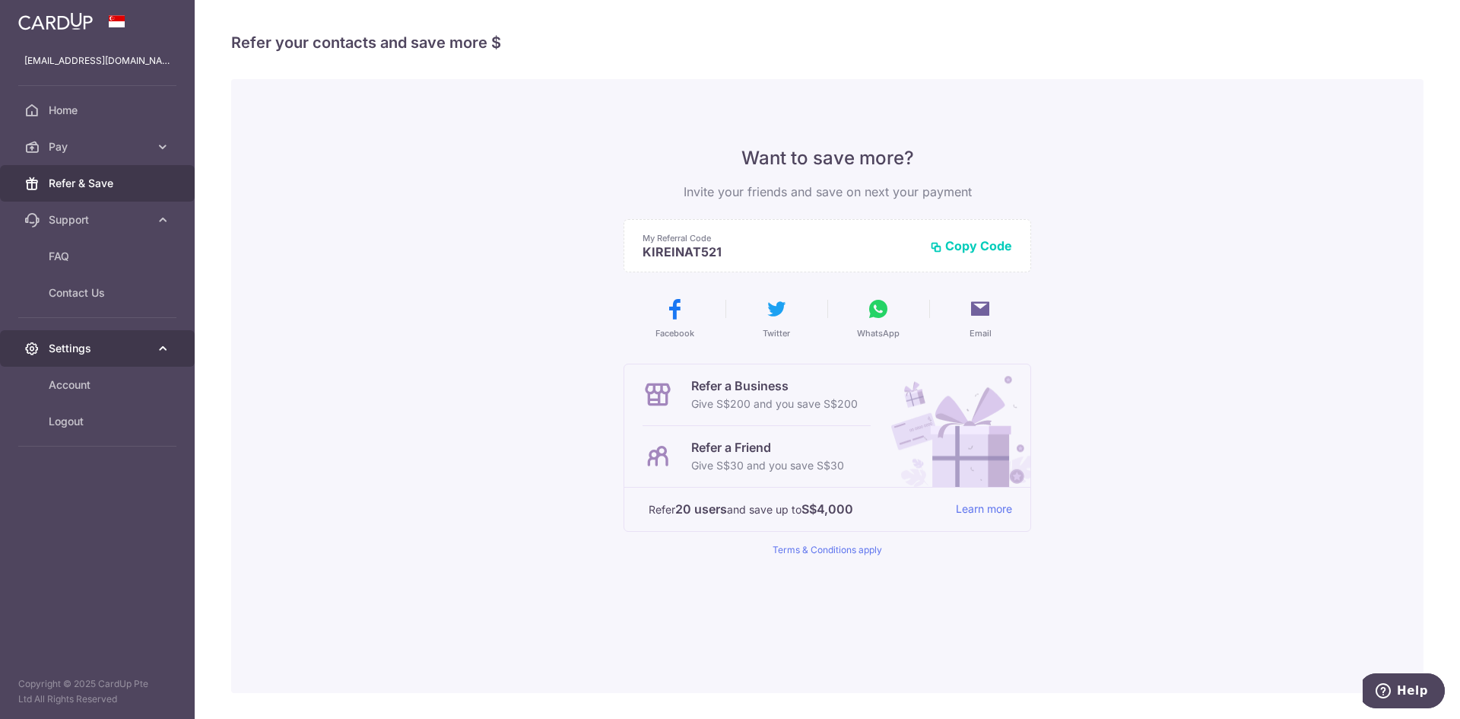
click at [154, 351] on link "Settings" at bounding box center [97, 348] width 195 height 37
click at [90, 115] on span "Home" at bounding box center [99, 110] width 100 height 15
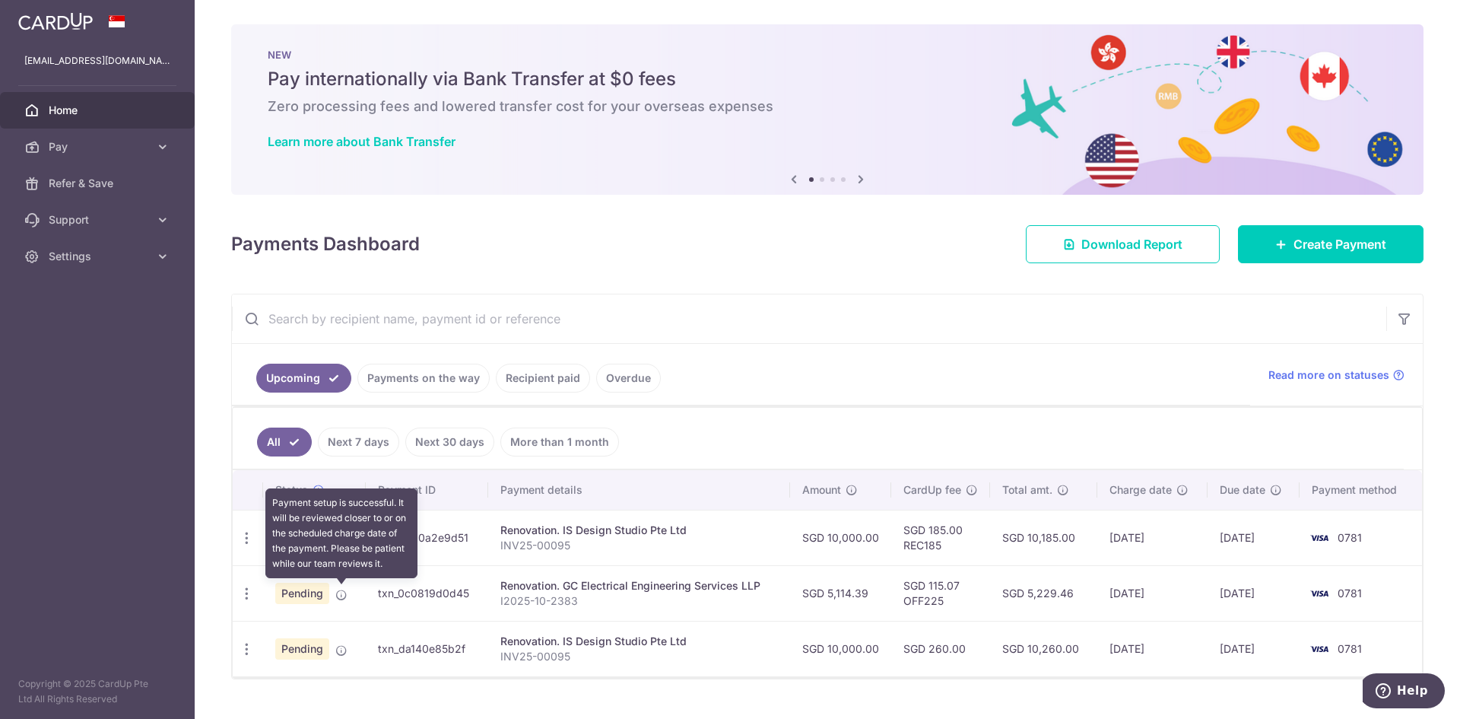
click at [342, 590] on icon at bounding box center [341, 595] width 12 height 12
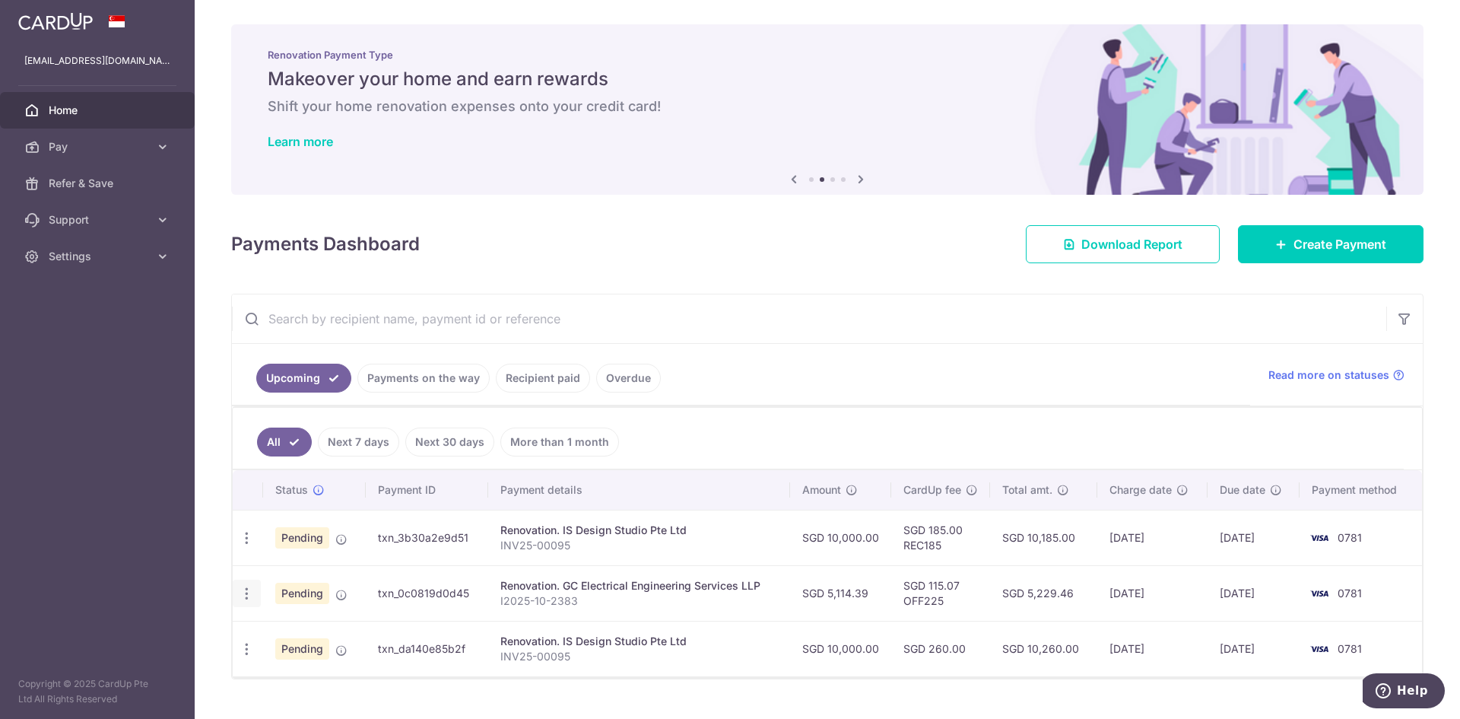
click at [247, 594] on icon "button" at bounding box center [247, 594] width 16 height 16
click at [324, 637] on span "Update payment" at bounding box center [327, 635] width 103 height 18
radio input "true"
type input "5,114.39"
type input "[DATE]"
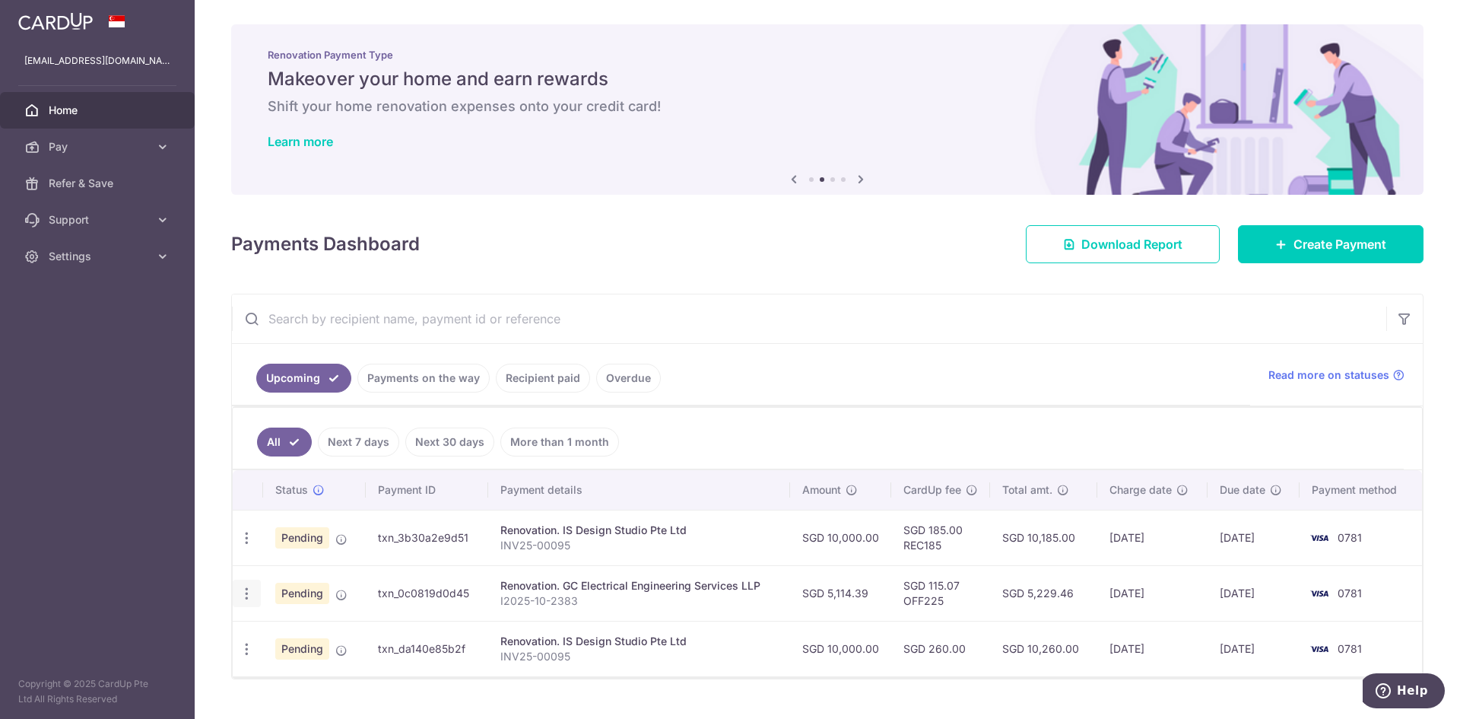
type input "I2025-10-2383"
type input "2nd payment"
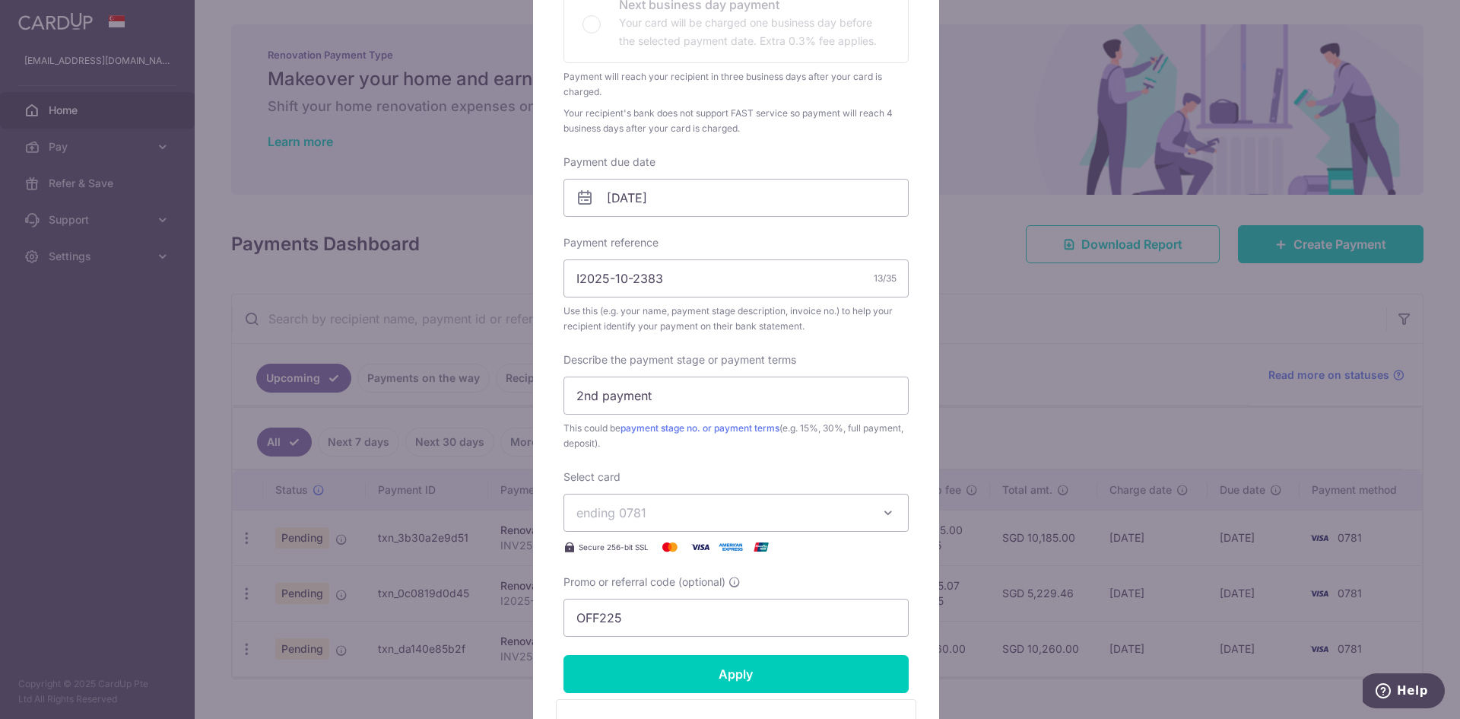
scroll to position [380, 0]
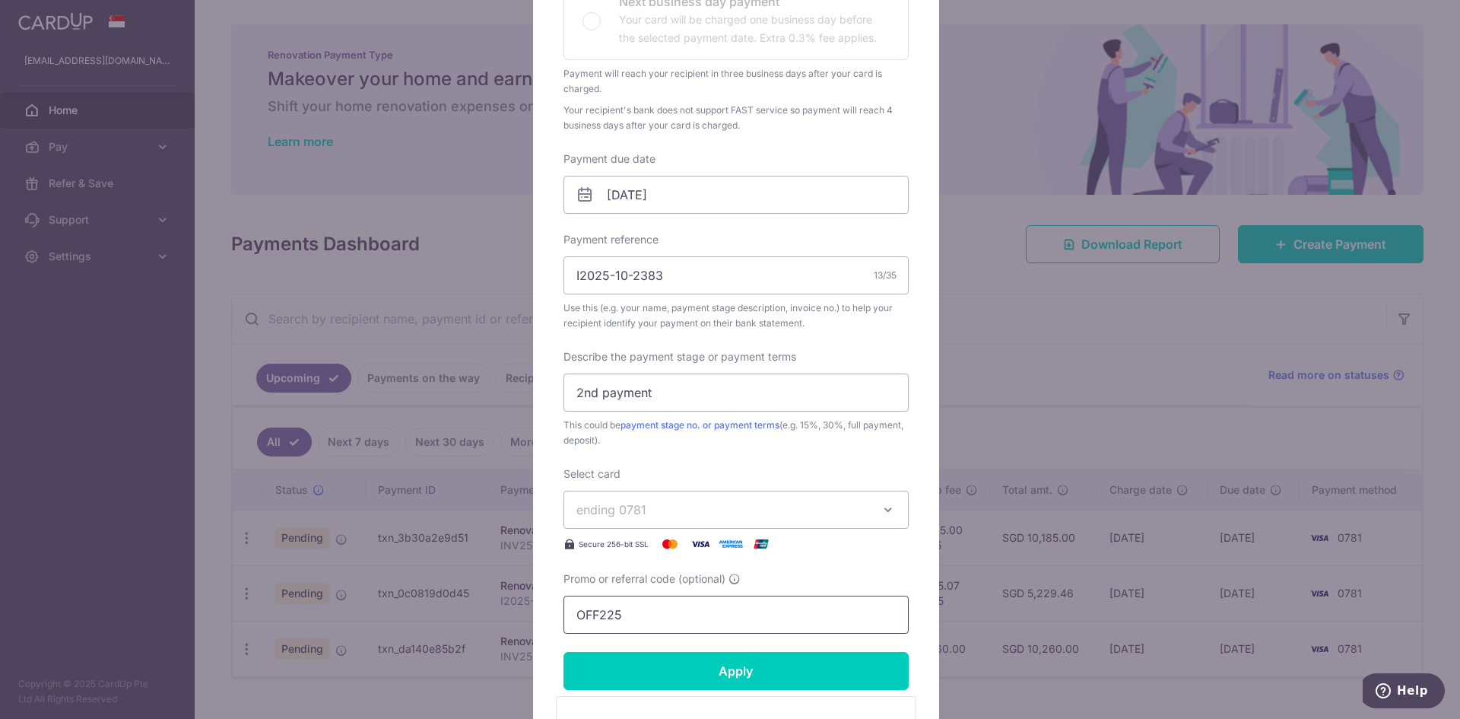
drag, startPoint x: 622, startPoint y: 616, endPoint x: 529, endPoint y: 607, distance: 93.2
click at [533, 607] on div "Edit payment By clicking apply, you will make changes to all payments to GC Ele…" at bounding box center [736, 313] width 406 height 1166
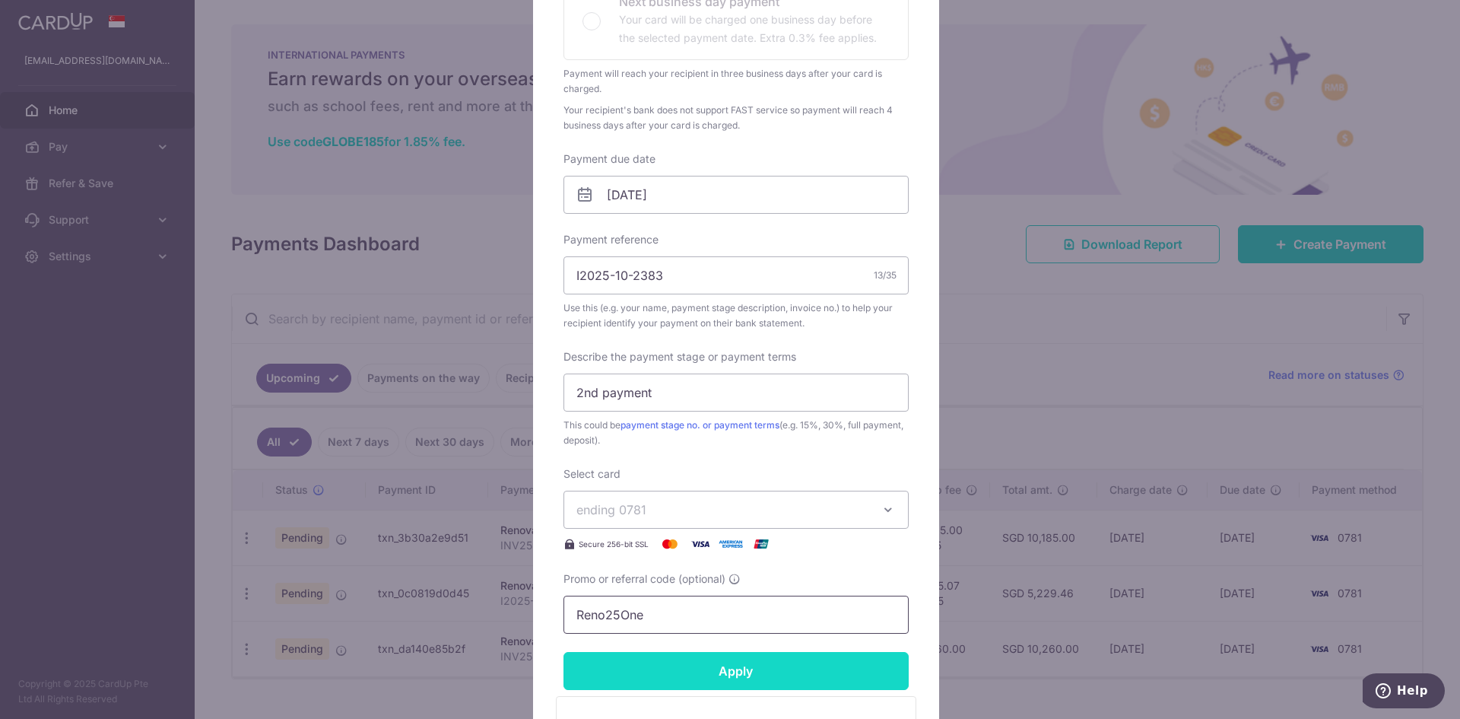
type input "Reno25One"
click at [709, 674] on input "Apply" at bounding box center [736, 671] width 345 height 38
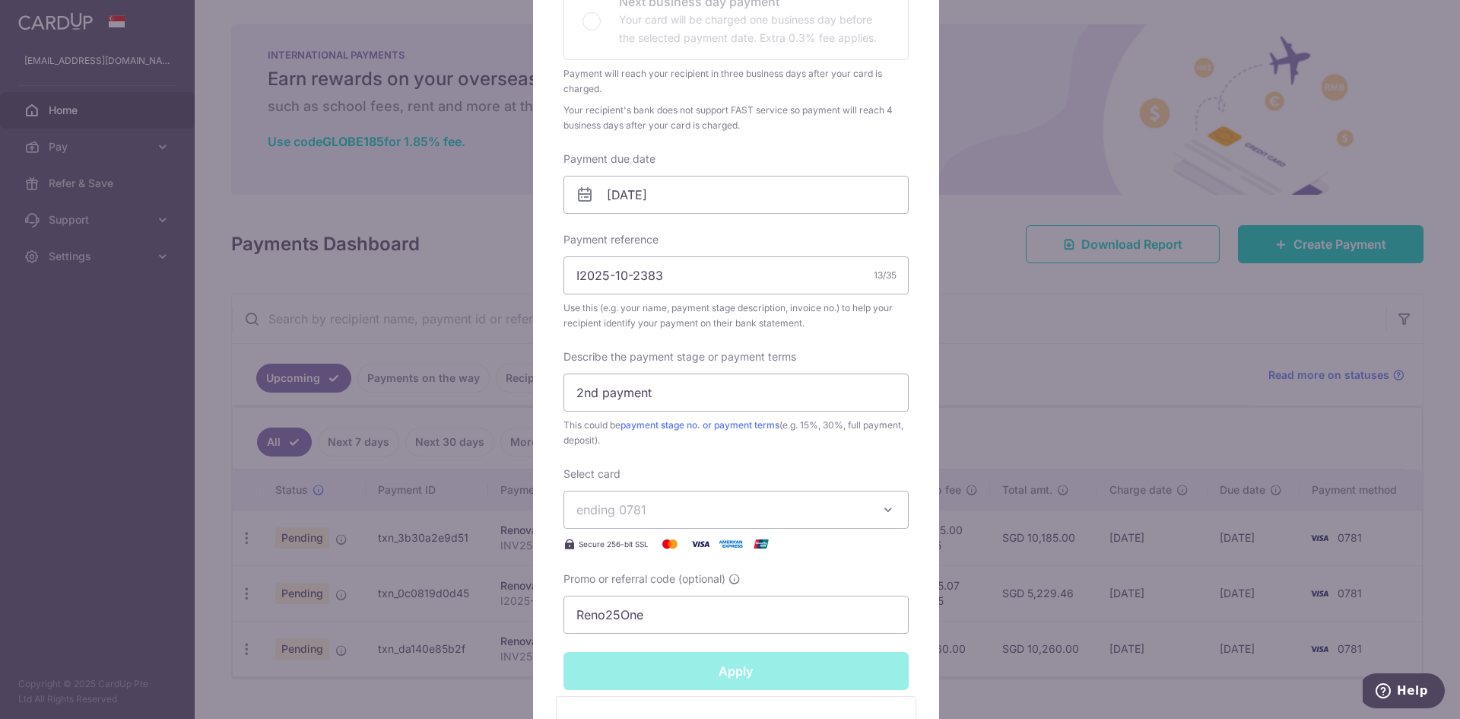
type input "Successfully Applied"
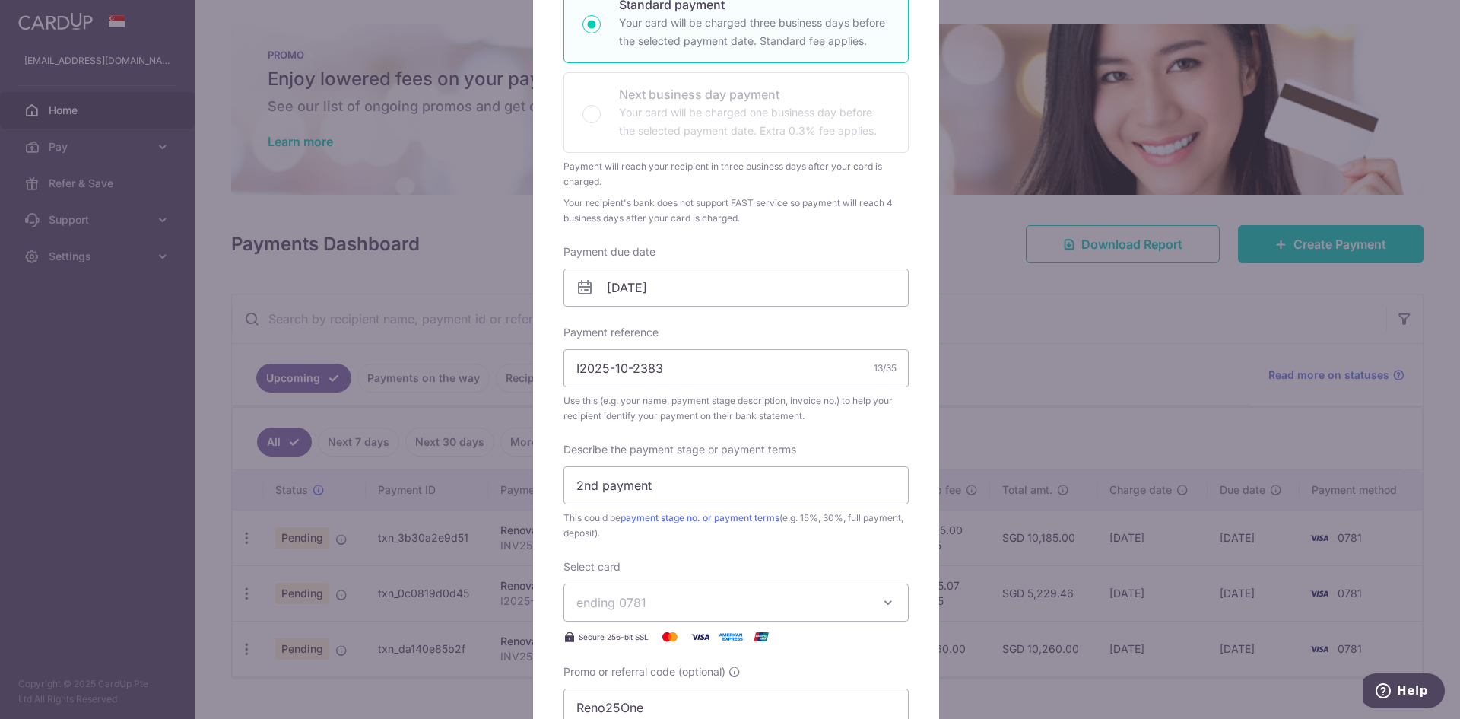
scroll to position [0, 0]
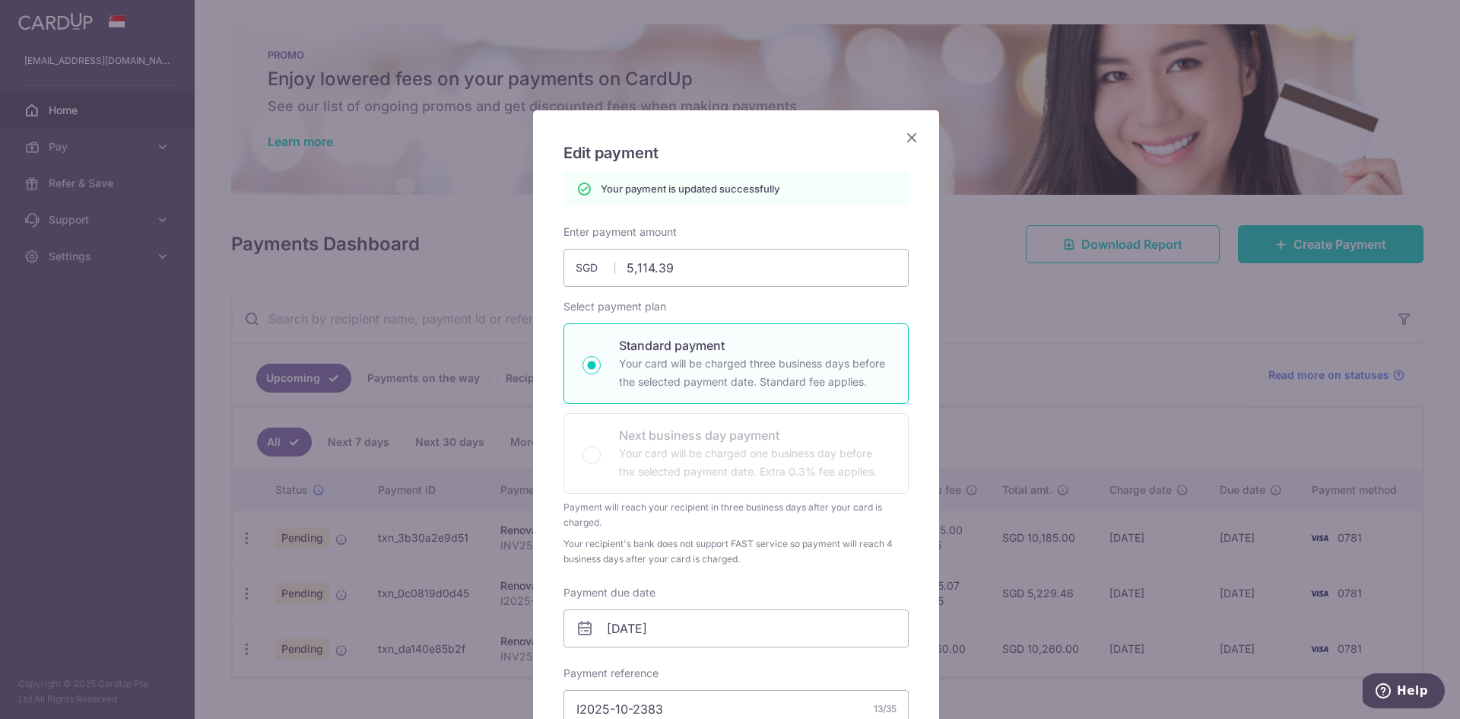
drag, startPoint x: 727, startPoint y: 129, endPoint x: 377, endPoint y: 138, distance: 350.0
click at [377, 138] on div "Edit payment By clicking apply, you will make changes to all payments to GC Ele…" at bounding box center [730, 359] width 1460 height 719
click at [1044, 437] on div "Edit payment By clicking apply, you will make changes to all payments to GC Ele…" at bounding box center [730, 359] width 1460 height 719
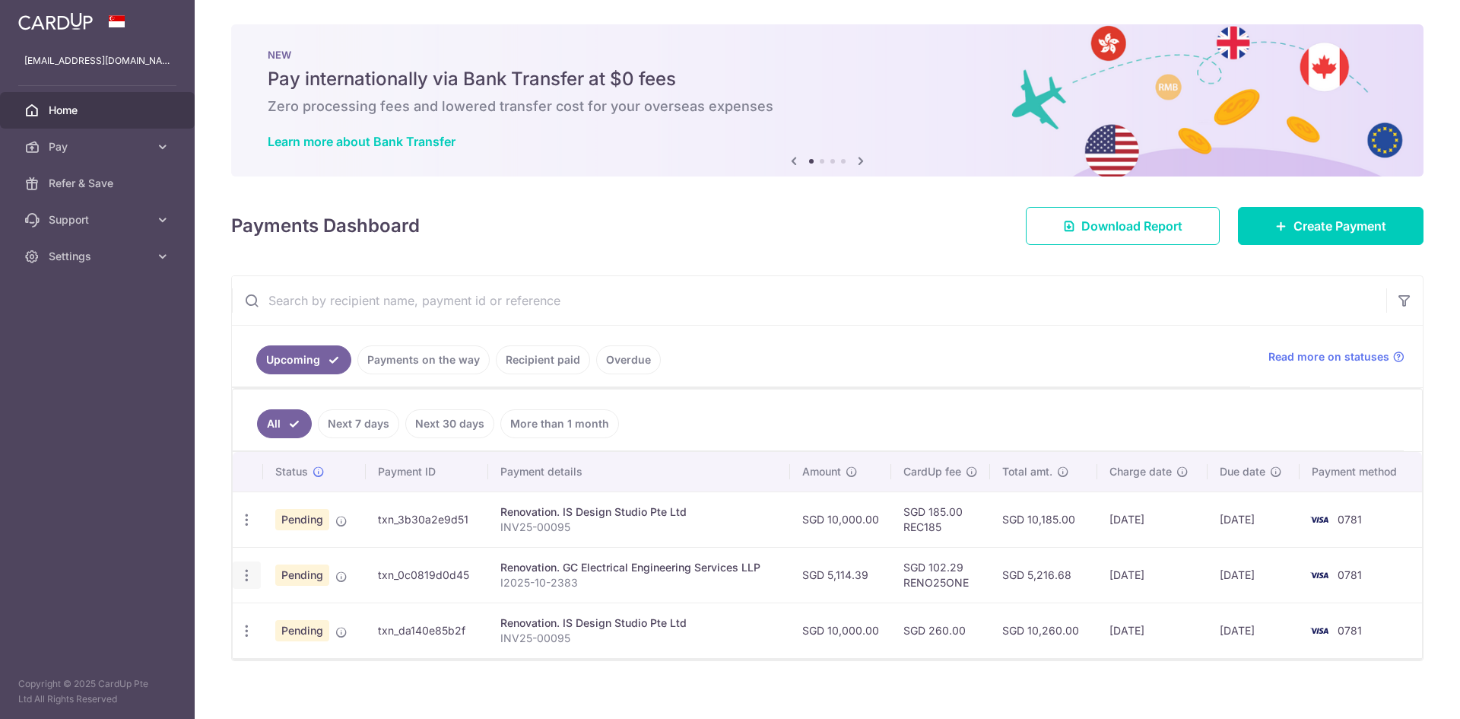
click at [240, 576] on icon "button" at bounding box center [247, 575] width 16 height 16
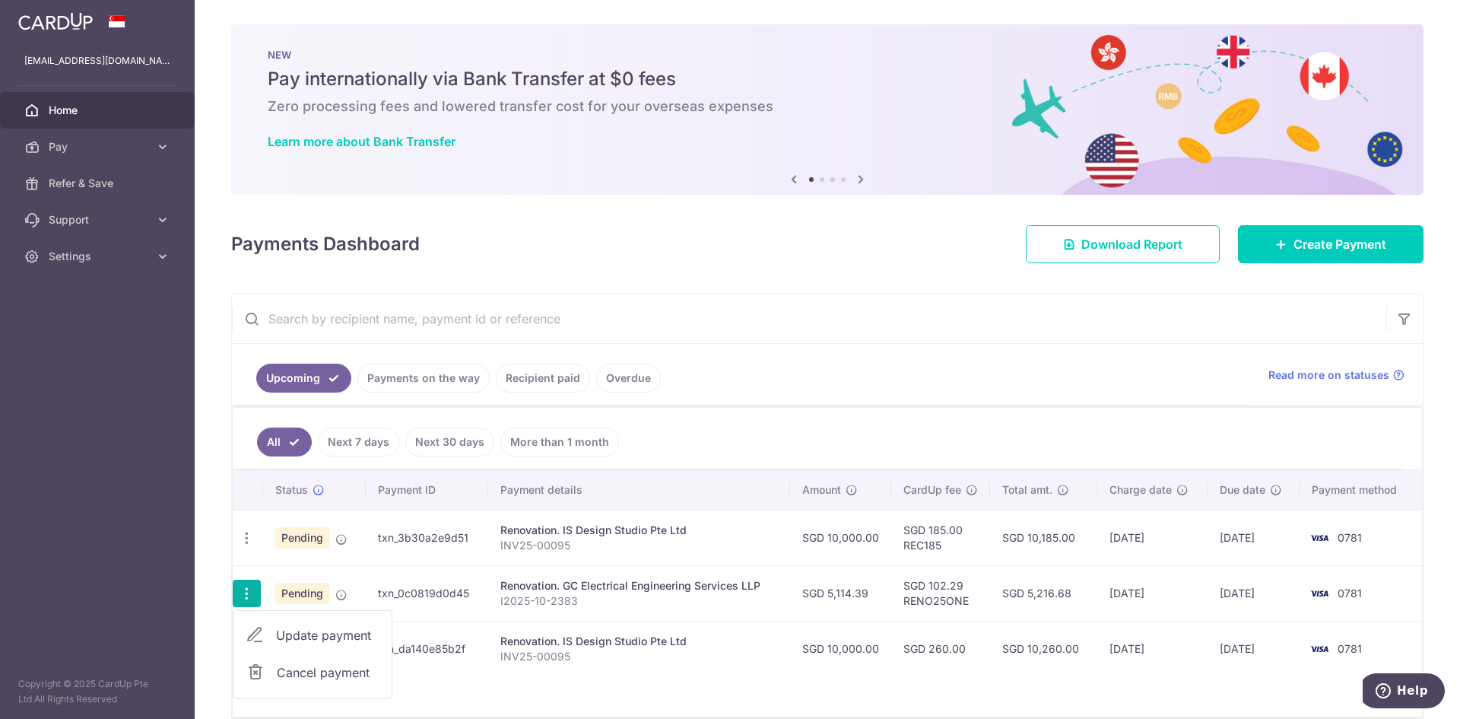
click at [923, 357] on ul "Upcoming Payments on the way Recipient paid Overdue" at bounding box center [741, 375] width 1018 height 62
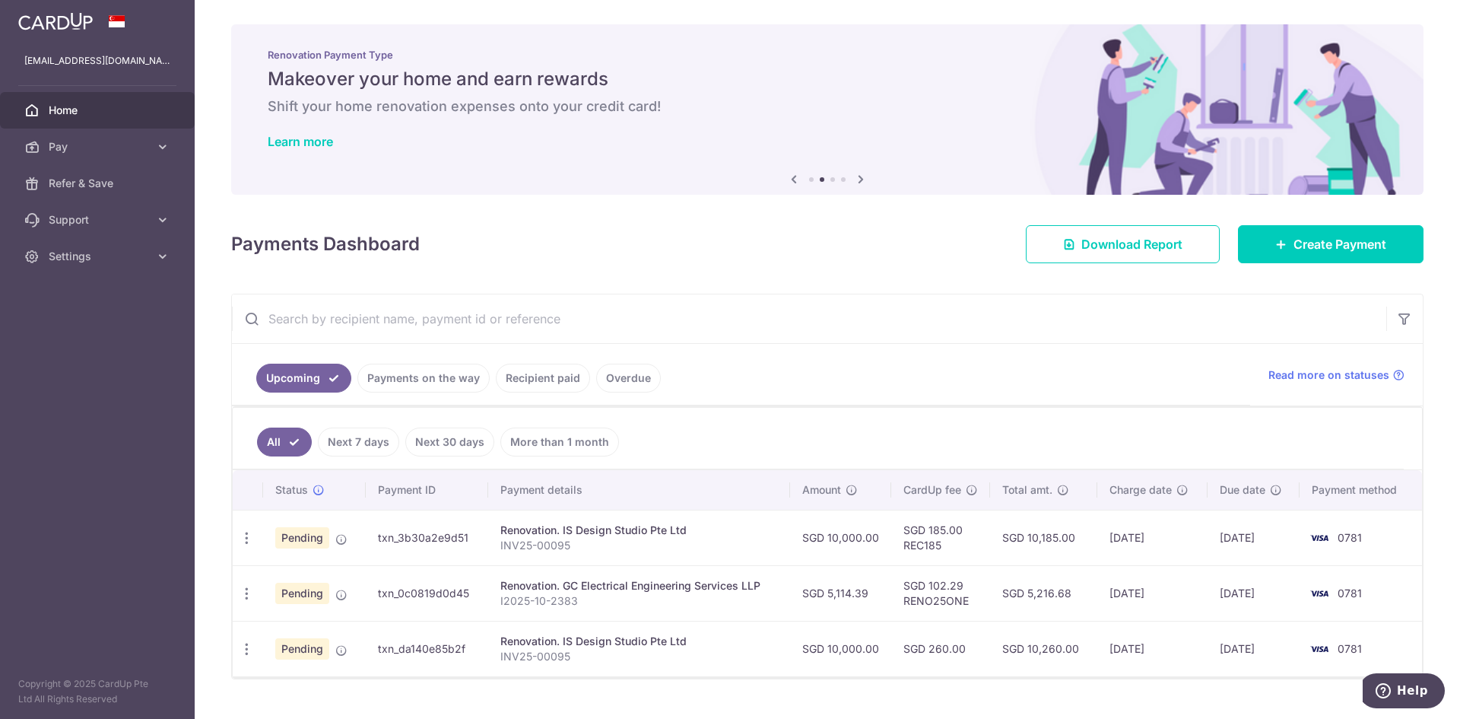
click at [858, 179] on icon at bounding box center [861, 179] width 18 height 19
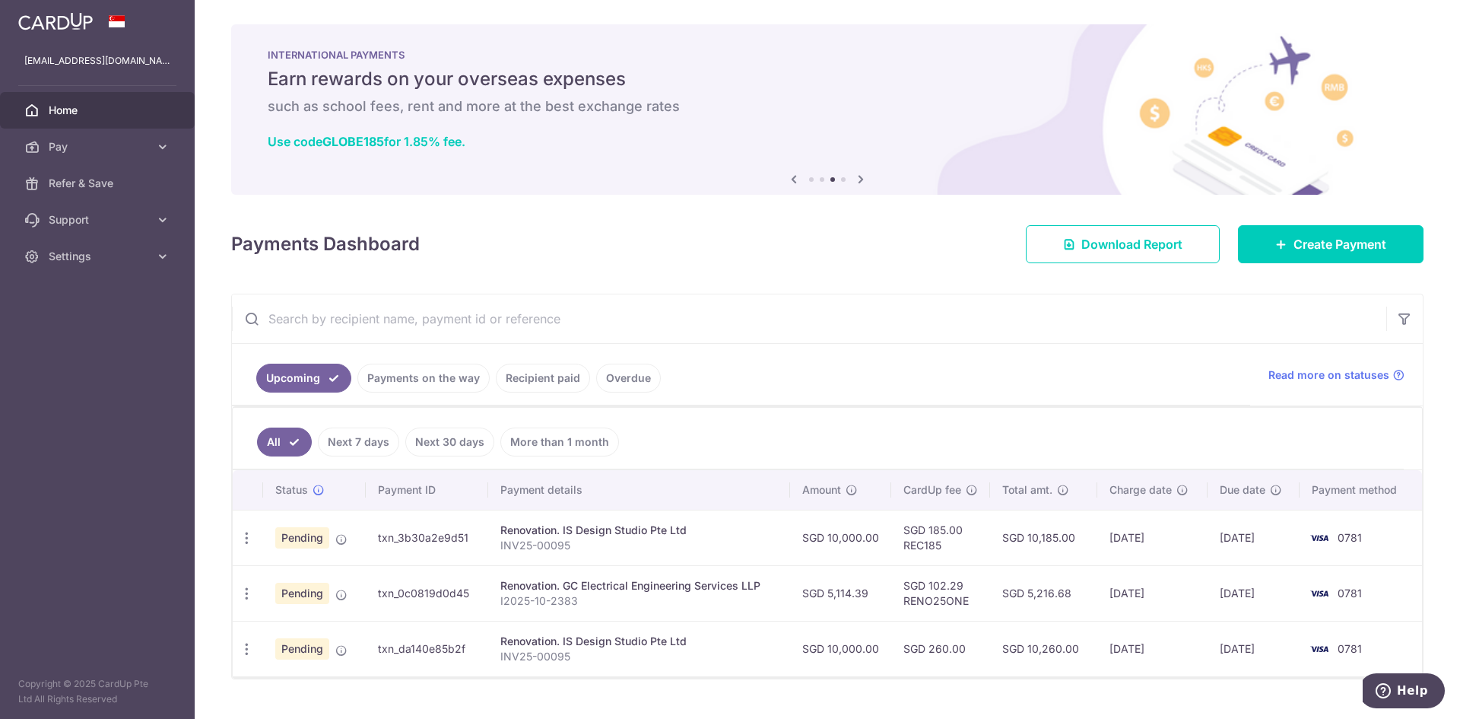
click at [858, 179] on icon at bounding box center [861, 179] width 18 height 19
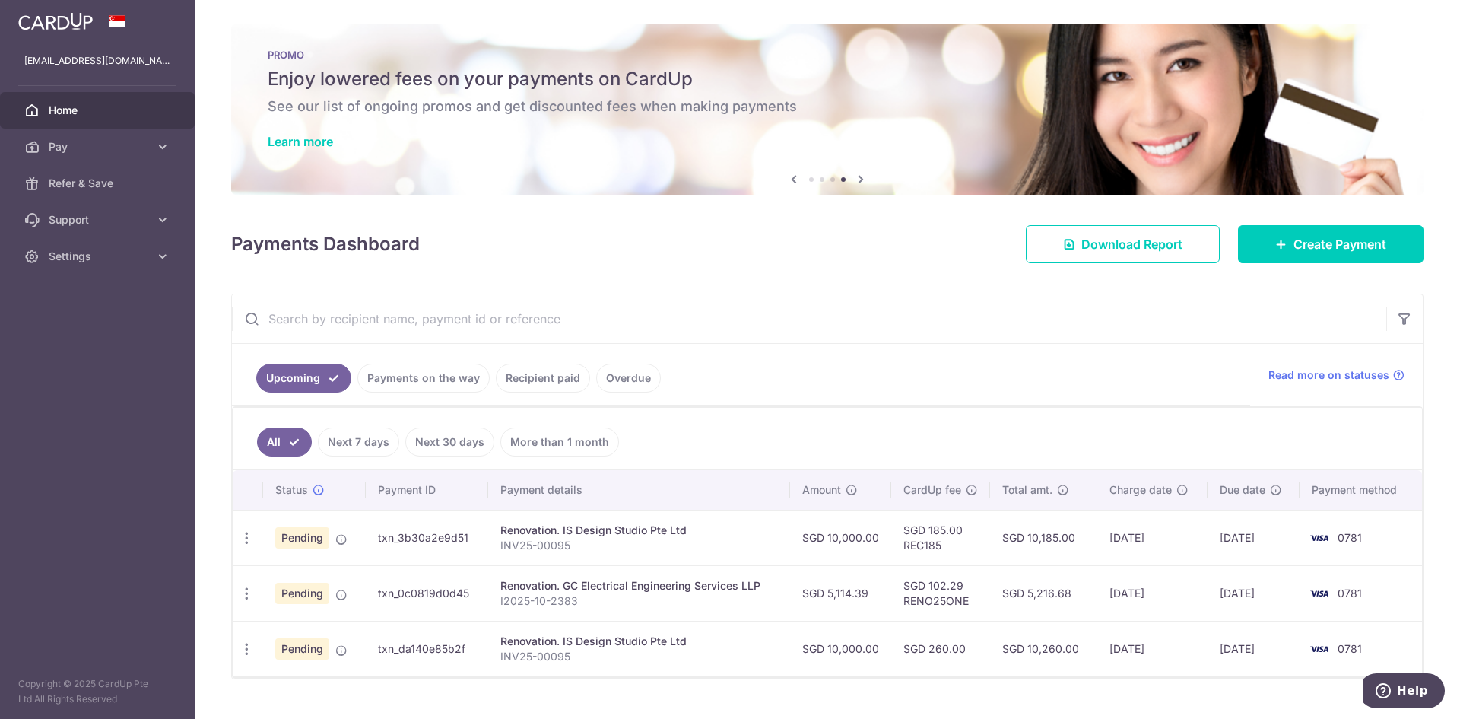
click at [777, 243] on div "Payments Dashboard Download Report Create Payment" at bounding box center [827, 241] width 1193 height 44
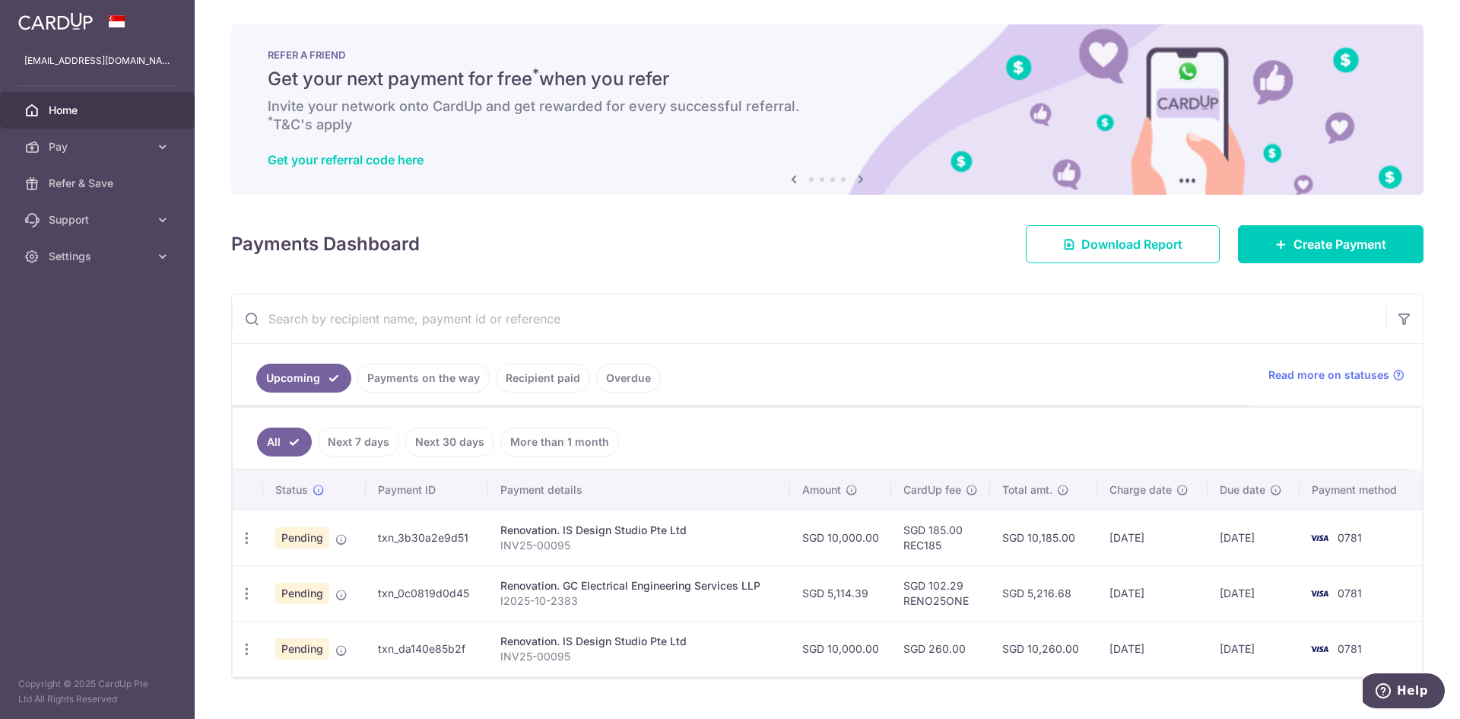
scroll to position [32, 0]
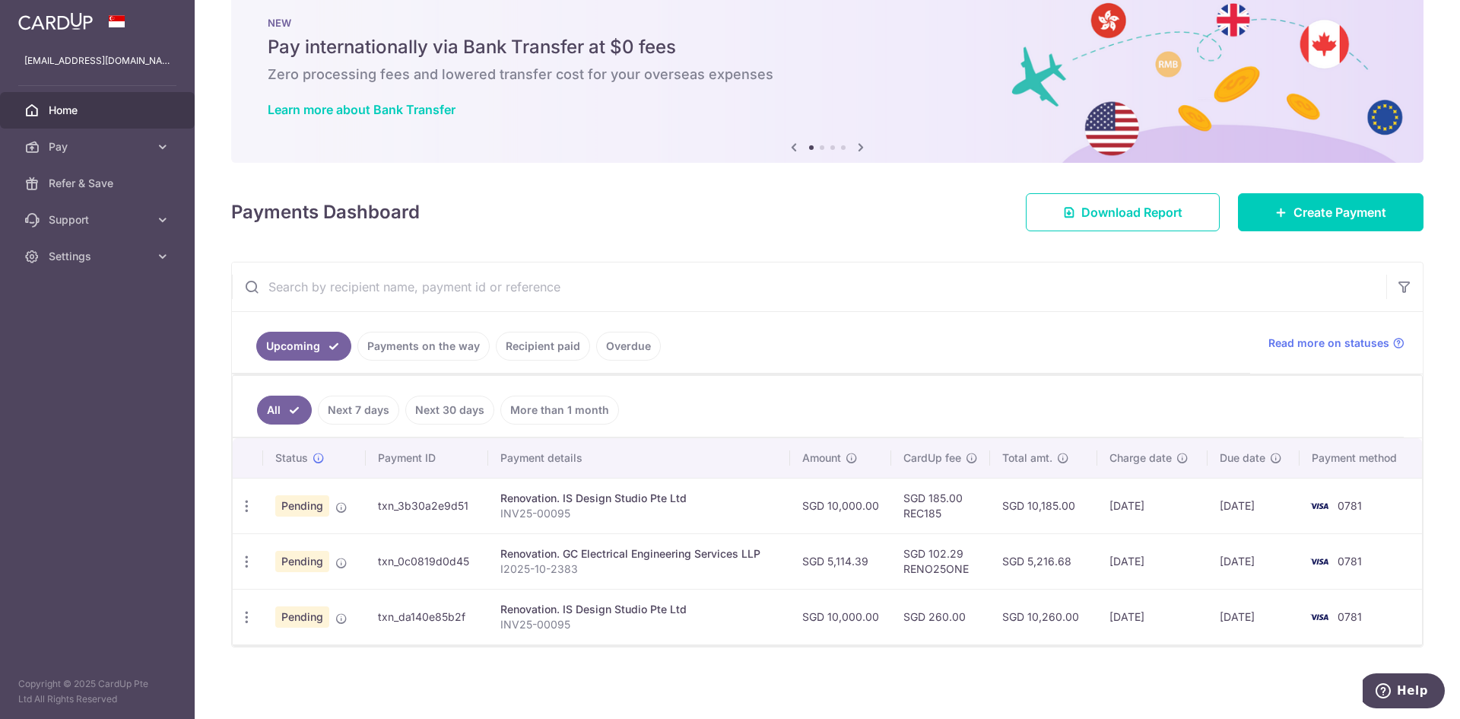
click at [716, 211] on div "Payments Dashboard Download Report Create Payment" at bounding box center [827, 209] width 1193 height 44
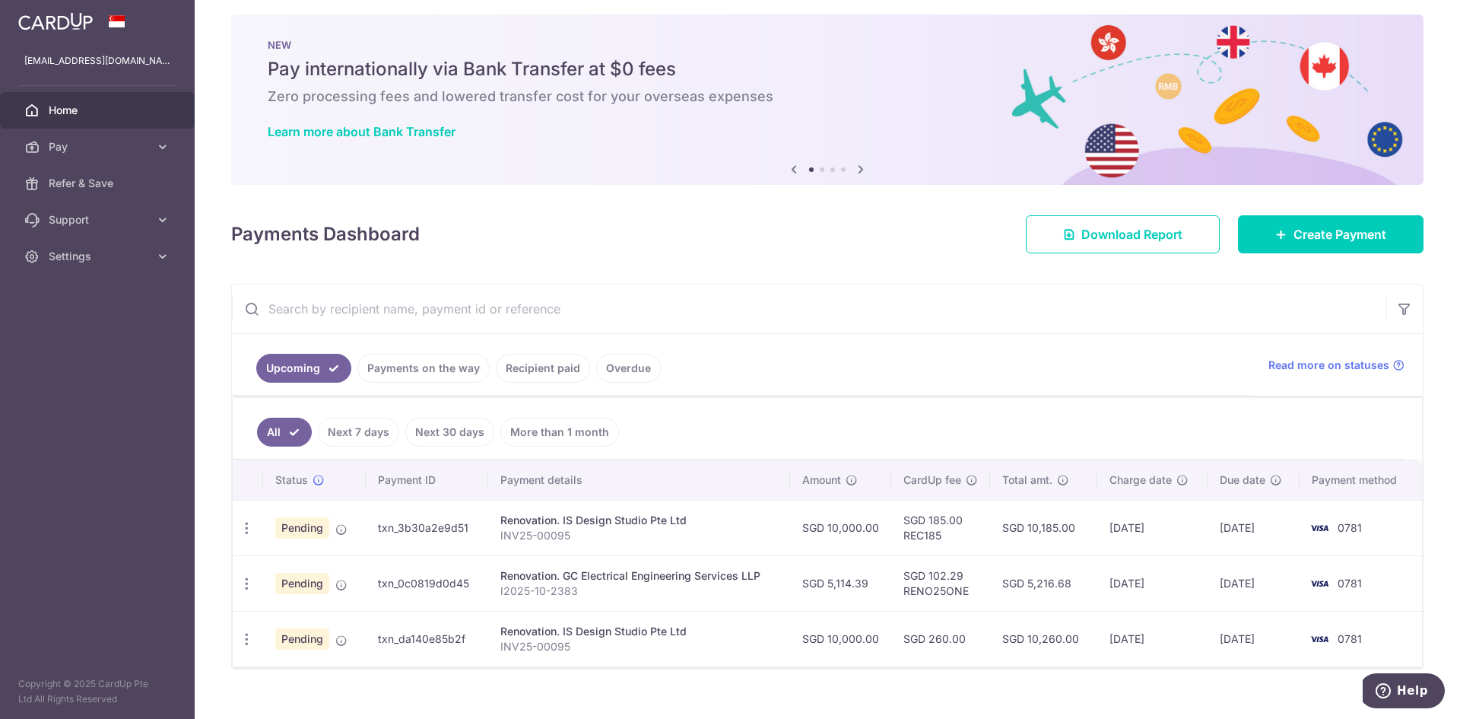
scroll to position [0, 0]
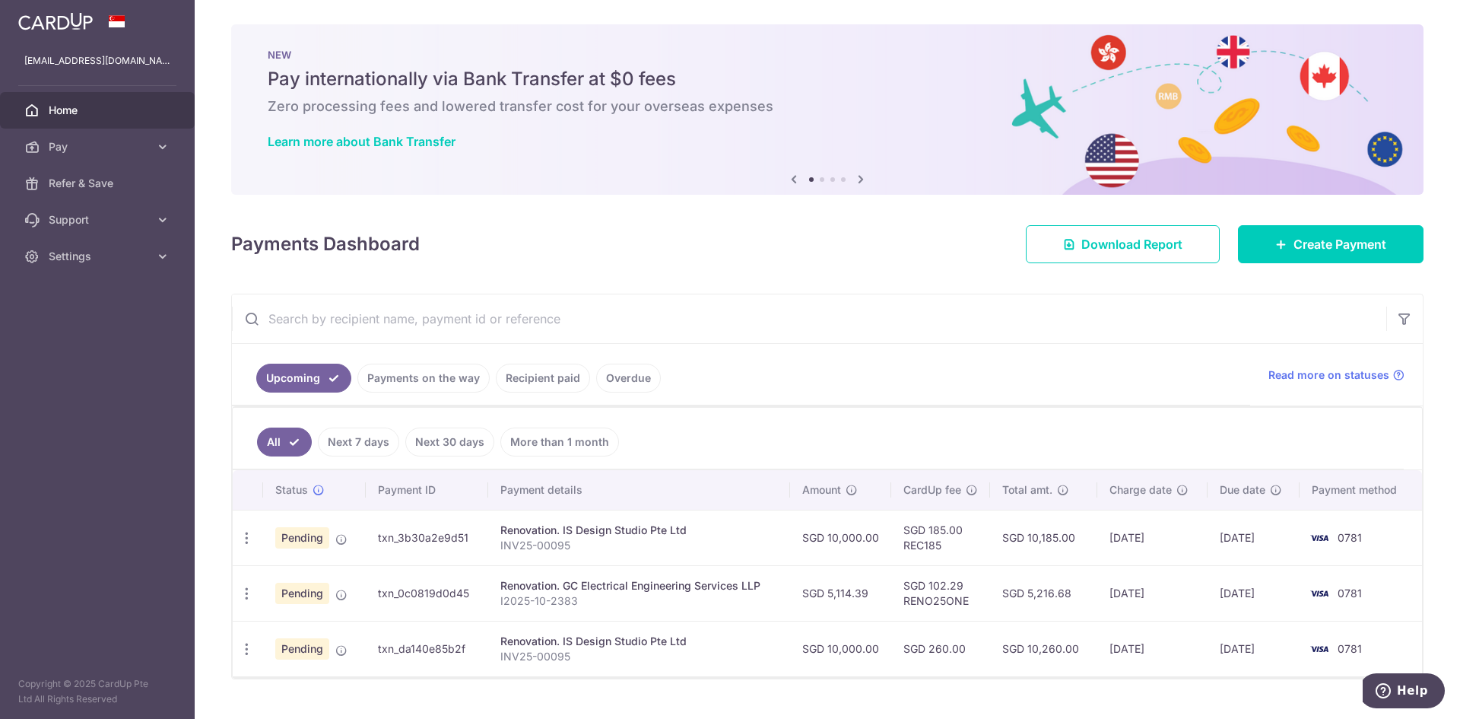
click at [855, 180] on icon at bounding box center [861, 179] width 18 height 19
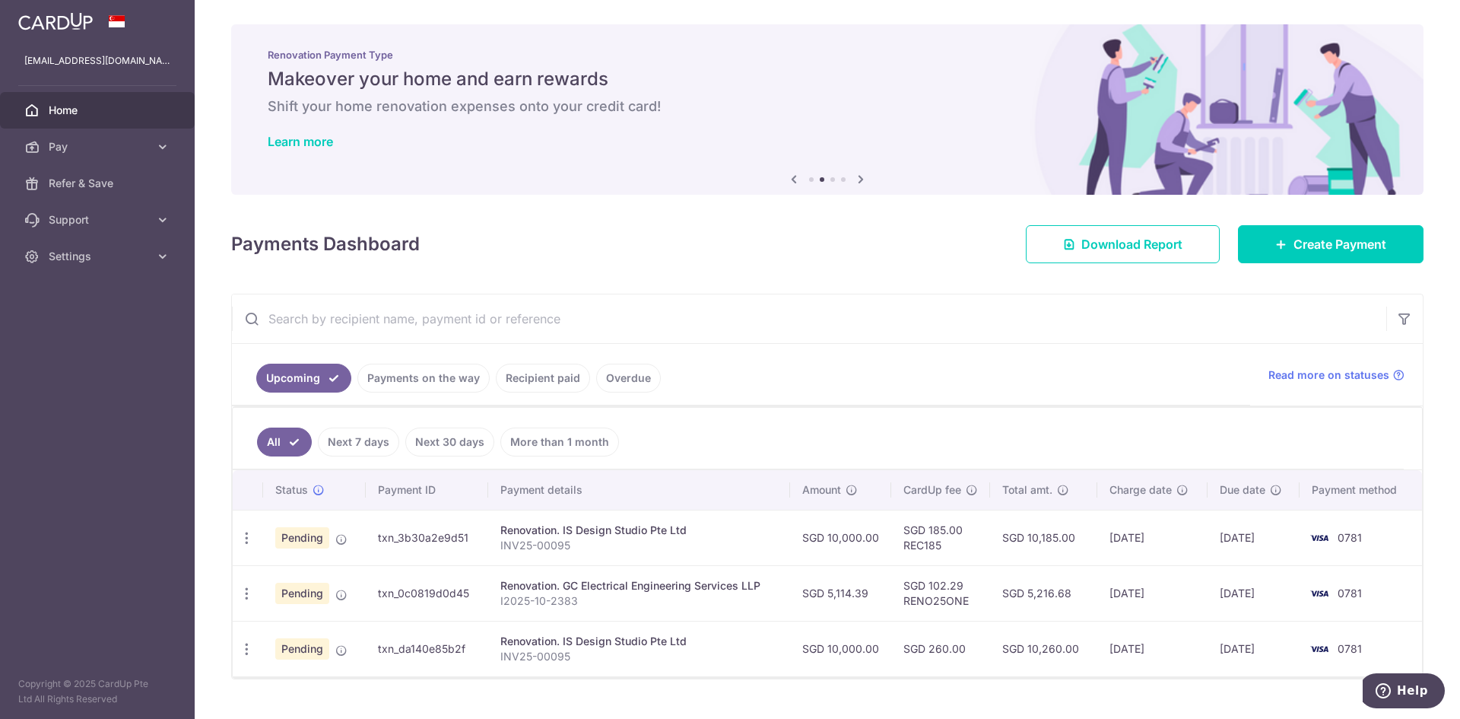
click at [855, 180] on icon at bounding box center [861, 179] width 18 height 19
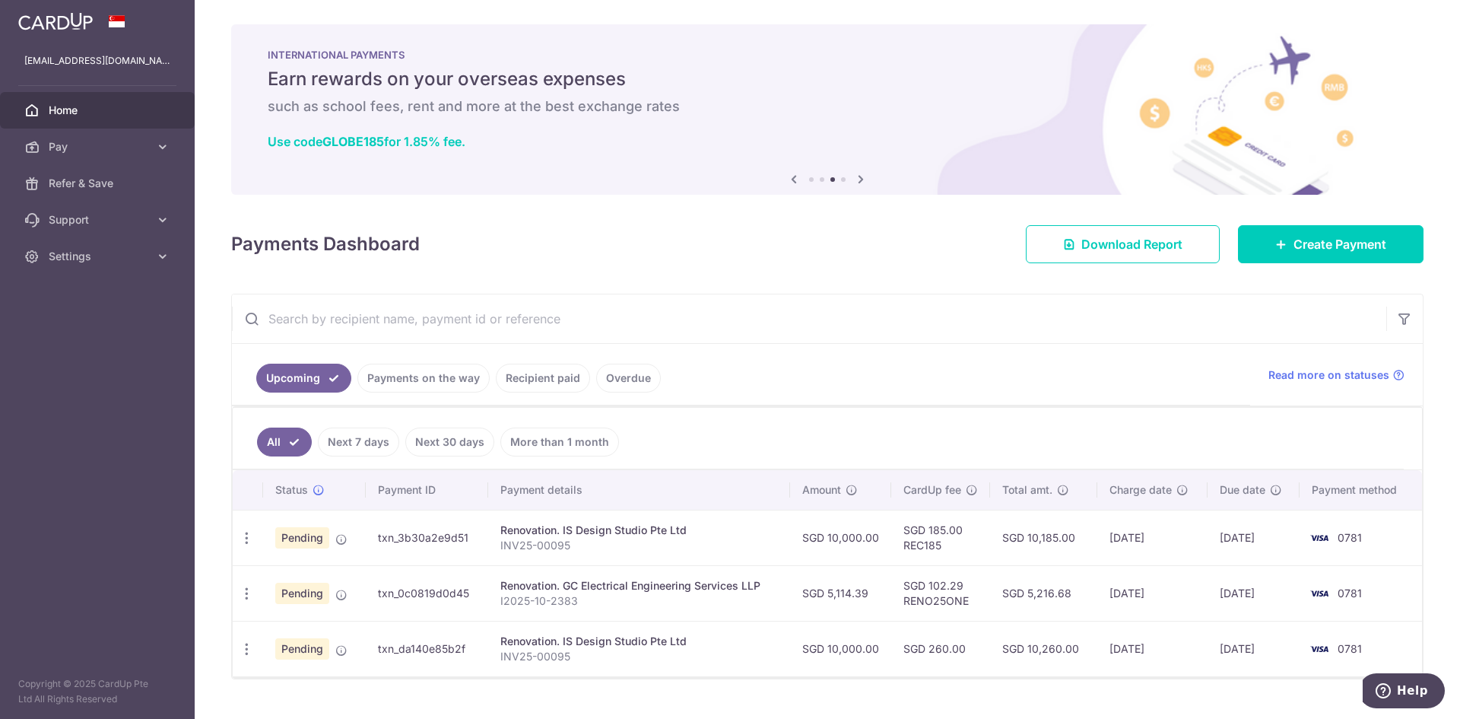
click at [855, 180] on icon at bounding box center [861, 179] width 18 height 19
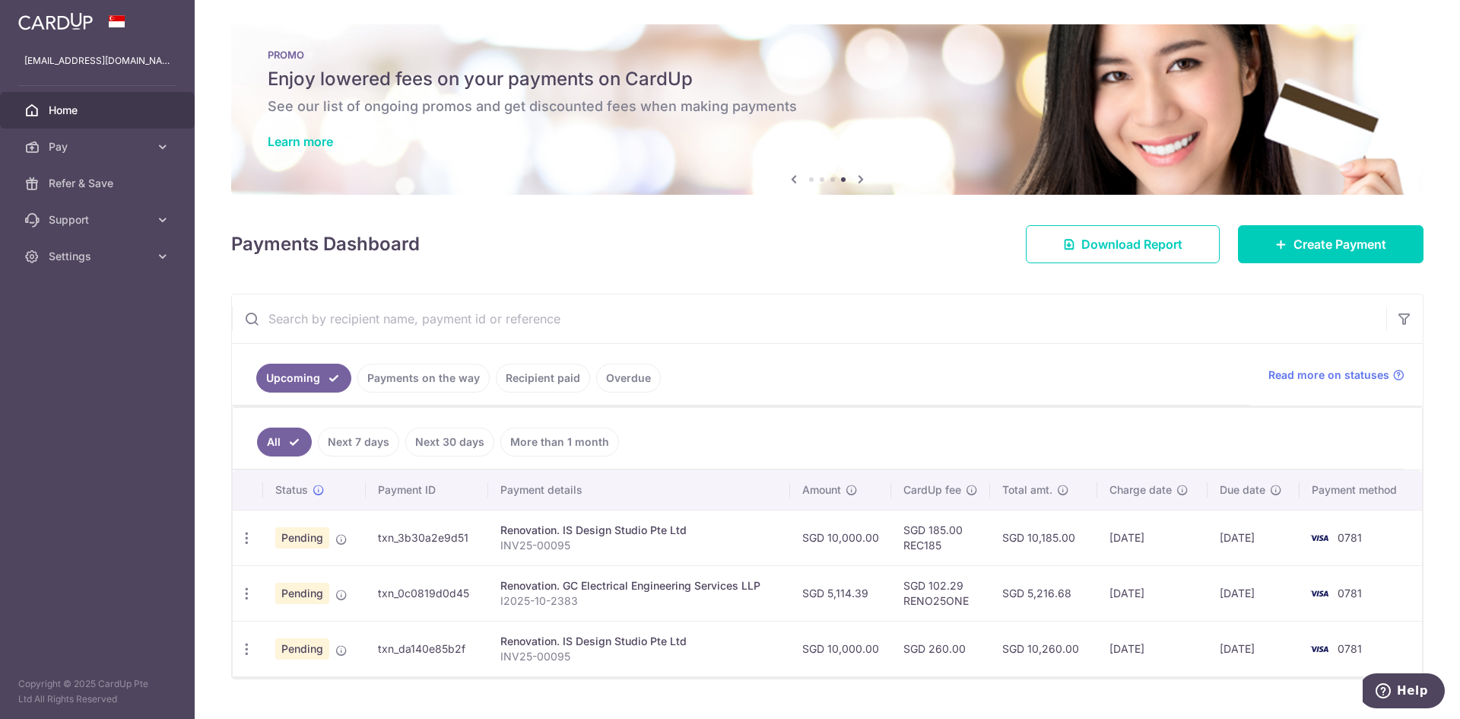
click at [855, 180] on icon at bounding box center [861, 179] width 18 height 19
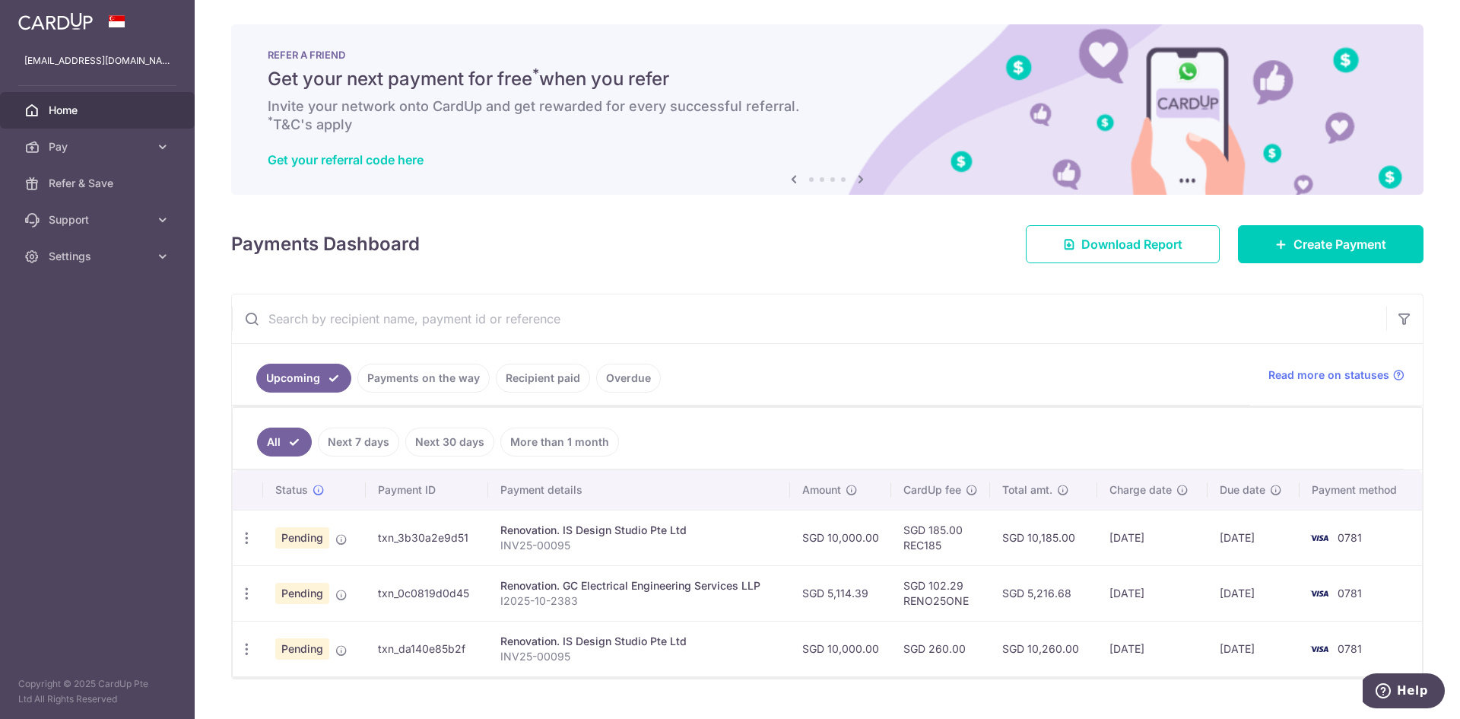
click at [786, 180] on icon at bounding box center [794, 179] width 18 height 19
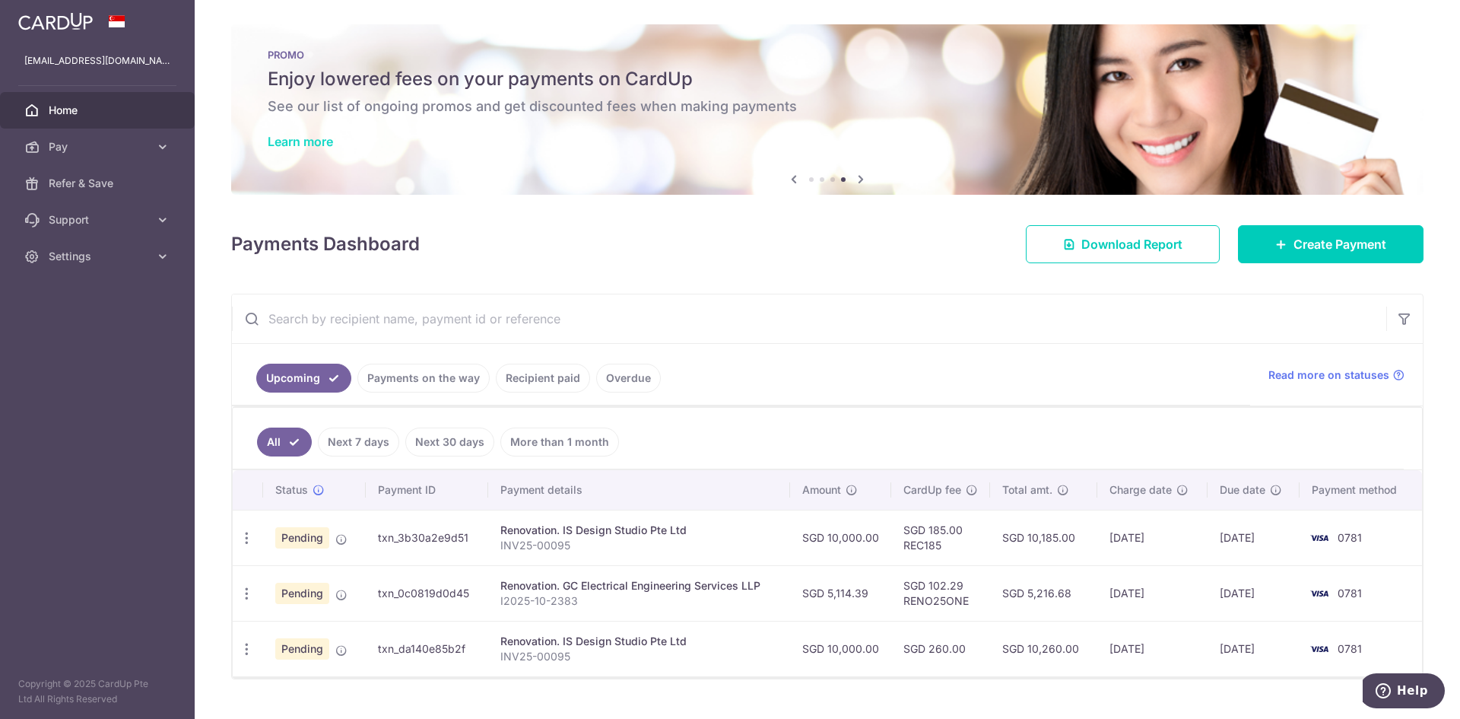
click at [306, 141] on link "Learn more" at bounding box center [300, 141] width 65 height 15
